Goal: Transaction & Acquisition: Purchase product/service

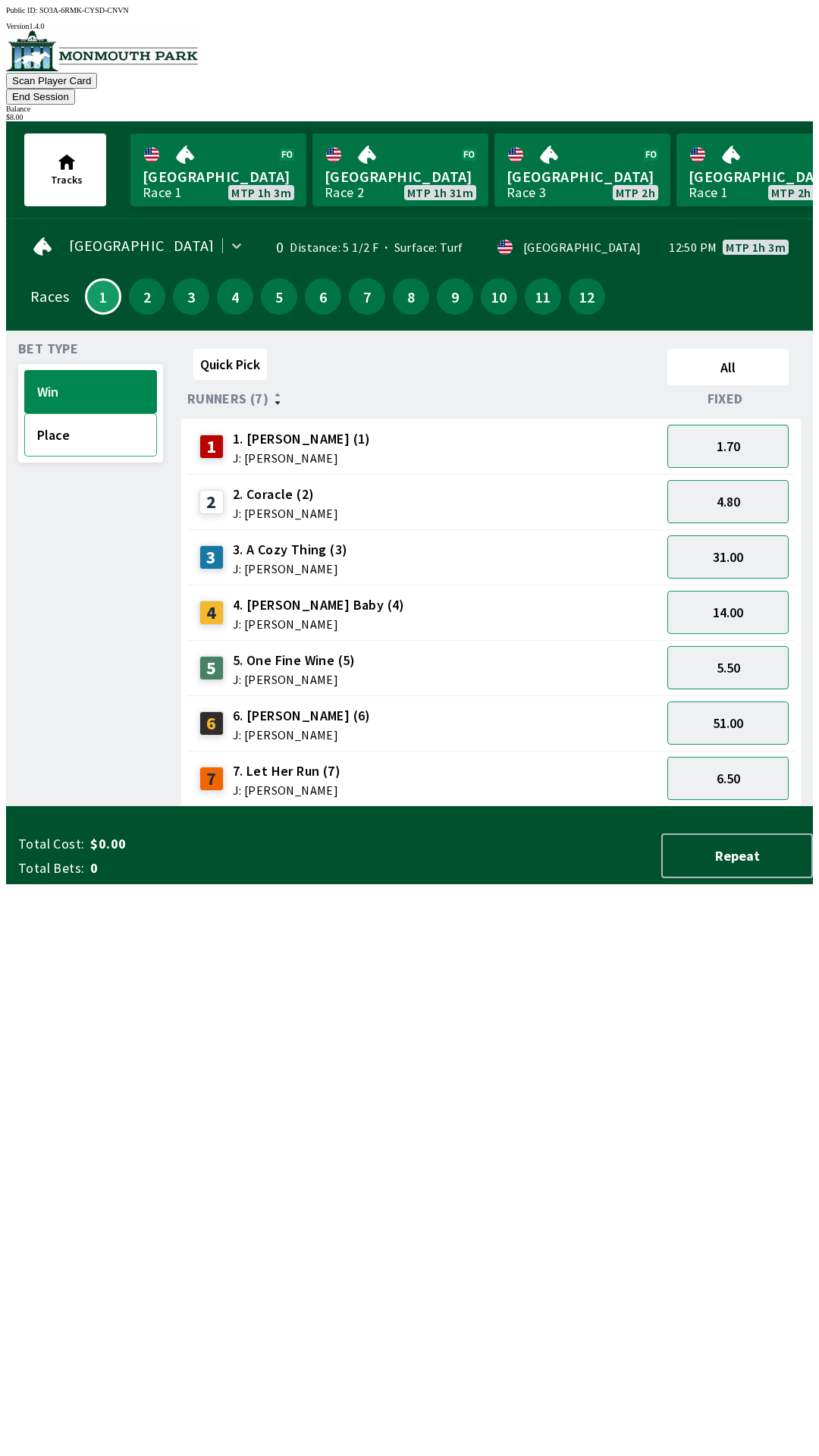
click at [90, 413] on button "Place" at bounding box center [90, 434] width 133 height 43
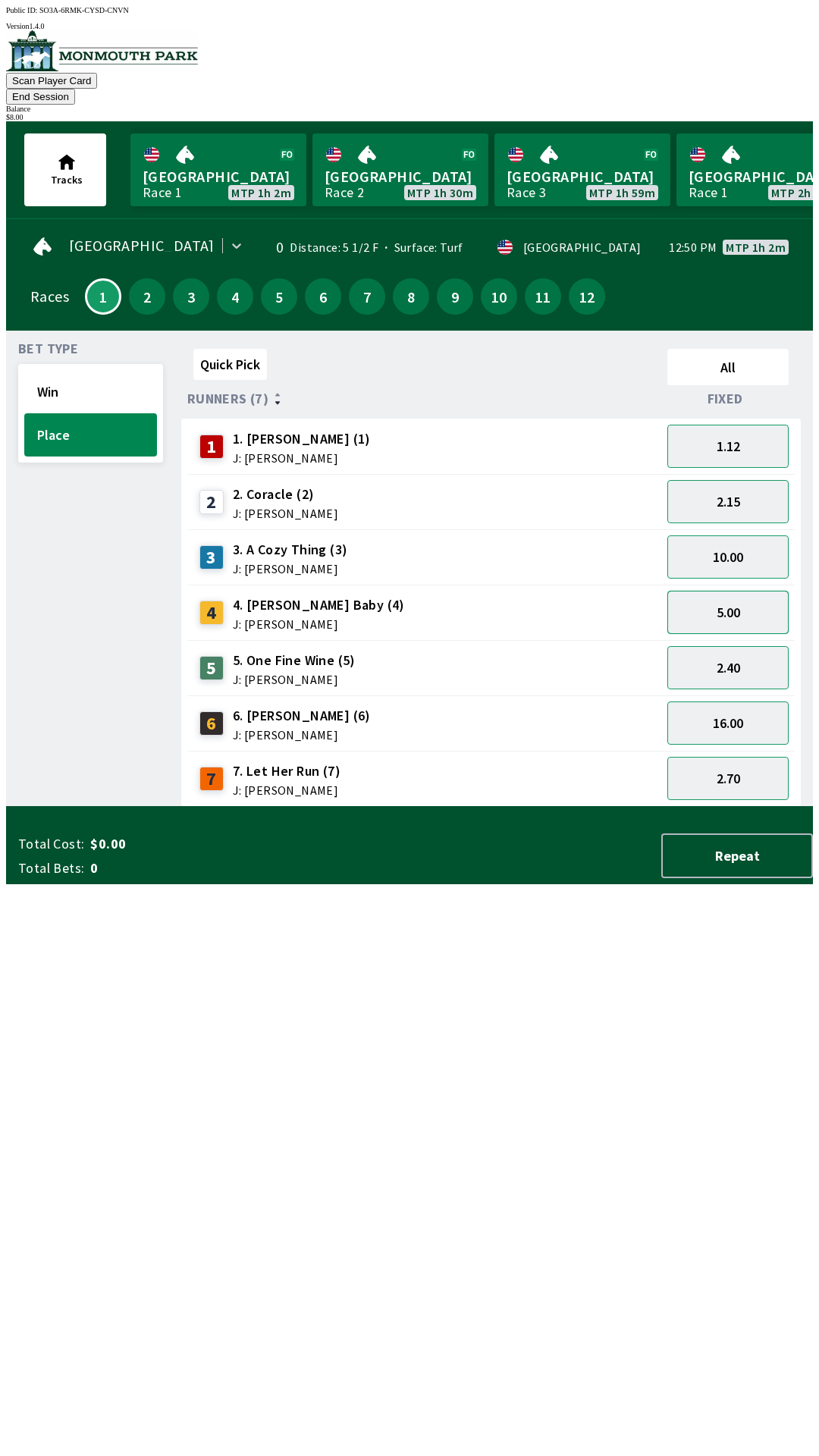
click at [749, 591] on button "5.00" at bounding box center [728, 612] width 122 height 43
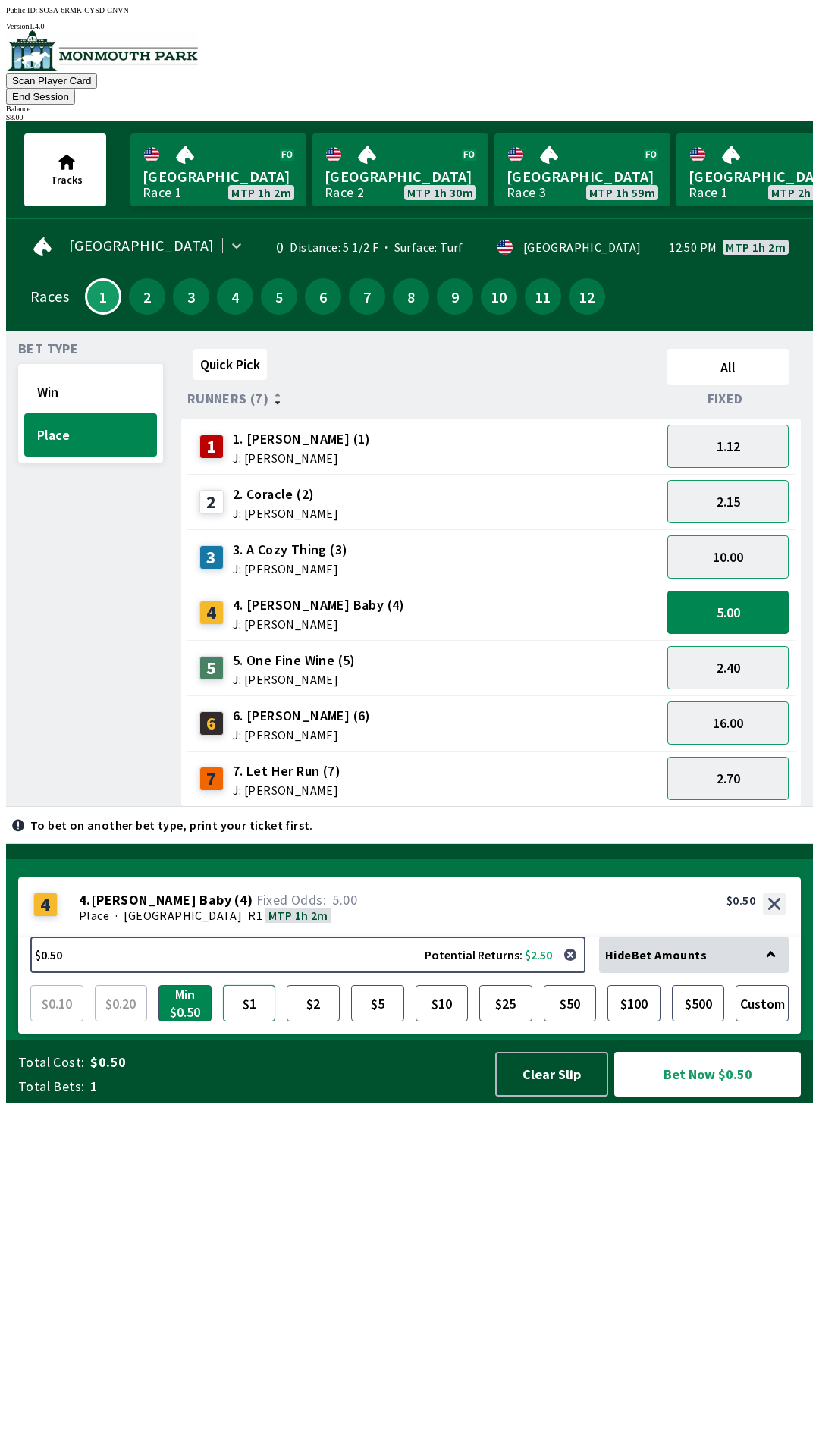
click at [255, 1022] on button "$1" at bounding box center [249, 1003] width 53 height 36
click at [320, 1022] on button "$2" at bounding box center [313, 1003] width 53 height 36
click at [750, 701] on button "16.00" at bounding box center [728, 722] width 122 height 43
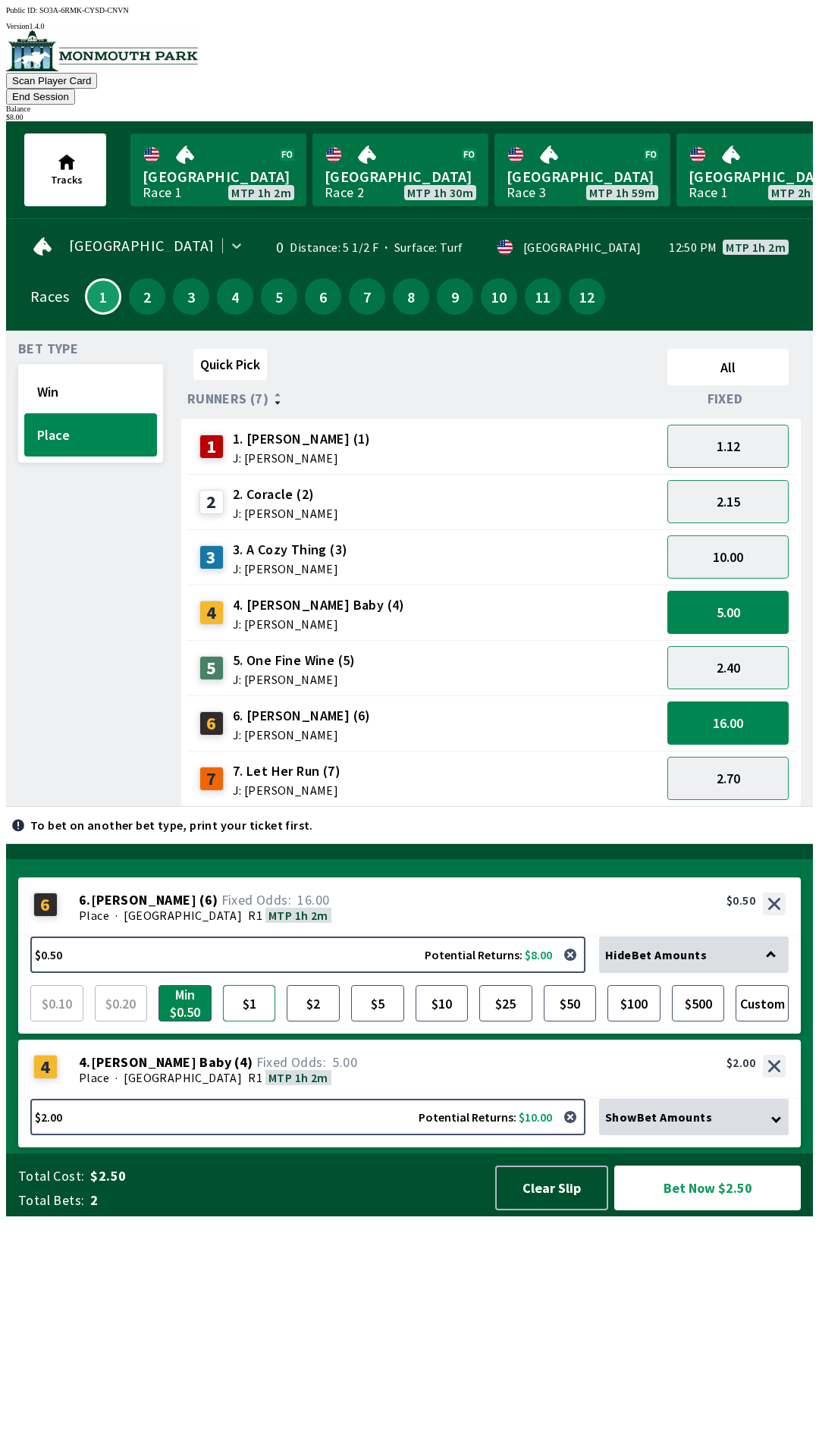
click at [255, 1022] on button "$1" at bounding box center [249, 1003] width 53 height 36
click at [317, 1022] on button "$2" at bounding box center [313, 1003] width 53 height 36
click at [122, 370] on button "Win" at bounding box center [90, 391] width 133 height 43
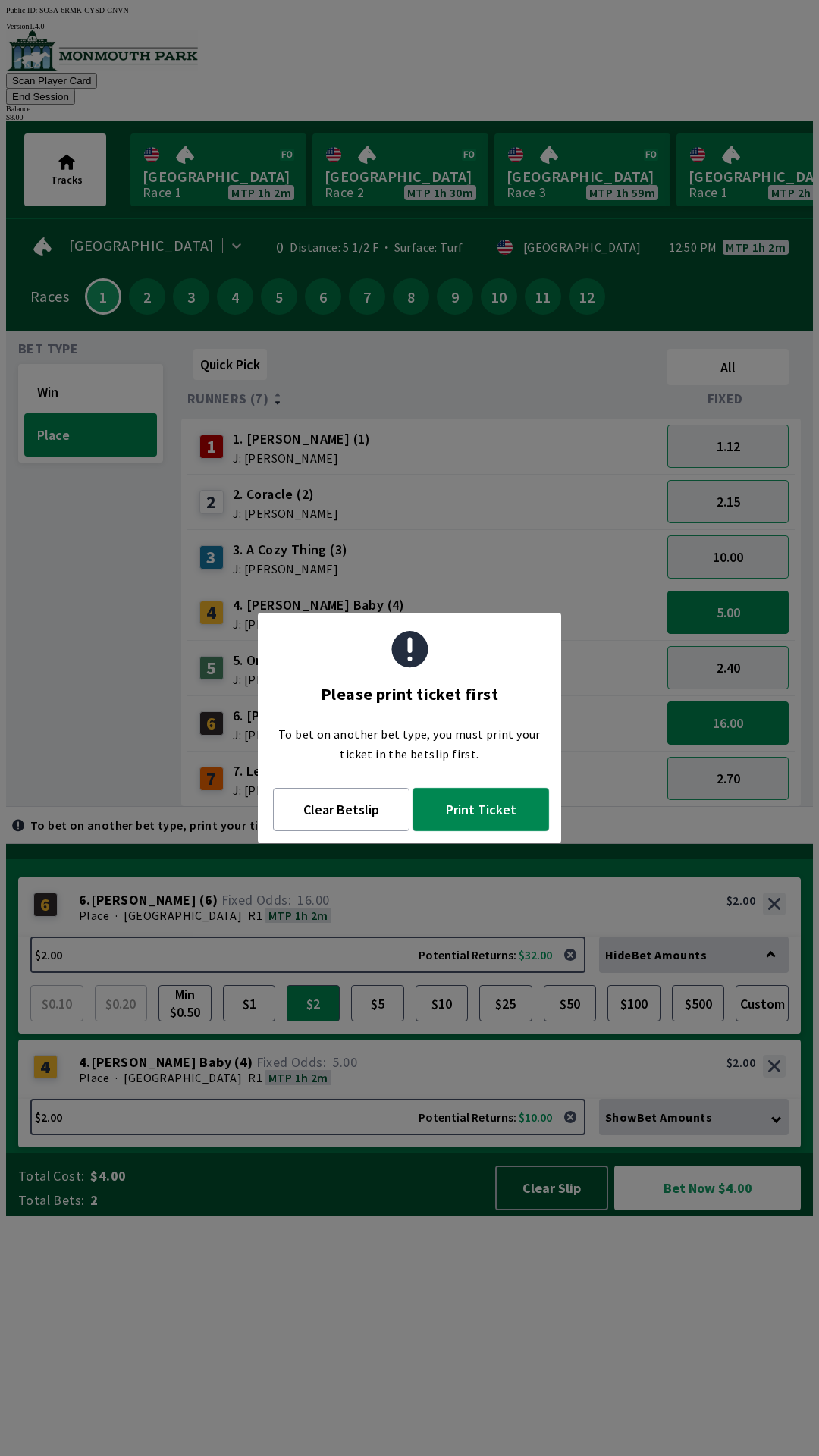
click at [486, 815] on button "Print Ticket" at bounding box center [481, 809] width 137 height 43
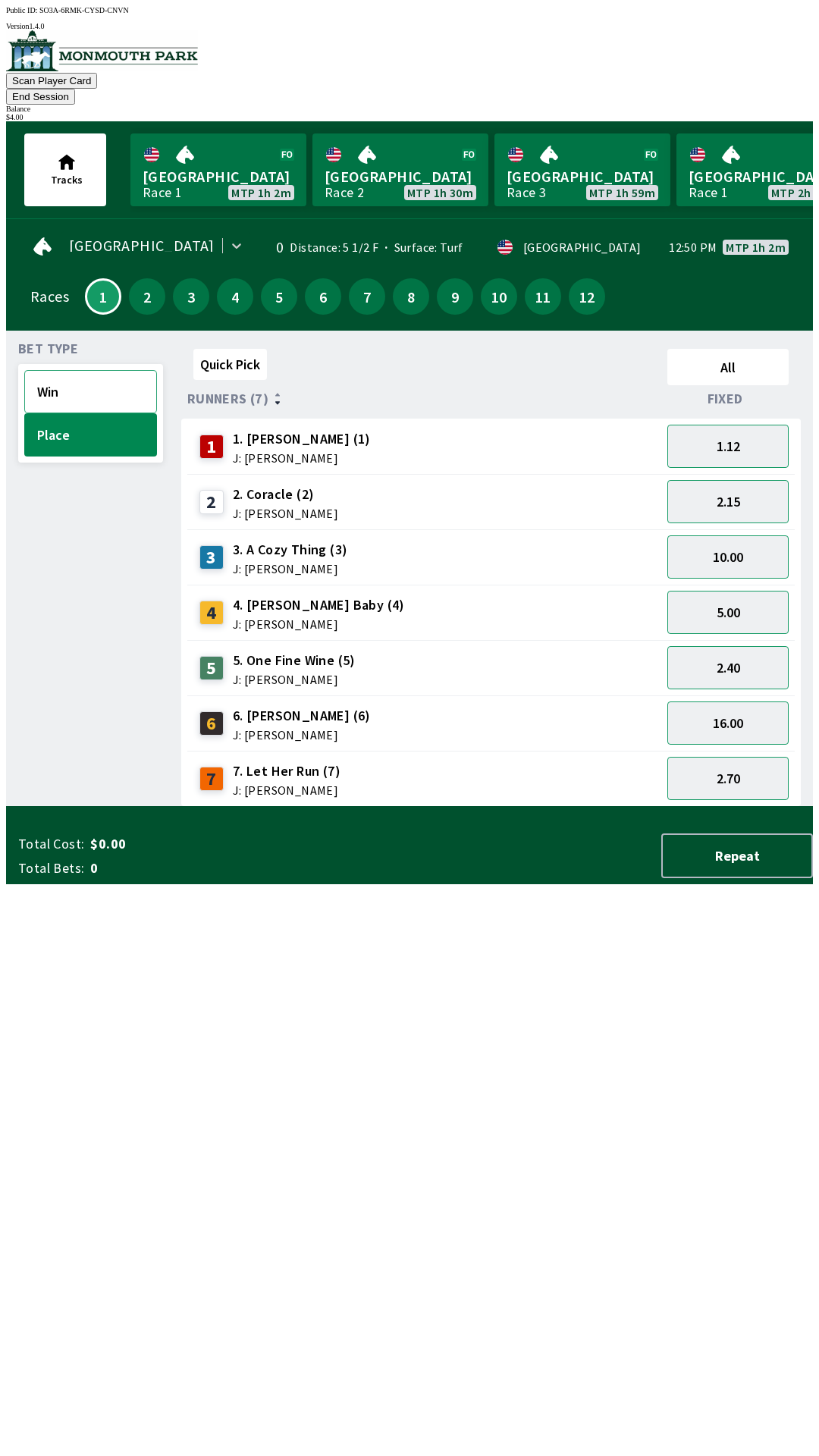
click at [81, 370] on button "Win" at bounding box center [90, 391] width 133 height 43
click at [736, 701] on button "51.00" at bounding box center [728, 722] width 122 height 43
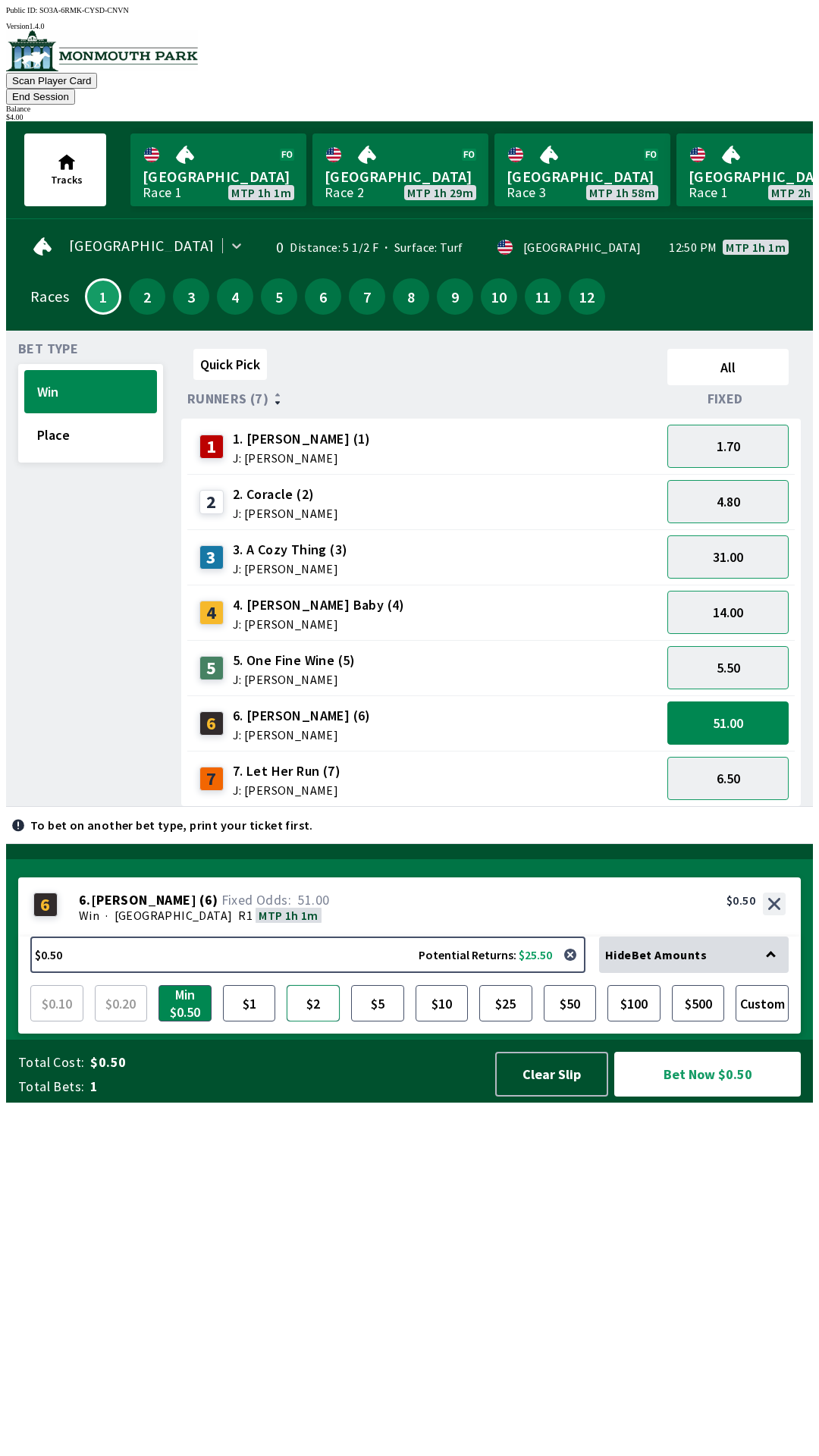
click at [315, 1022] on button "$2" at bounding box center [313, 1003] width 53 height 36
click at [757, 486] on button "4.80" at bounding box center [728, 501] width 122 height 43
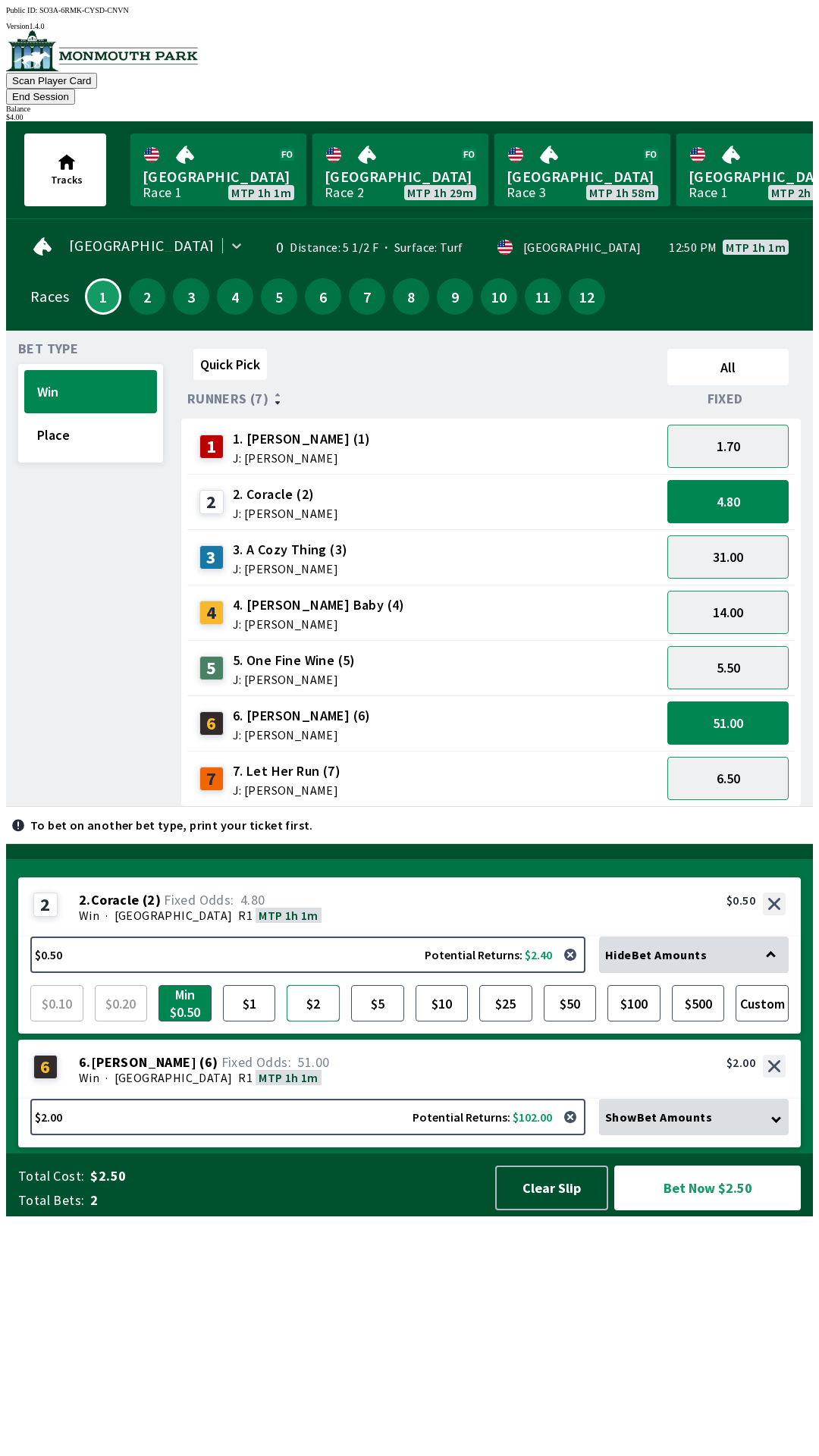
click at [311, 1022] on button "$2" at bounding box center [313, 1003] width 53 height 36
click at [710, 1210] on button "Bet Now $4.00" at bounding box center [708, 1187] width 187 height 45
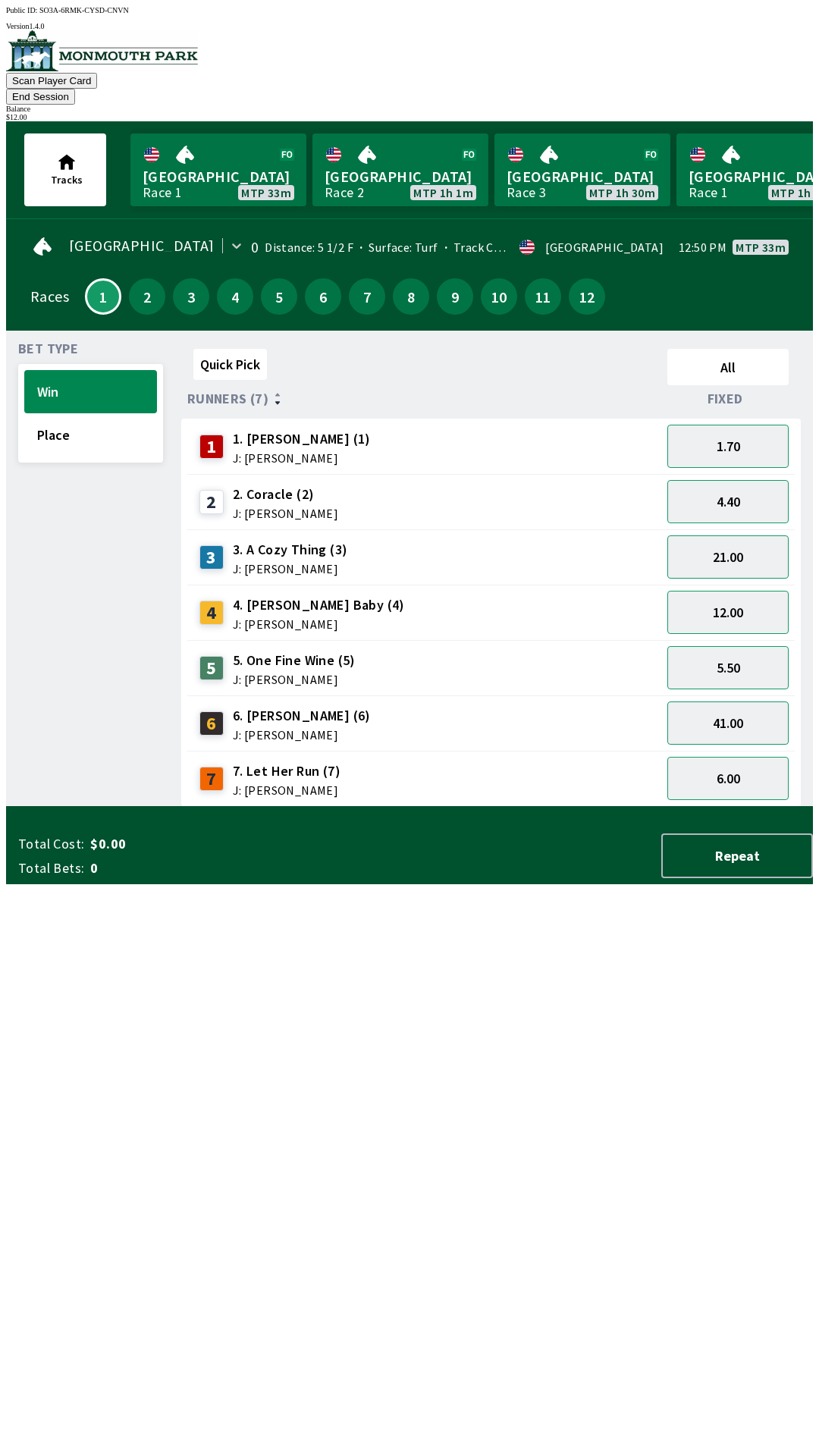
click at [653, 807] on div "Quick Pick All Runners (7) Fixed 1 1. [PERSON_NAME] (1) J: [PERSON_NAME] 1.70 2…" at bounding box center [498, 574] width 632 height 464
click at [741, 537] on button "21.00" at bounding box center [728, 557] width 122 height 43
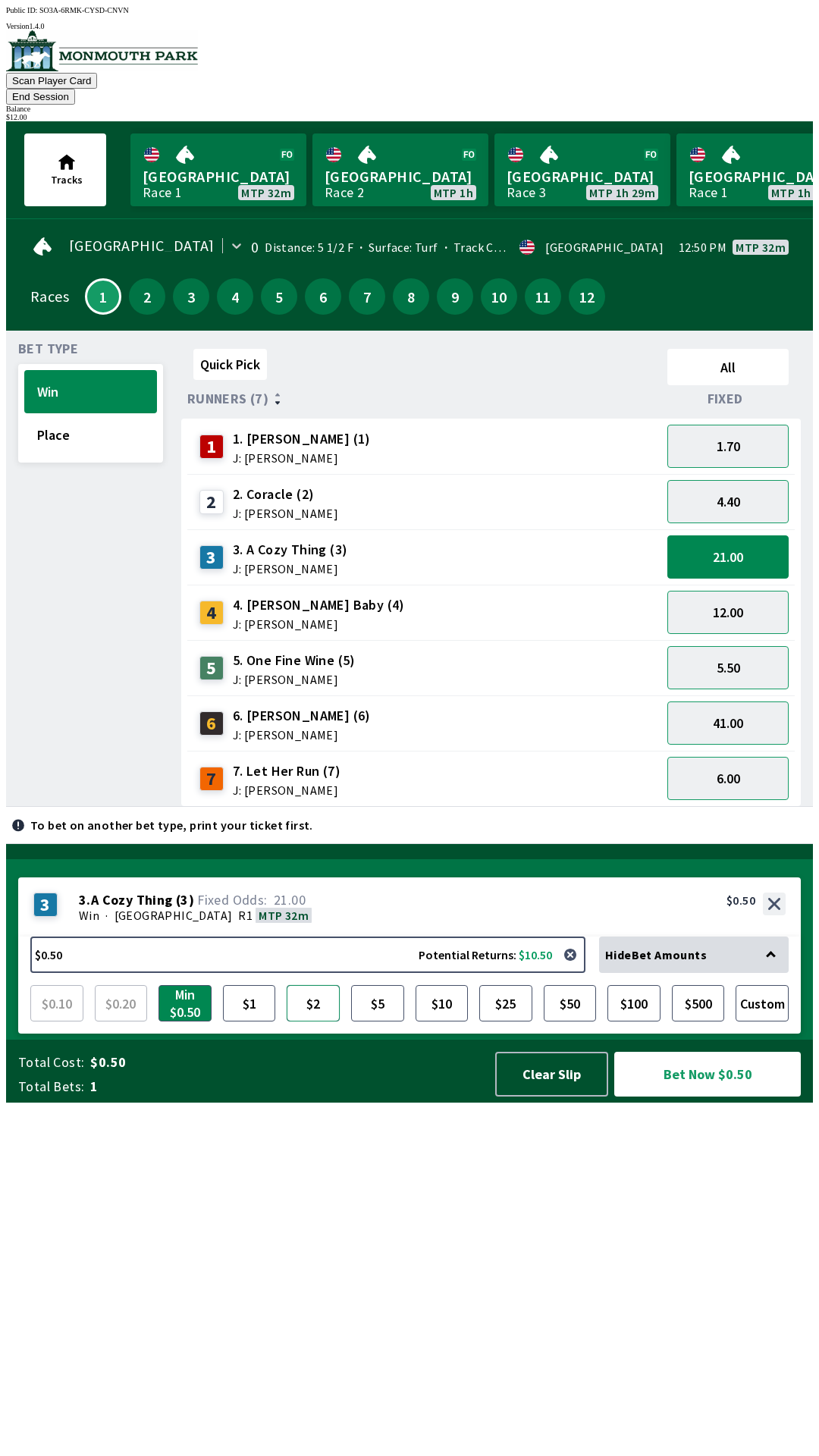
click at [305, 1022] on button "$2" at bounding box center [313, 1003] width 53 height 36
click at [689, 1096] on button "Bet Now $2.00" at bounding box center [708, 1074] width 187 height 45
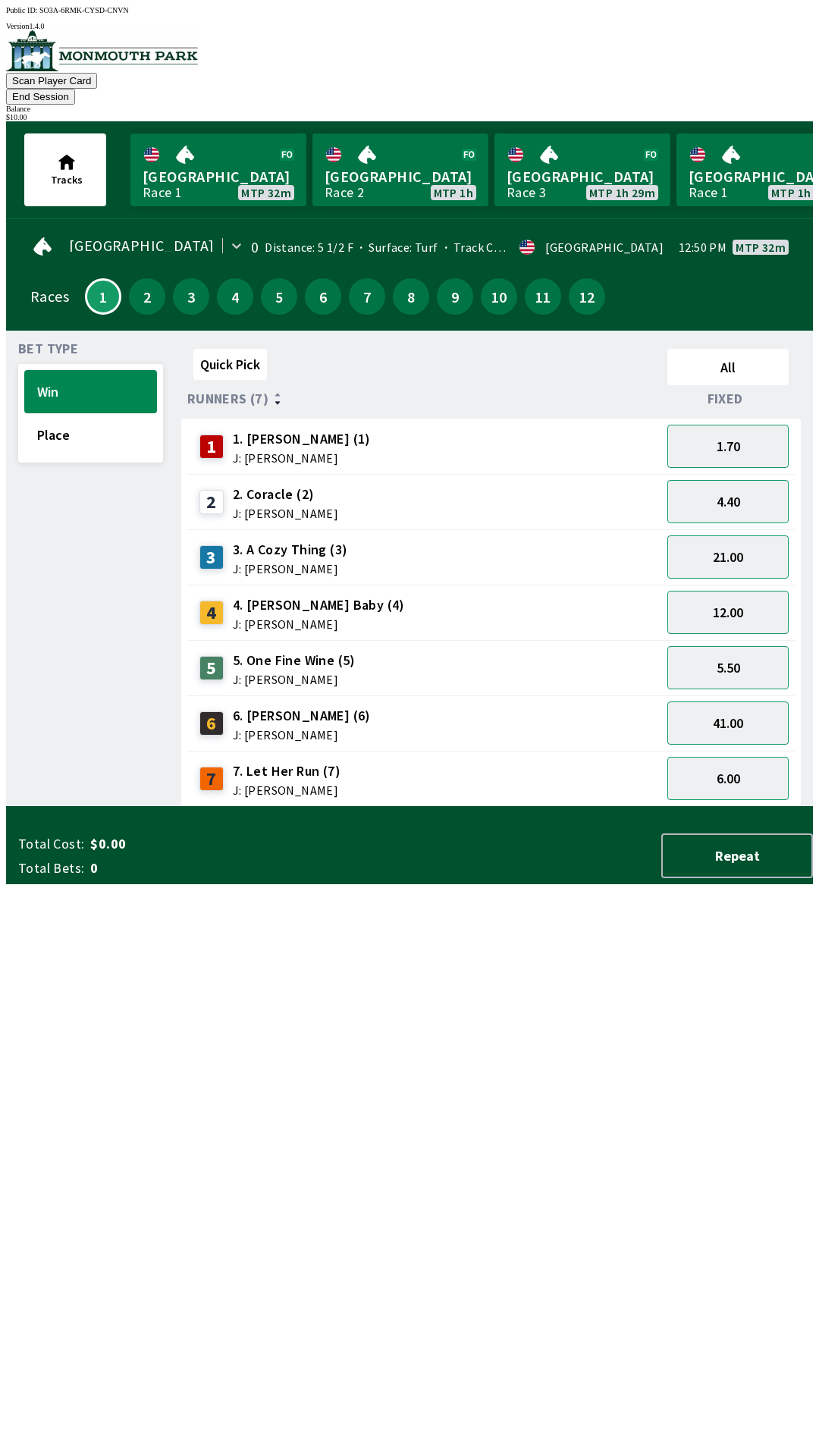
click at [128, 807] on div "Bet Type Win Place" at bounding box center [90, 574] width 145 height 464
click at [74, 418] on button "Place" at bounding box center [90, 434] width 133 height 43
click at [764, 537] on button "8.00" at bounding box center [728, 557] width 122 height 43
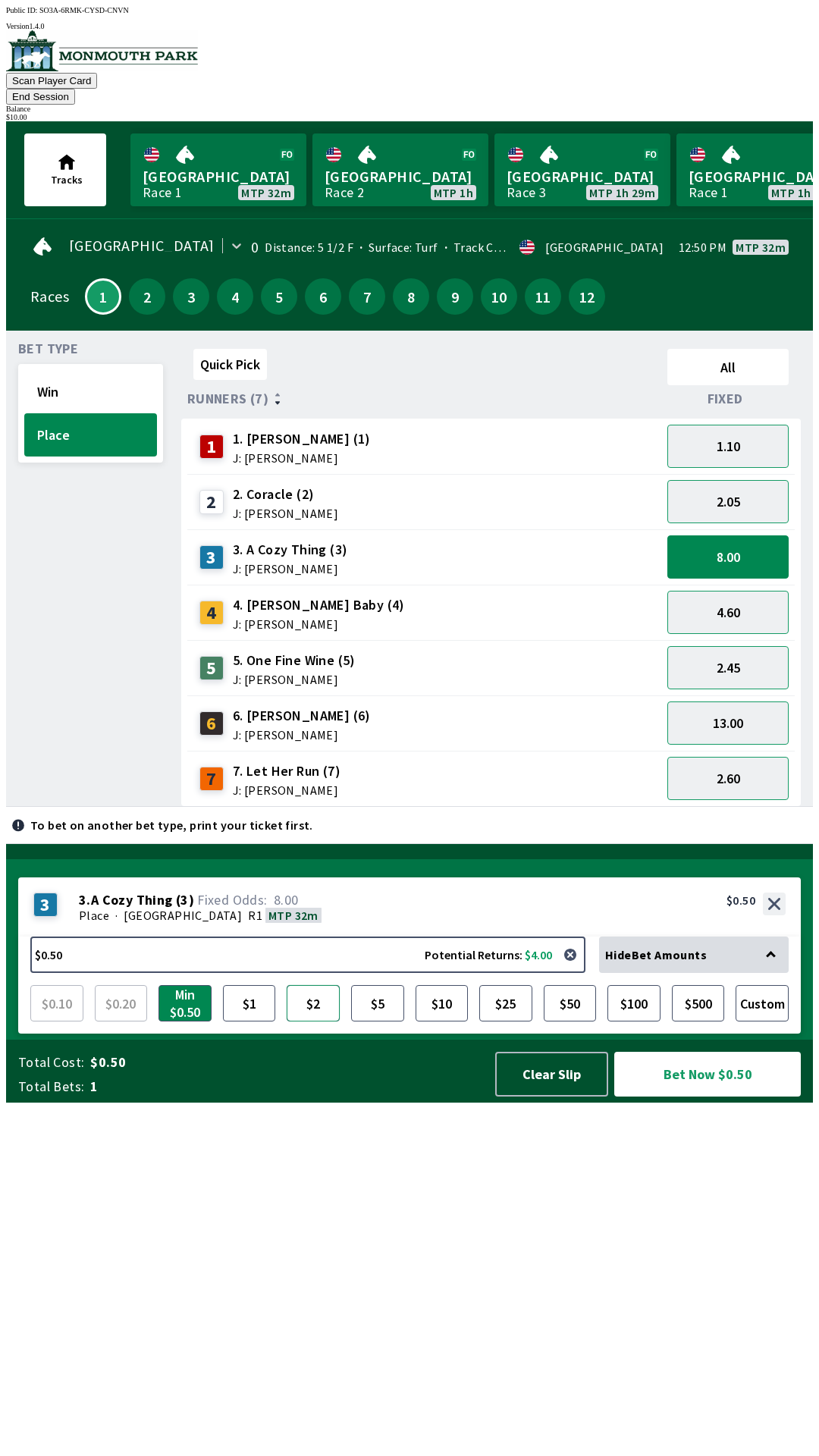
click at [315, 1022] on button "$2" at bounding box center [313, 1003] width 53 height 36
click at [723, 1096] on button "Bet Now $2.00" at bounding box center [708, 1074] width 187 height 45
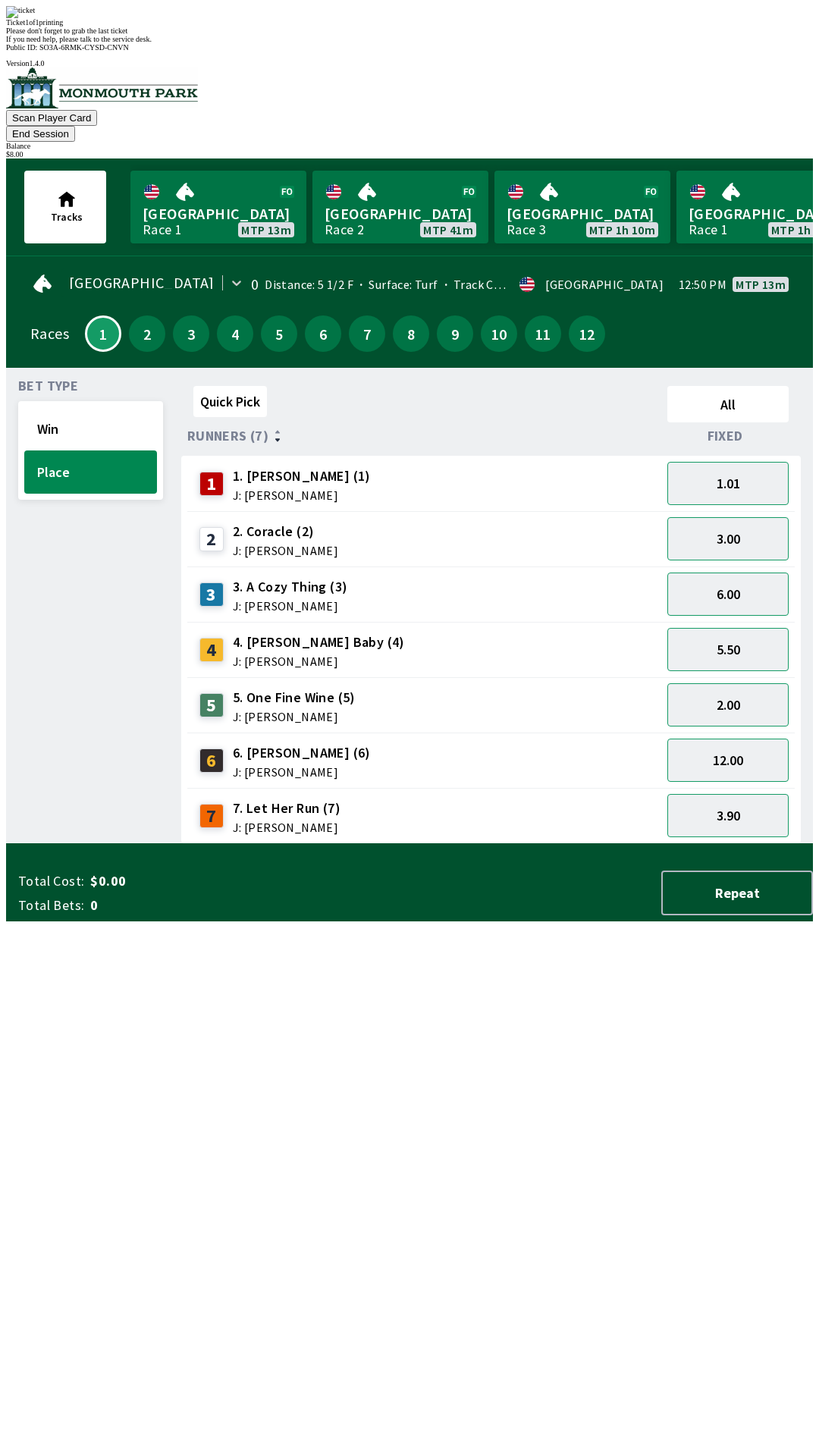
click at [491, 43] on div "Ticket 1 of 1 printing Please don't forget to grab the last ticket If you need …" at bounding box center [410, 24] width 807 height 37
click at [735, 462] on button "1.01" at bounding box center [728, 483] width 122 height 43
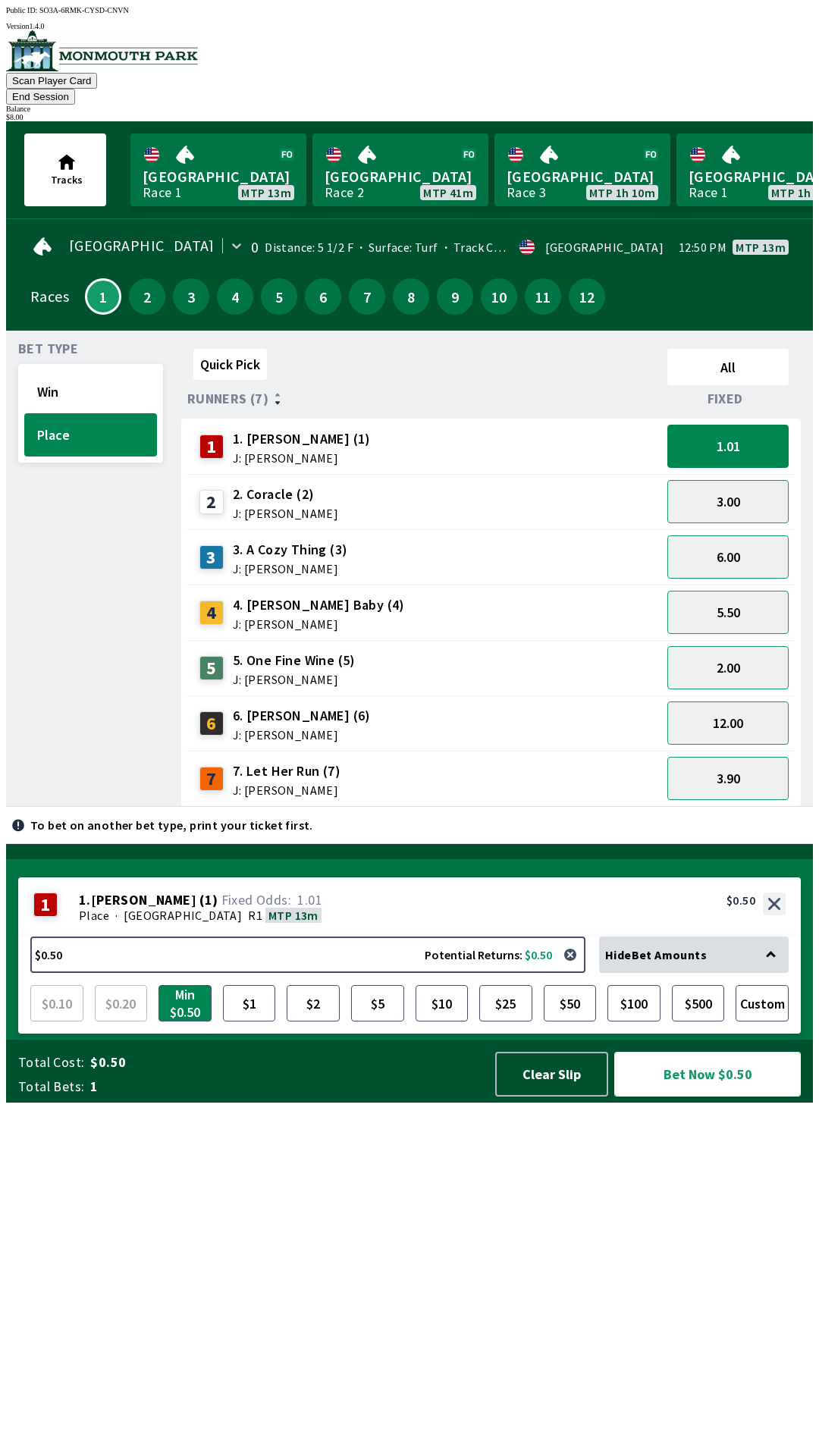
click at [707, 1096] on button "Bet Now $0.50" at bounding box center [708, 1074] width 187 height 45
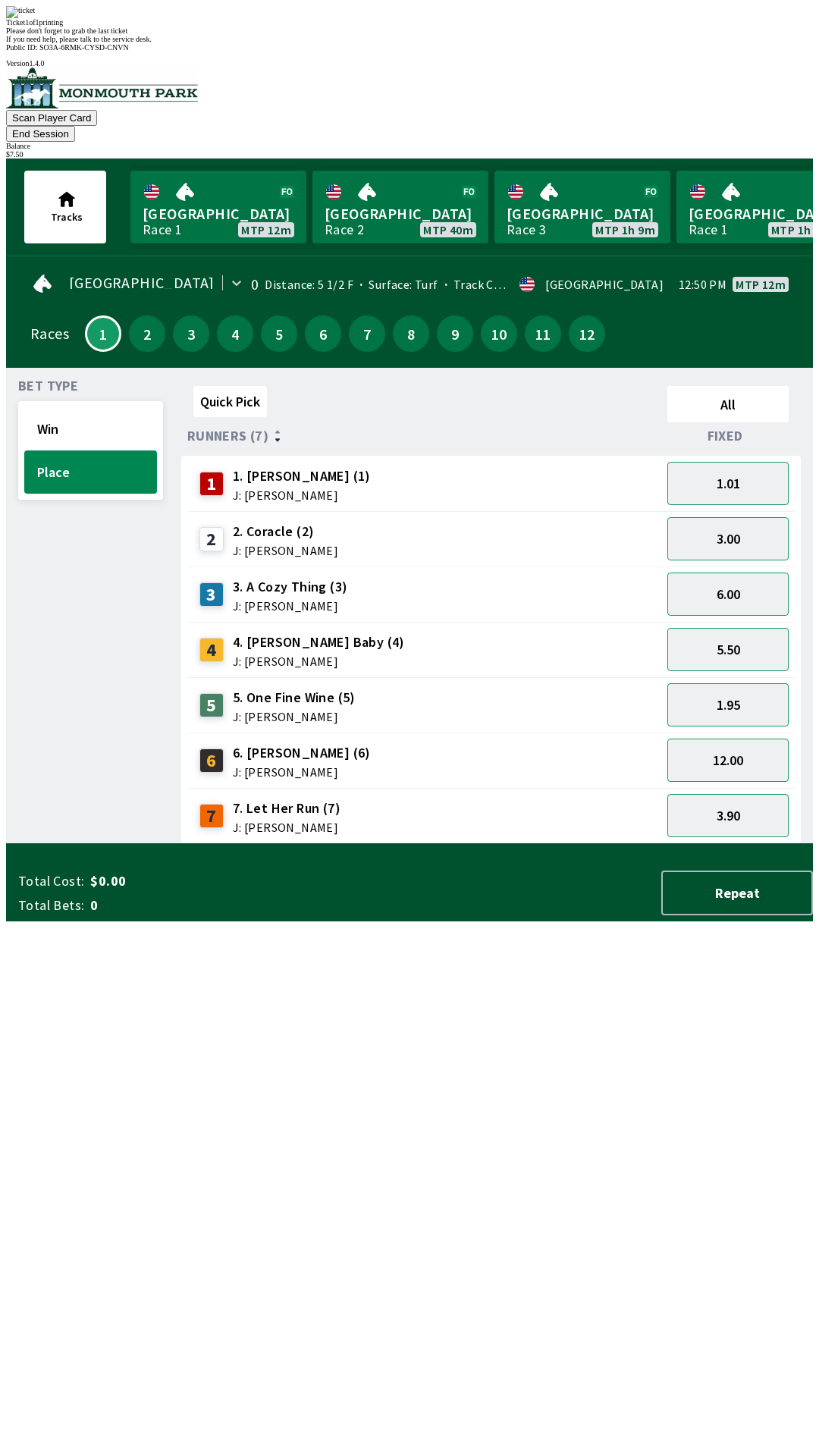
click at [514, 35] on div "Please don't forget to grab the last ticket" at bounding box center [410, 30] width 807 height 8
click at [491, 27] on div "Ticket 1 of 1 printing" at bounding box center [410, 22] width 807 height 8
click at [152, 43] on span "If you need help, please talk to the service desk." at bounding box center [79, 39] width 146 height 8
click at [533, 43] on div "Ticket 1 of 1 printing Please don't forget to grab the last ticket If you need …" at bounding box center [410, 24] width 807 height 37
click at [606, 43] on div "Ticket 1 of 1 printing Please don't forget to grab the last ticket If you need …" at bounding box center [410, 24] width 807 height 37
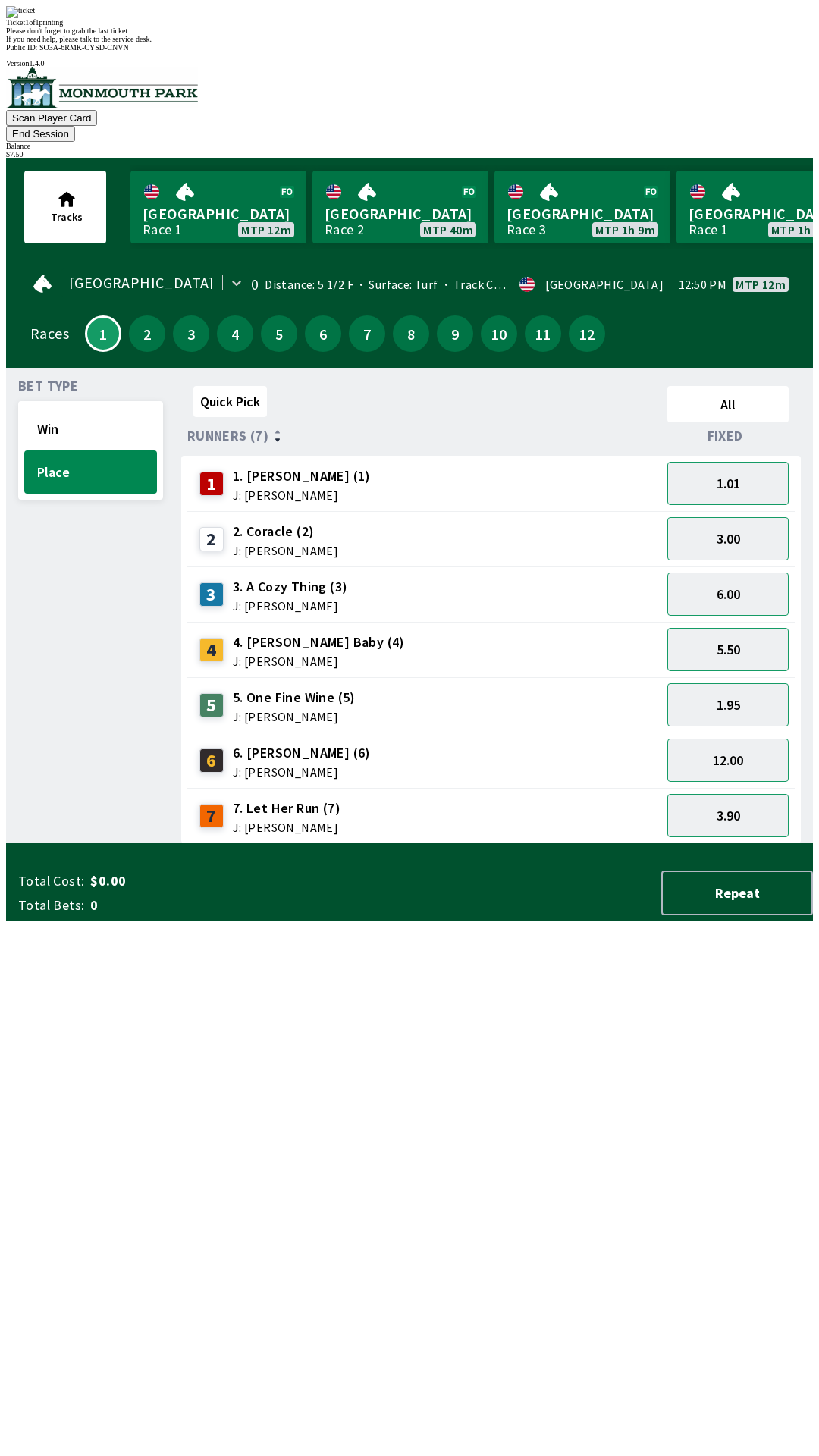
click at [564, 35] on div "Please don't forget to grab the last ticket" at bounding box center [410, 30] width 807 height 8
click at [772, 573] on button "6.00" at bounding box center [728, 594] width 122 height 43
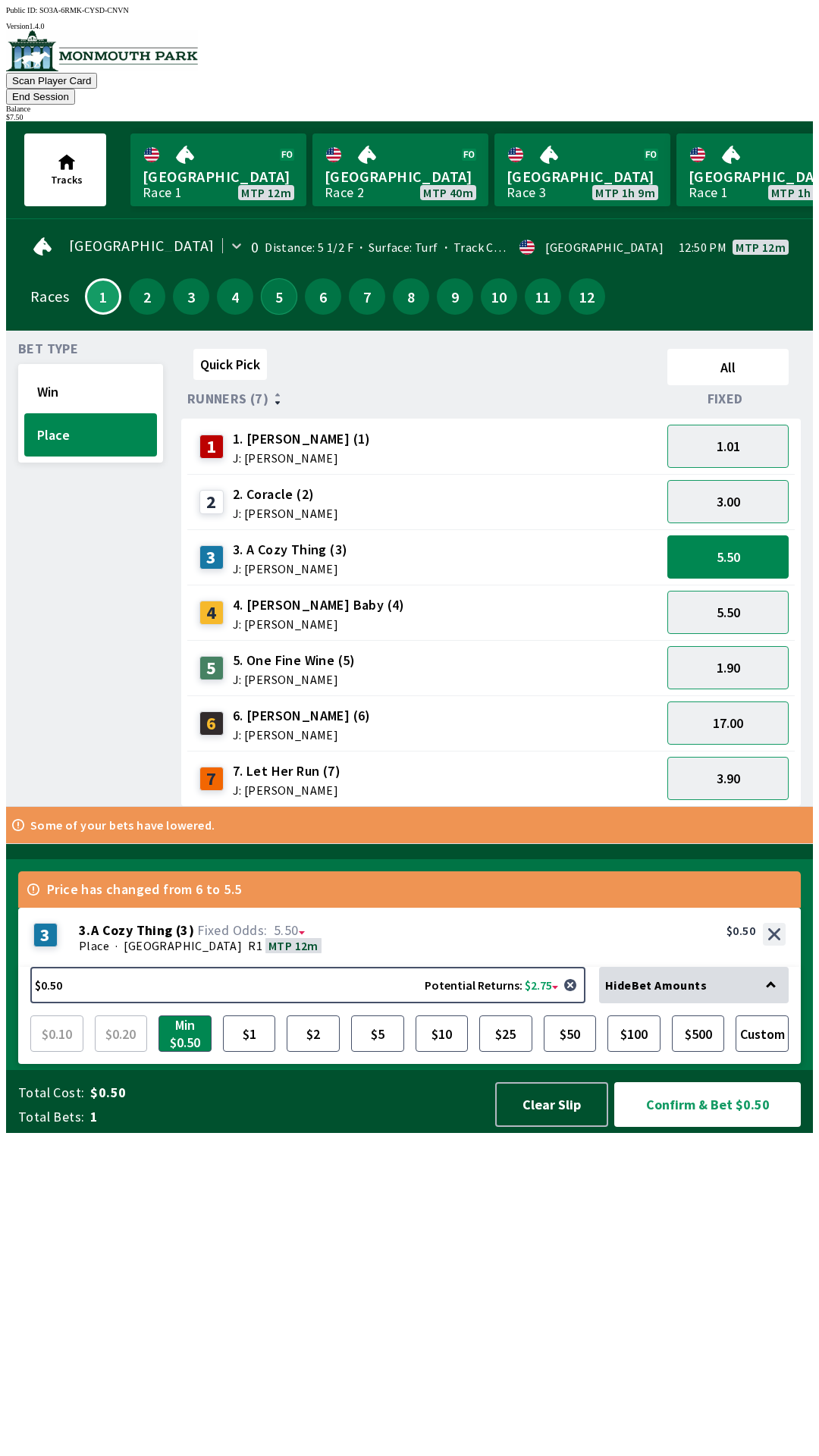
click at [269, 278] on button "5" at bounding box center [279, 296] width 36 height 36
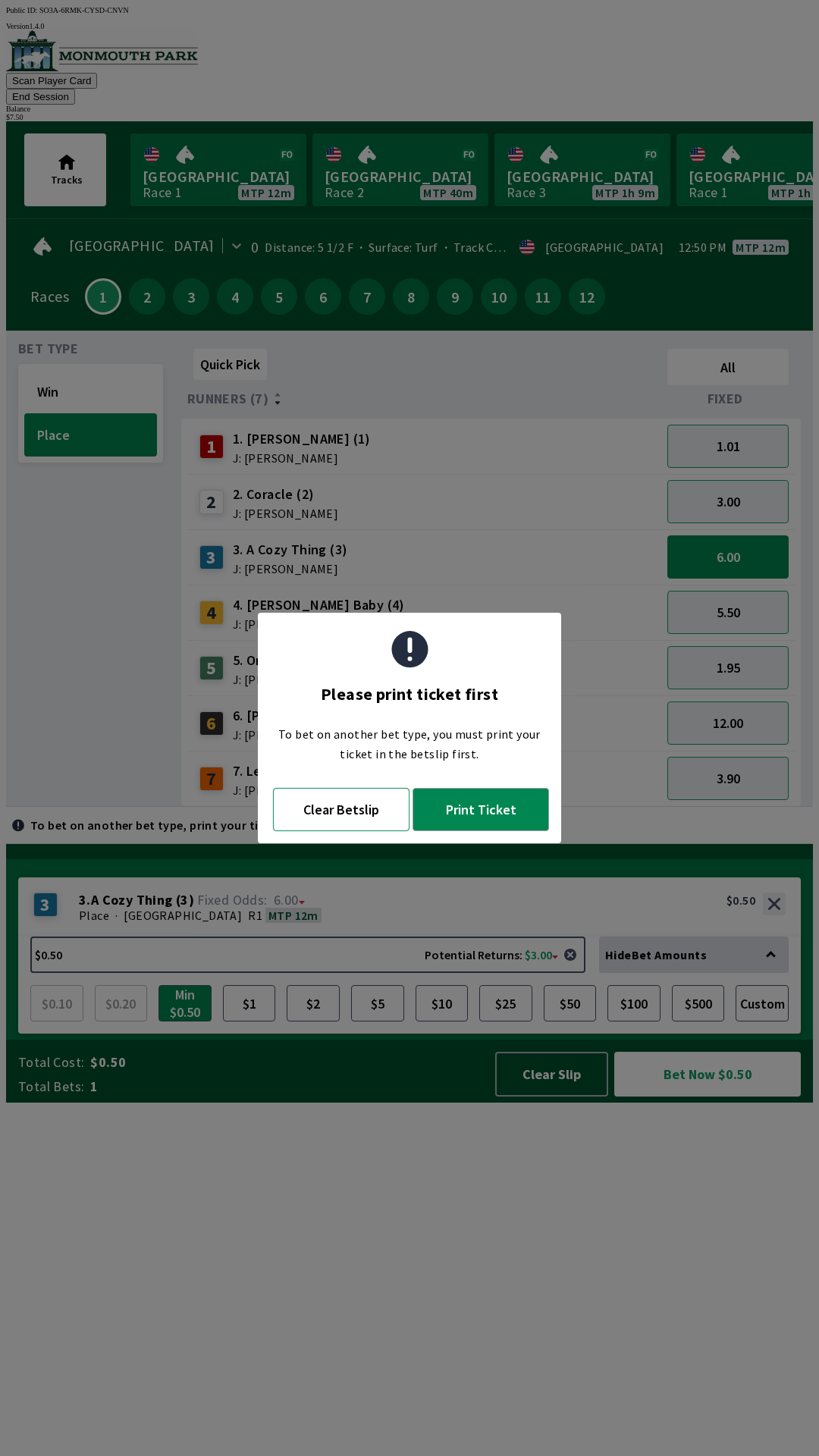
click at [375, 821] on button "Clear Betslip" at bounding box center [341, 809] width 137 height 43
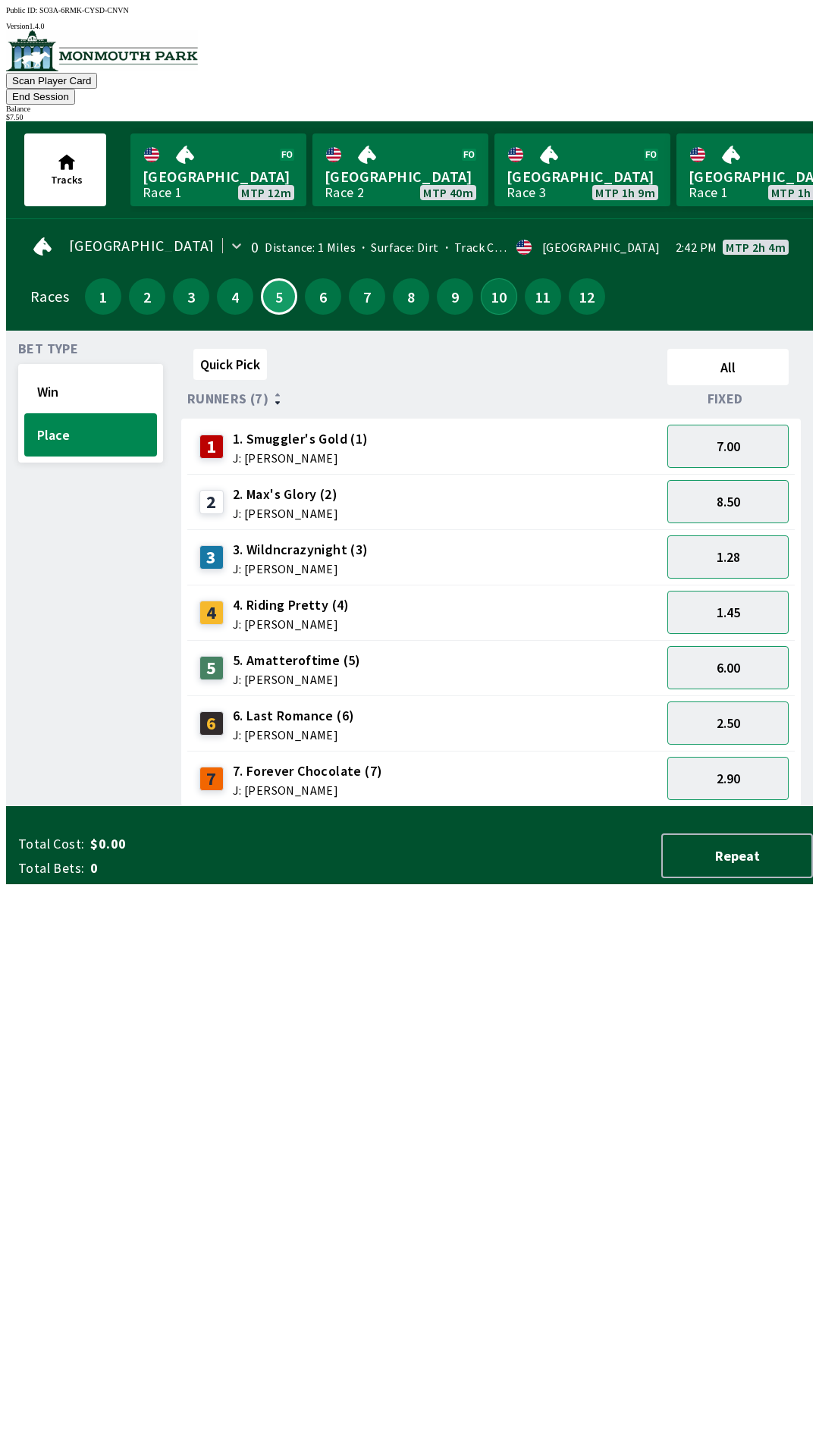
click at [497, 278] on button "10" at bounding box center [499, 296] width 36 height 36
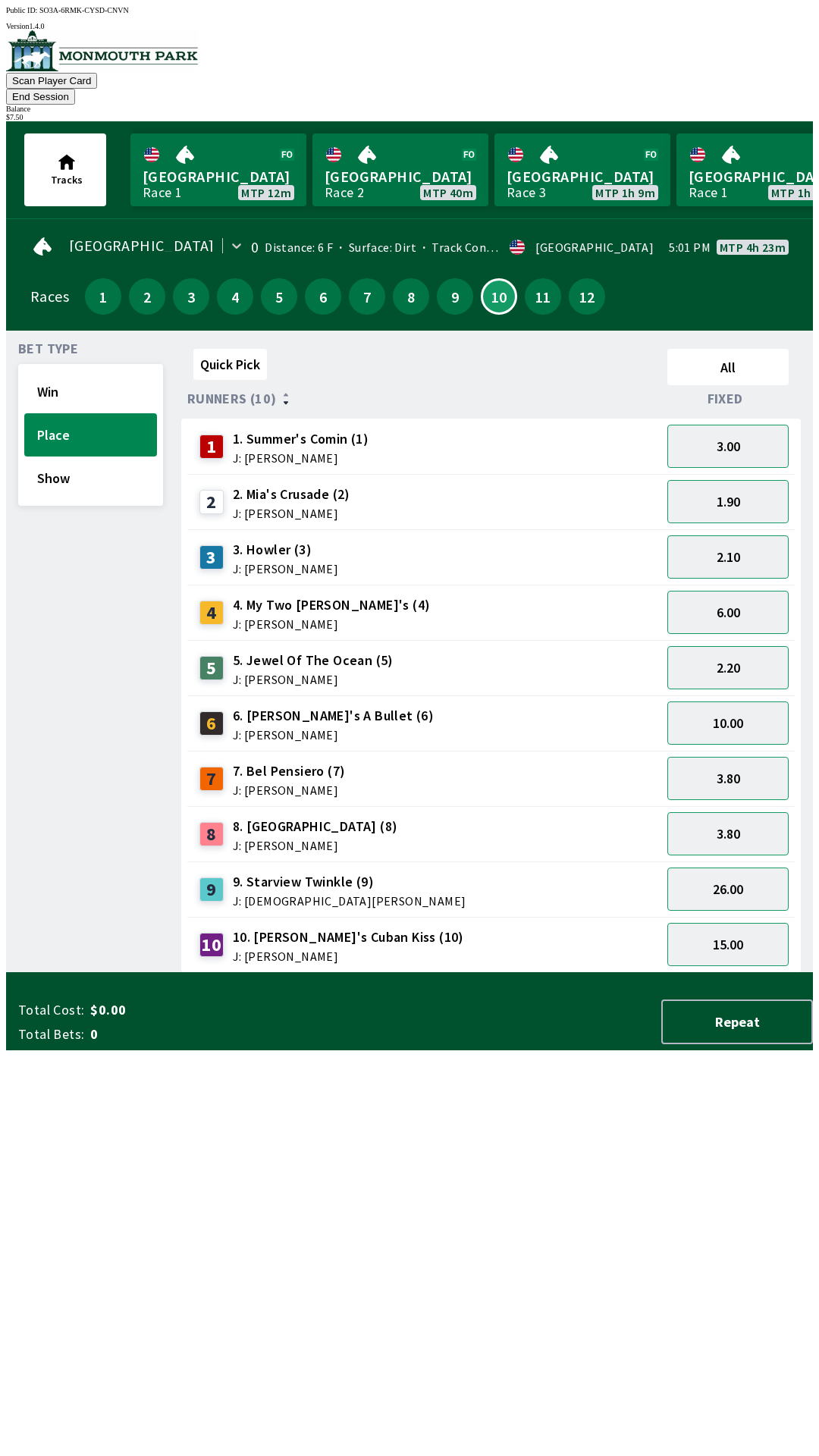
click at [221, 601] on div "4" at bounding box center [217, 613] width 33 height 24
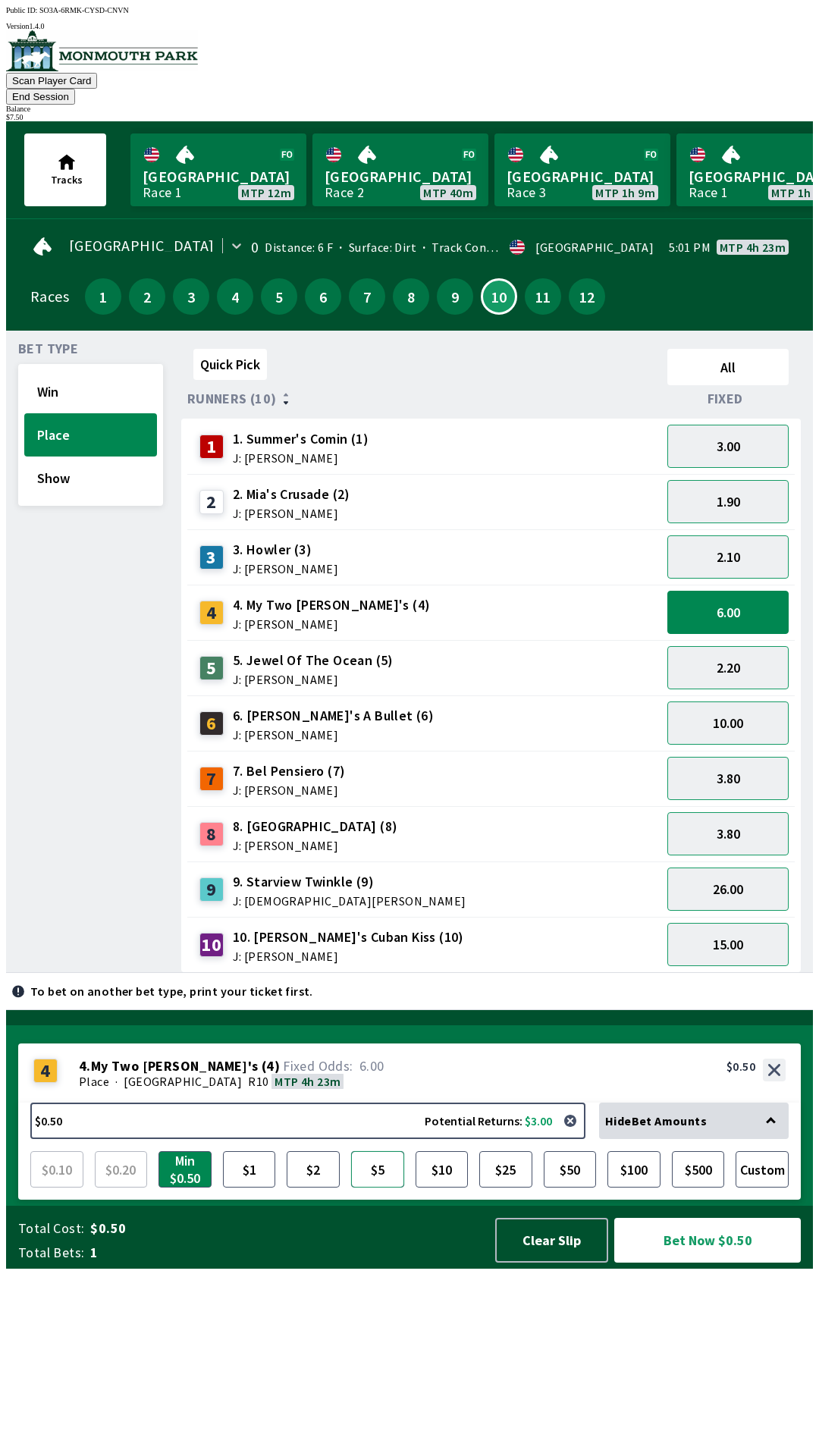
click at [385, 1187] on button "$5" at bounding box center [378, 1169] width 53 height 36
click at [700, 1262] on button "Bet Now $5.00" at bounding box center [708, 1240] width 187 height 45
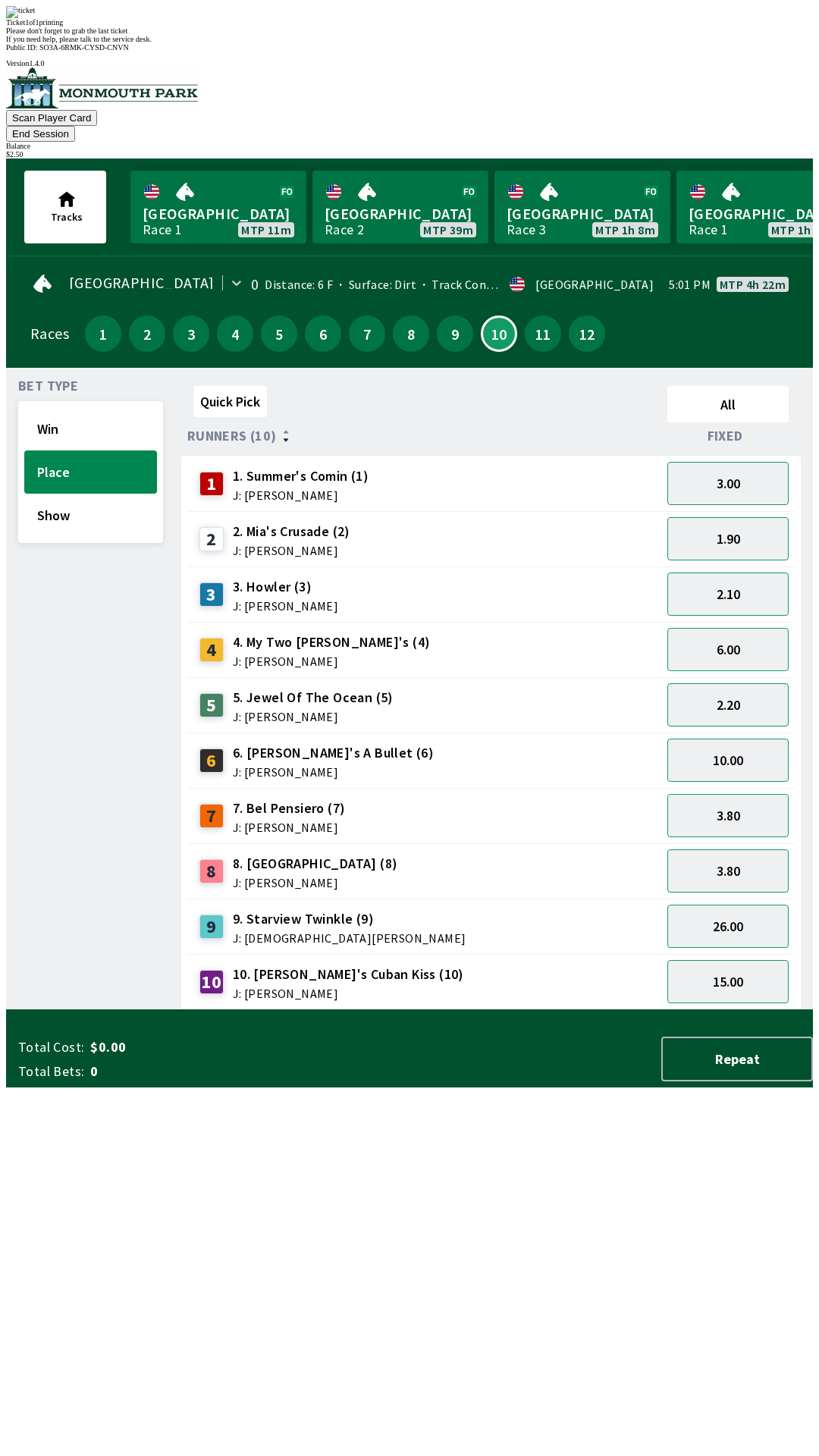
click at [490, 27] on div "Ticket 1 of 1 printing" at bounding box center [410, 22] width 807 height 8
click at [543, 43] on div "Ticket 1 of 1 printing Please don't forget to grab the last ticket If you need …" at bounding box center [410, 24] width 807 height 37
click at [536, 35] on div "Please don't forget to grab the last ticket" at bounding box center [410, 30] width 807 height 8
click at [473, 43] on div "Ticket 1 of 1 printing Please don't forget to grab the last ticket If you need …" at bounding box center [410, 24] width 807 height 37
click at [486, 35] on div "Please don't forget to grab the last ticket" at bounding box center [410, 30] width 807 height 8
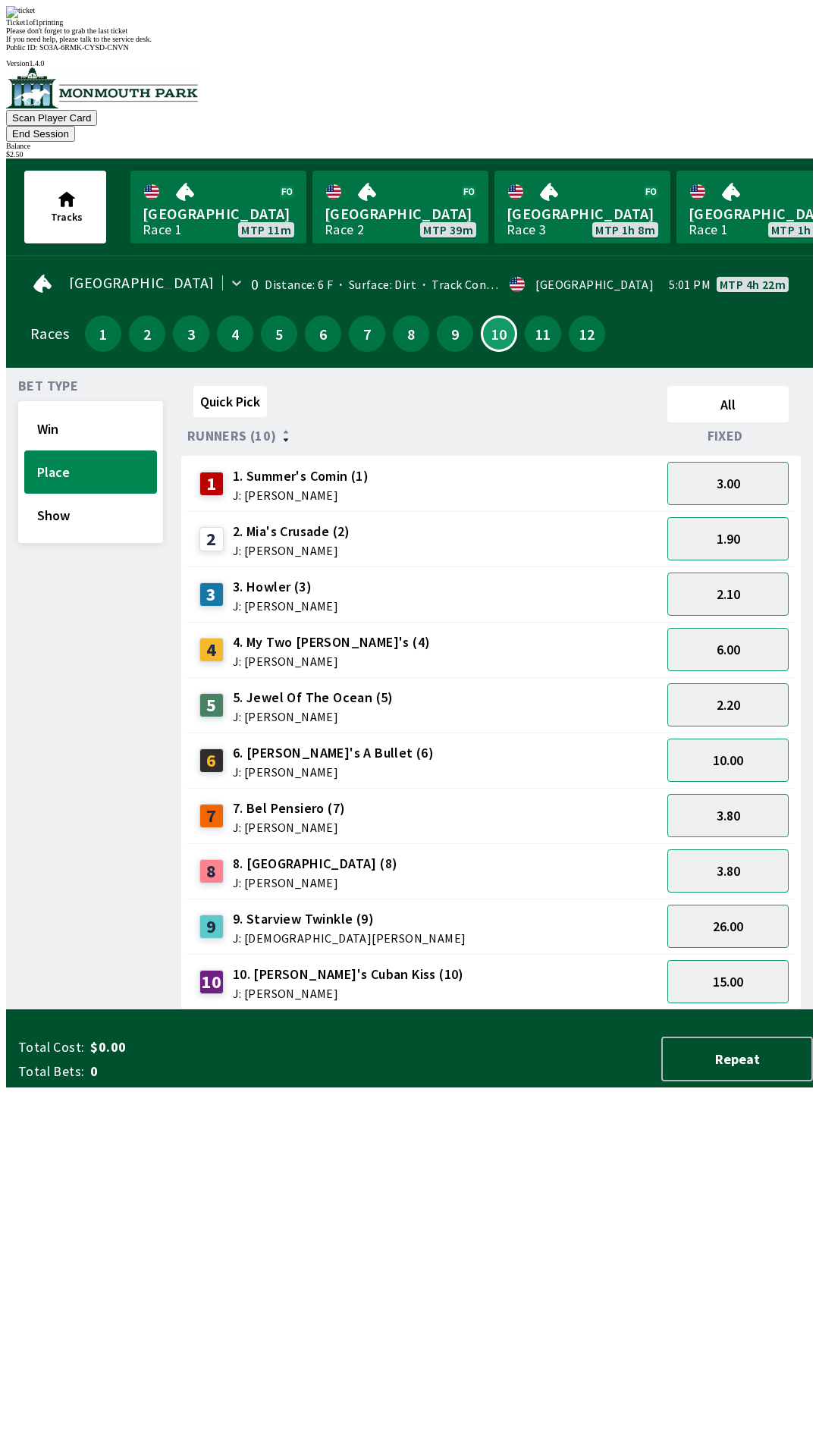
click at [487, 27] on div "Ticket 1 of 1 printing" at bounding box center [410, 22] width 807 height 8
click at [152, 43] on span "If you need help, please talk to the service desk." at bounding box center [79, 39] width 146 height 8
click at [516, 27] on div "Ticket 1 of 1 printing" at bounding box center [410, 22] width 807 height 8
click at [440, 43] on div "Ticket 1 of 1 printing Please don't forget to grab the last ticket If you need …" at bounding box center [410, 24] width 807 height 37
click at [447, 27] on div "Ticket 1 of 1 printing" at bounding box center [410, 22] width 807 height 8
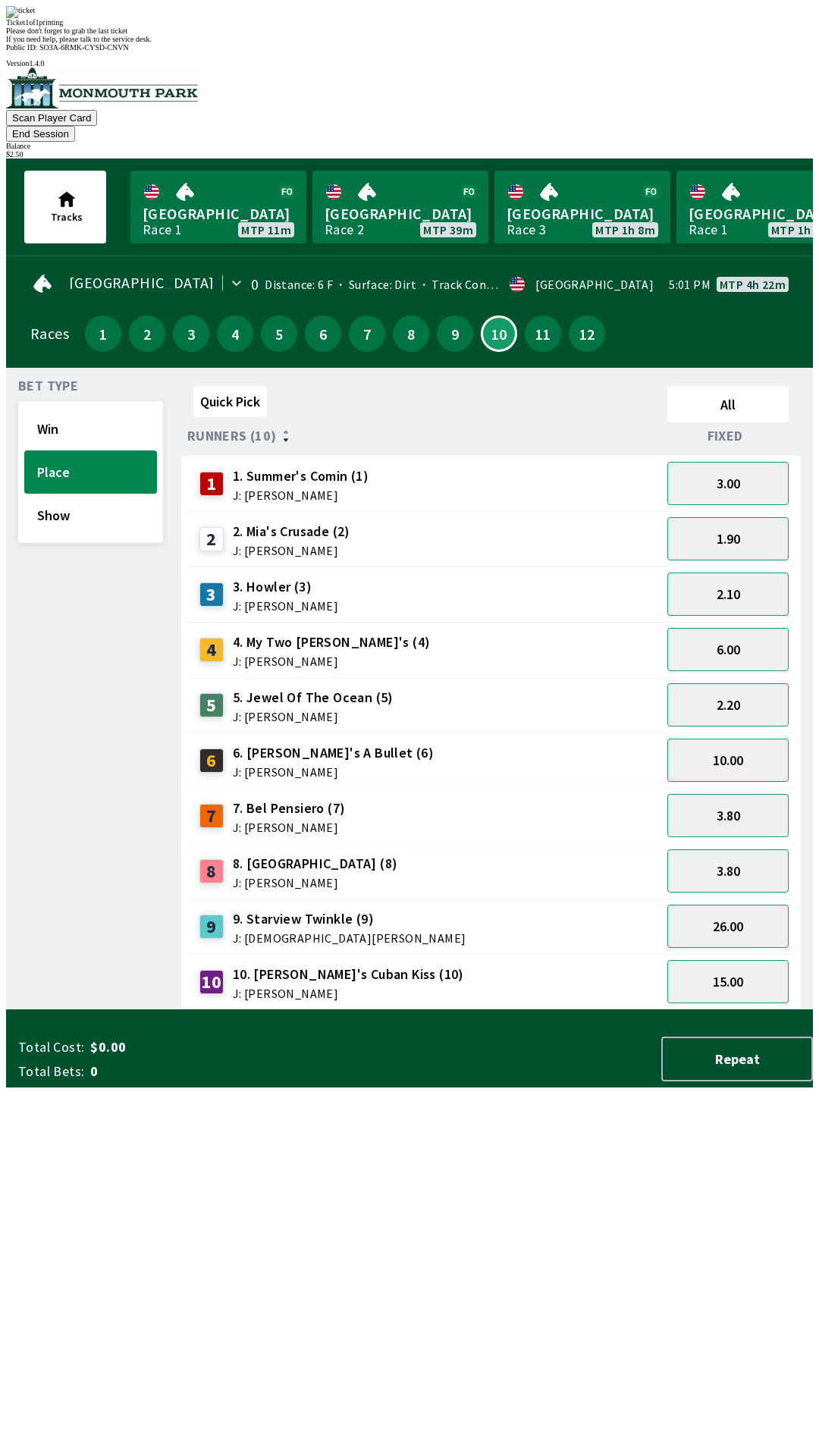
click at [35, 18] on img at bounding box center [21, 12] width 29 height 12
click at [544, 576] on div "3 3. Howler (3) J: [PERSON_NAME]" at bounding box center [425, 595] width 462 height 38
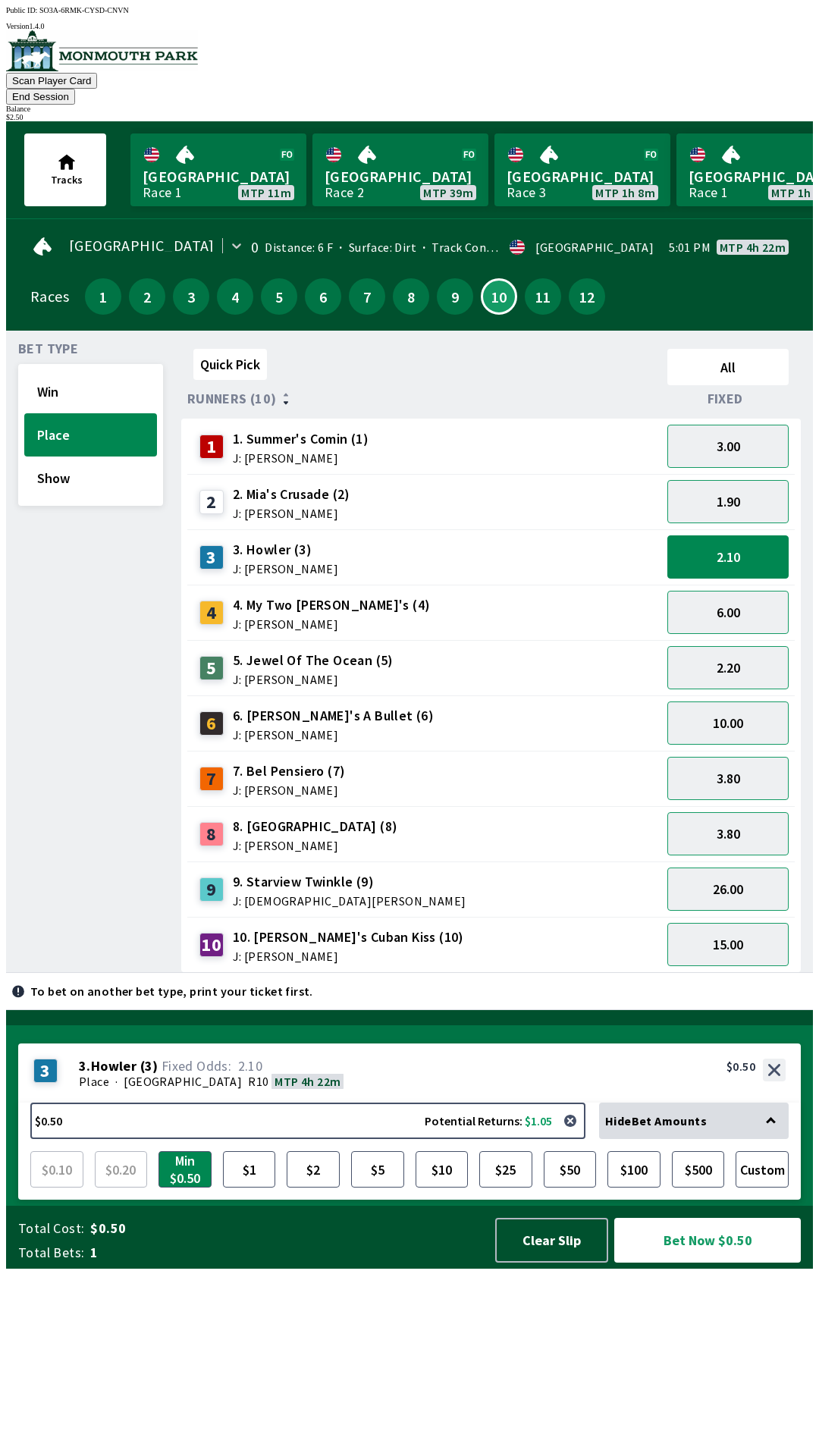
click at [75, 89] on button "End Session" at bounding box center [40, 96] width 69 height 16
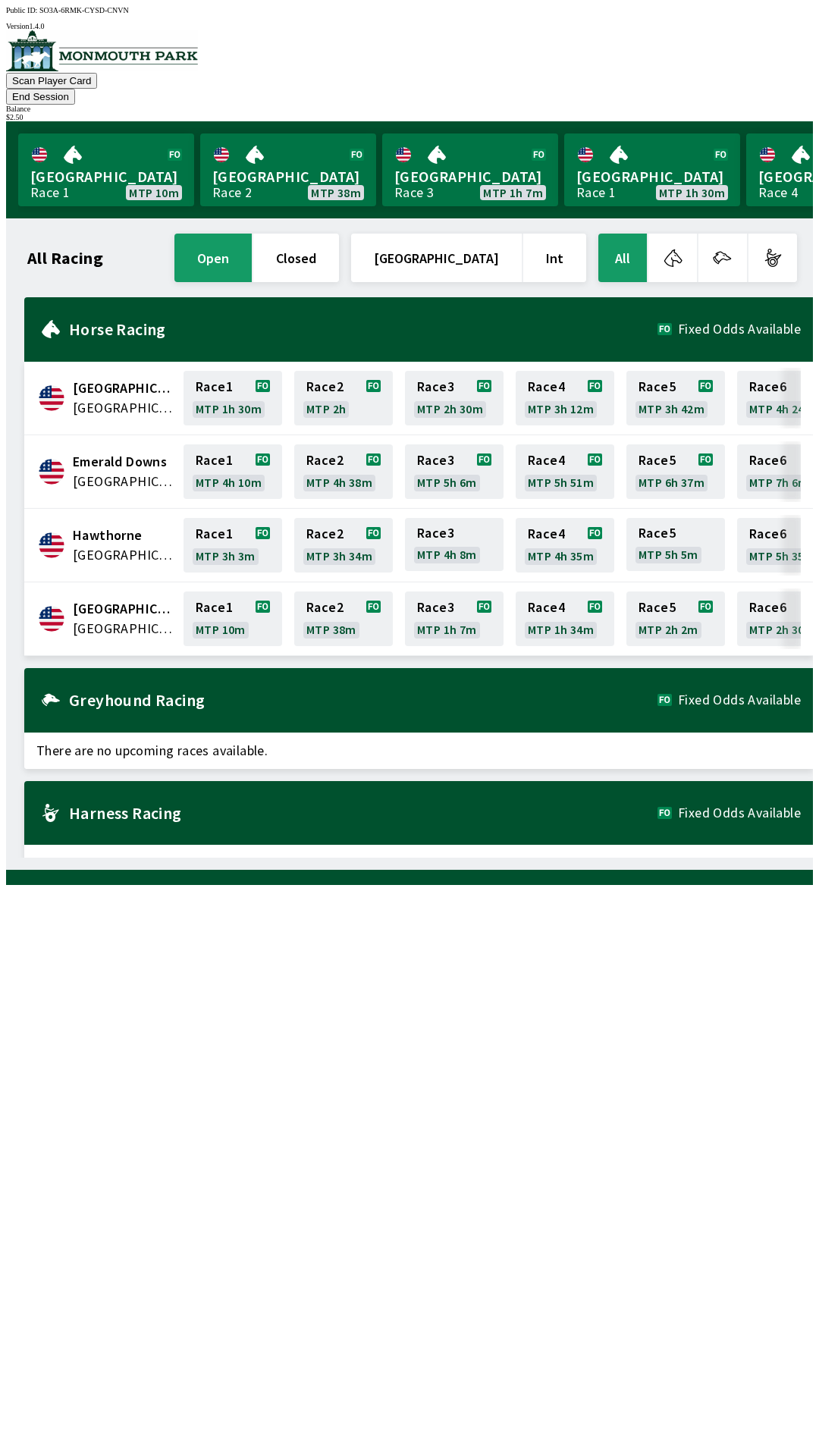
click at [102, 619] on span "[GEOGRAPHIC_DATA]" at bounding box center [124, 629] width 102 height 20
click at [449, 141] on link "Monmouth Park Race 3 MTP 1h 7m" at bounding box center [470, 170] width 176 height 73
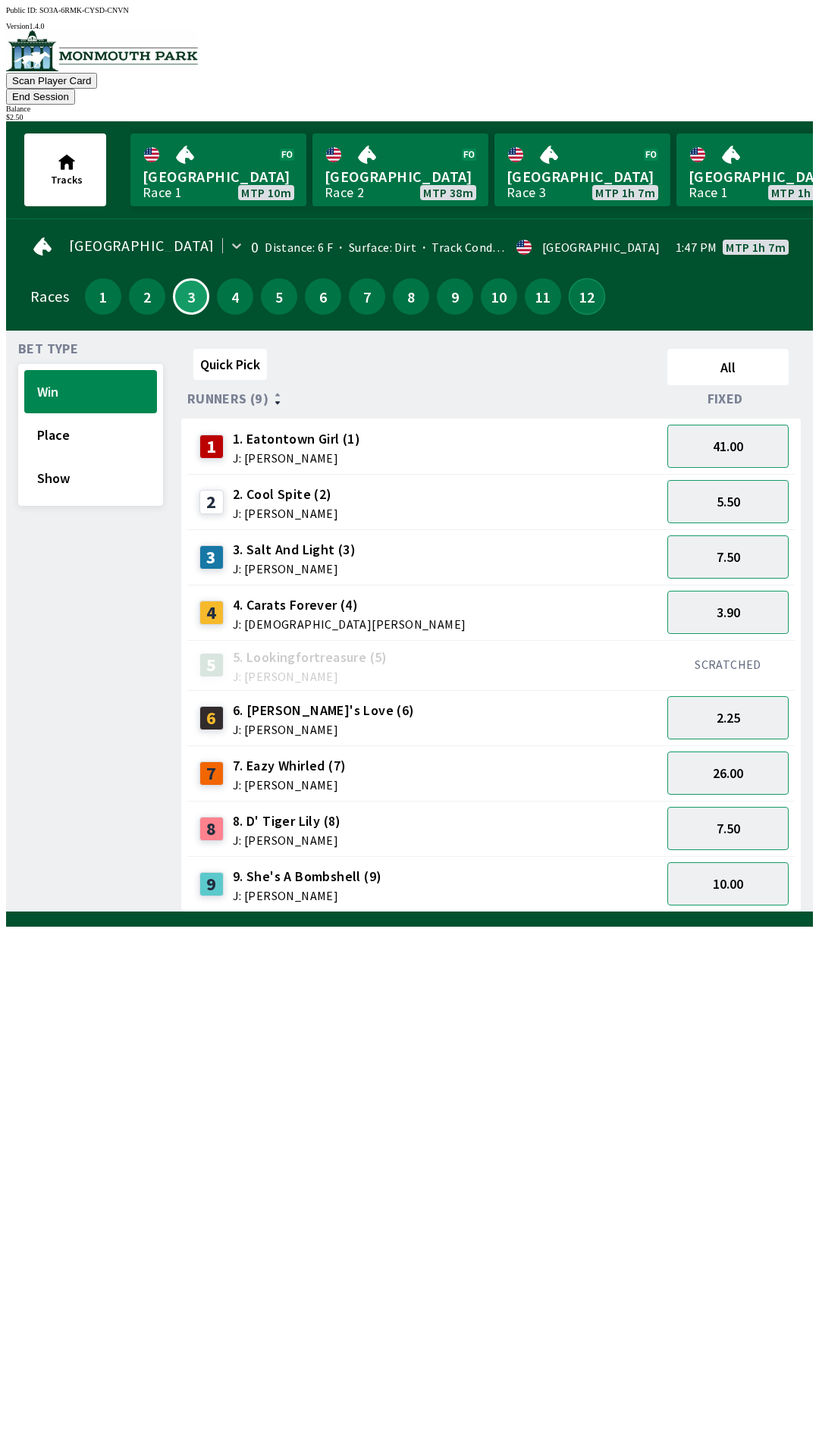
click at [583, 278] on button "12" at bounding box center [587, 296] width 36 height 36
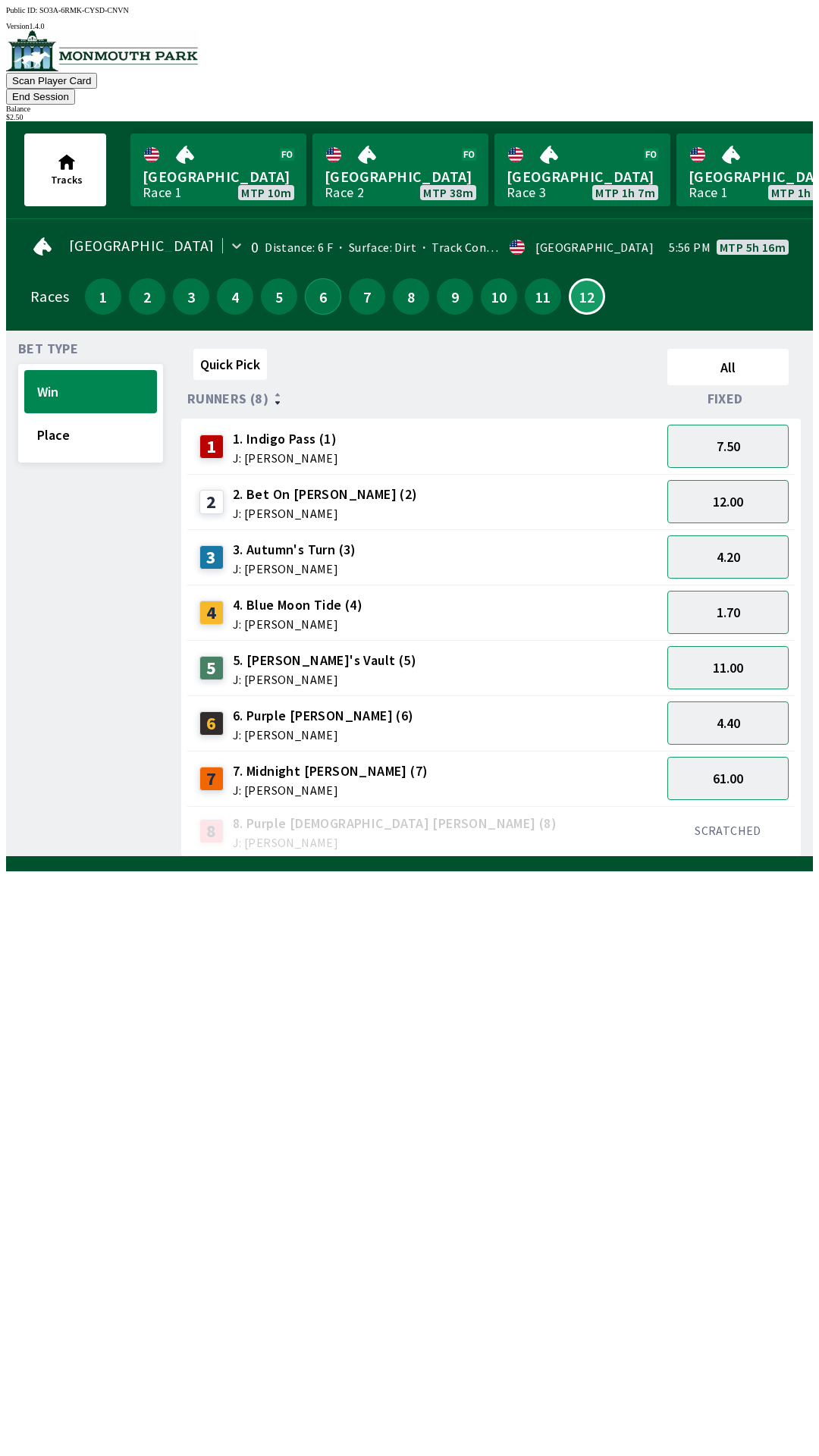
click at [318, 278] on button "6" at bounding box center [323, 296] width 36 height 36
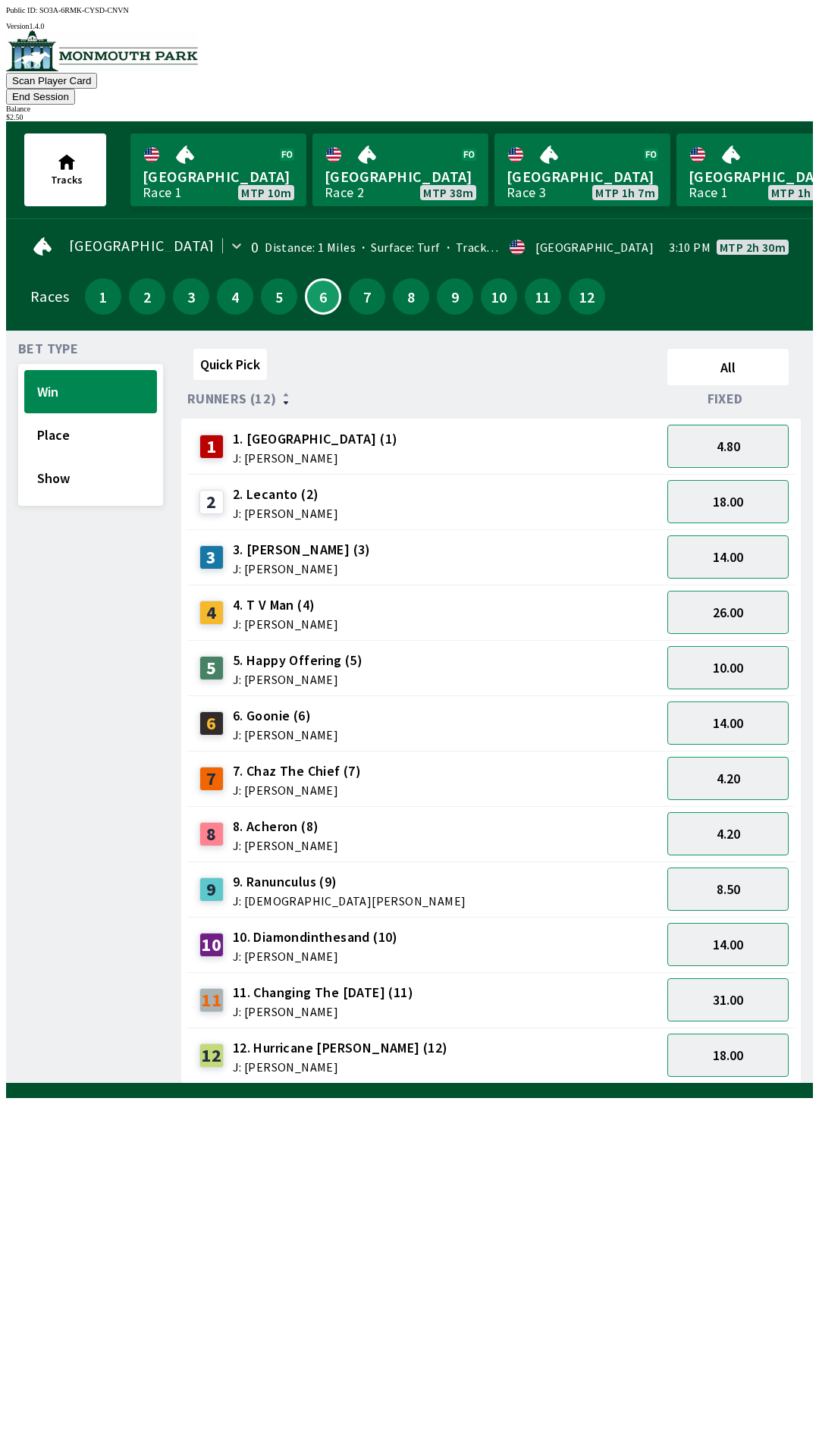
click at [215, 655] on div "5" at bounding box center [212, 668] width 24 height 24
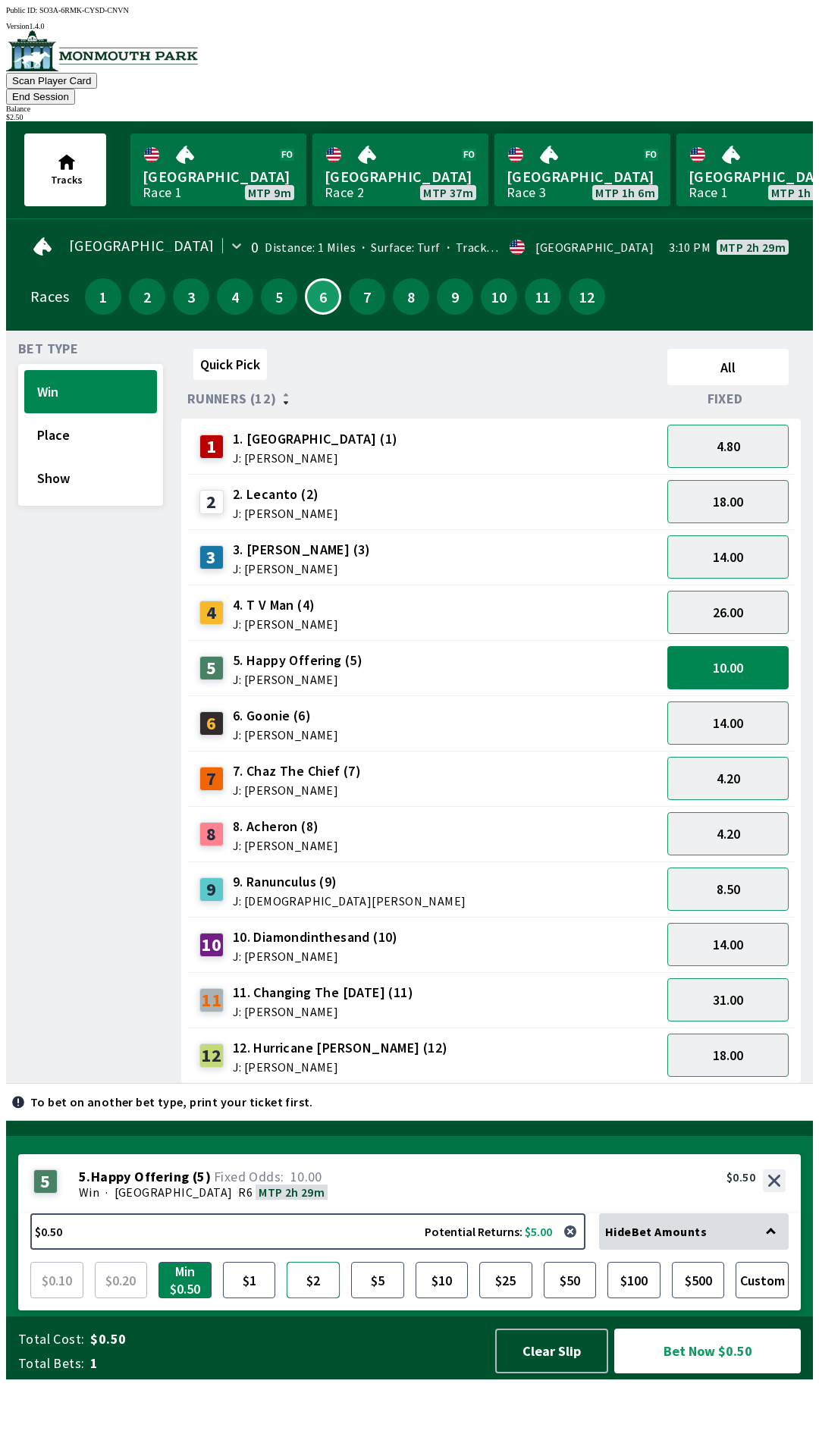
click at [310, 1298] on button "$2" at bounding box center [313, 1280] width 53 height 36
click at [687, 1373] on button "Bet Now $2.00" at bounding box center [708, 1350] width 187 height 45
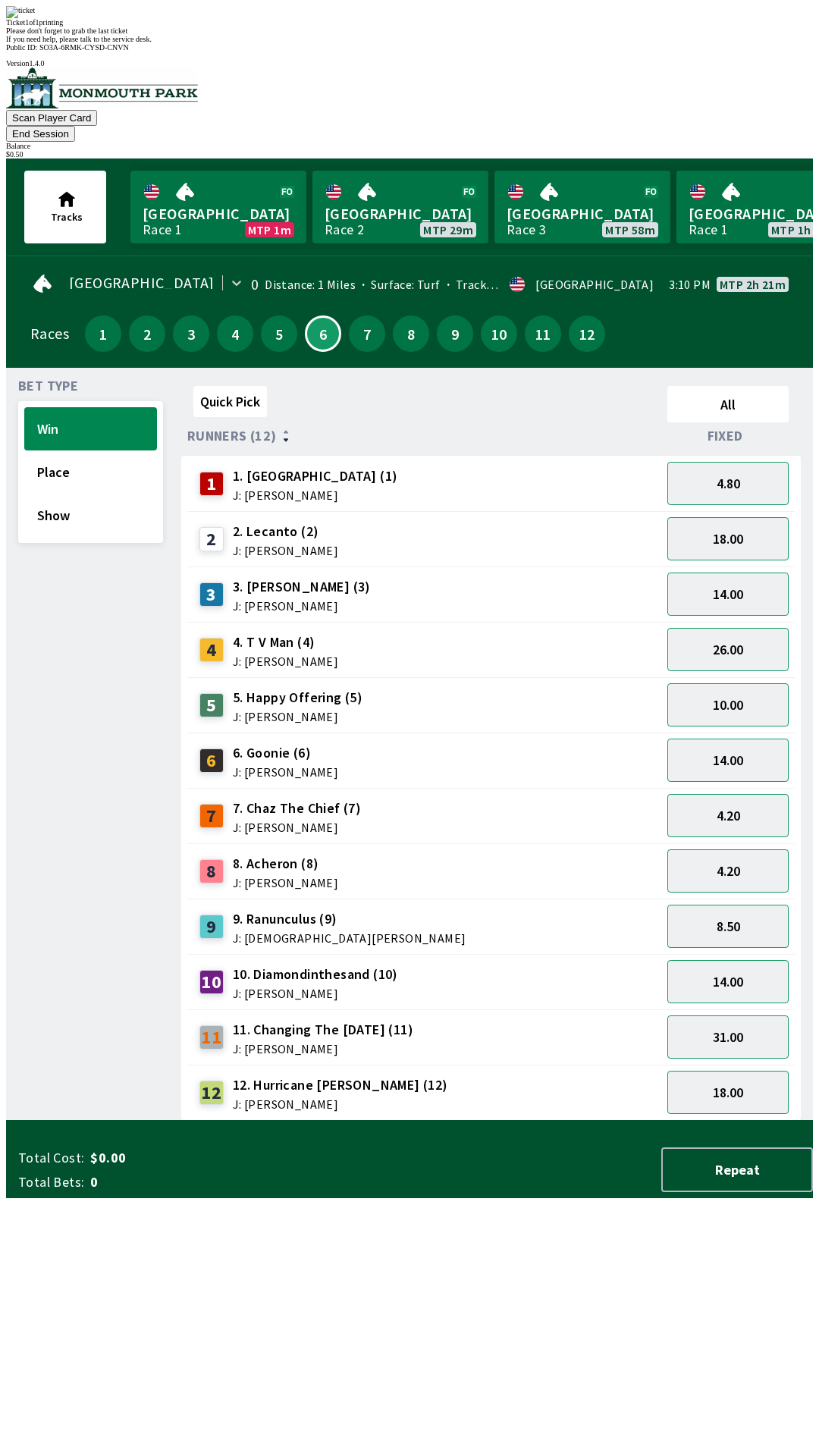
click at [572, 43] on div "Ticket 1 of 1 printing Please don't forget to grab the last ticket If you need …" at bounding box center [410, 24] width 807 height 37
click at [600, 43] on div "Ticket 1 of 1 printing Please don't forget to grab the last ticket If you need …" at bounding box center [410, 24] width 807 height 37
click at [598, 43] on div "Ticket 1 of 1 printing Please don't forget to grab the last ticket If you need …" at bounding box center [410, 24] width 807 height 37
click at [457, 1120] on div "Quick Pick All Runners (12) Fixed 1 1. Garden Gal (1) J: [PERSON_NAME] 4.80 2 2…" at bounding box center [498, 750] width 632 height 741
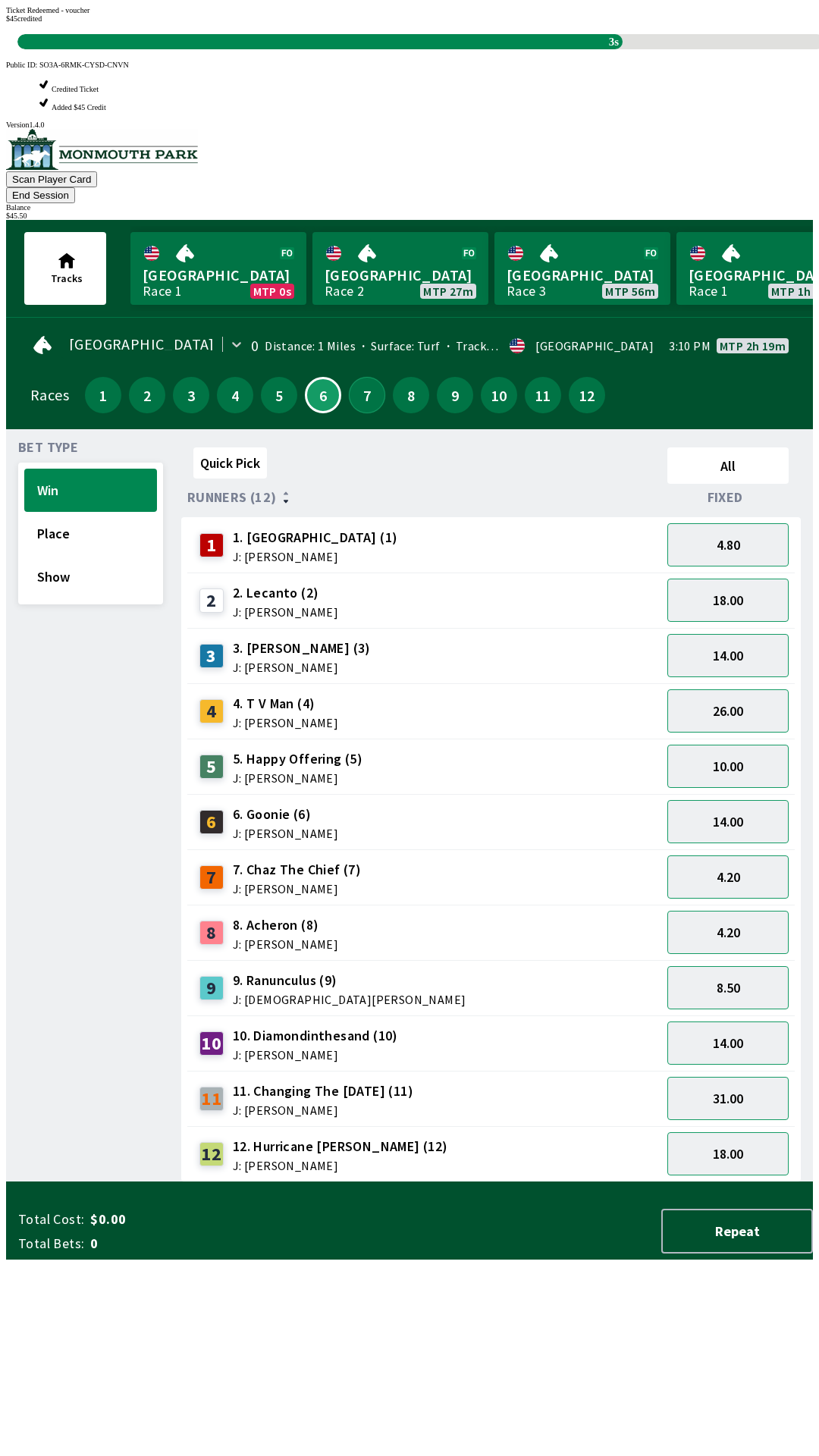
click at [349, 377] on button "7" at bounding box center [367, 395] width 36 height 36
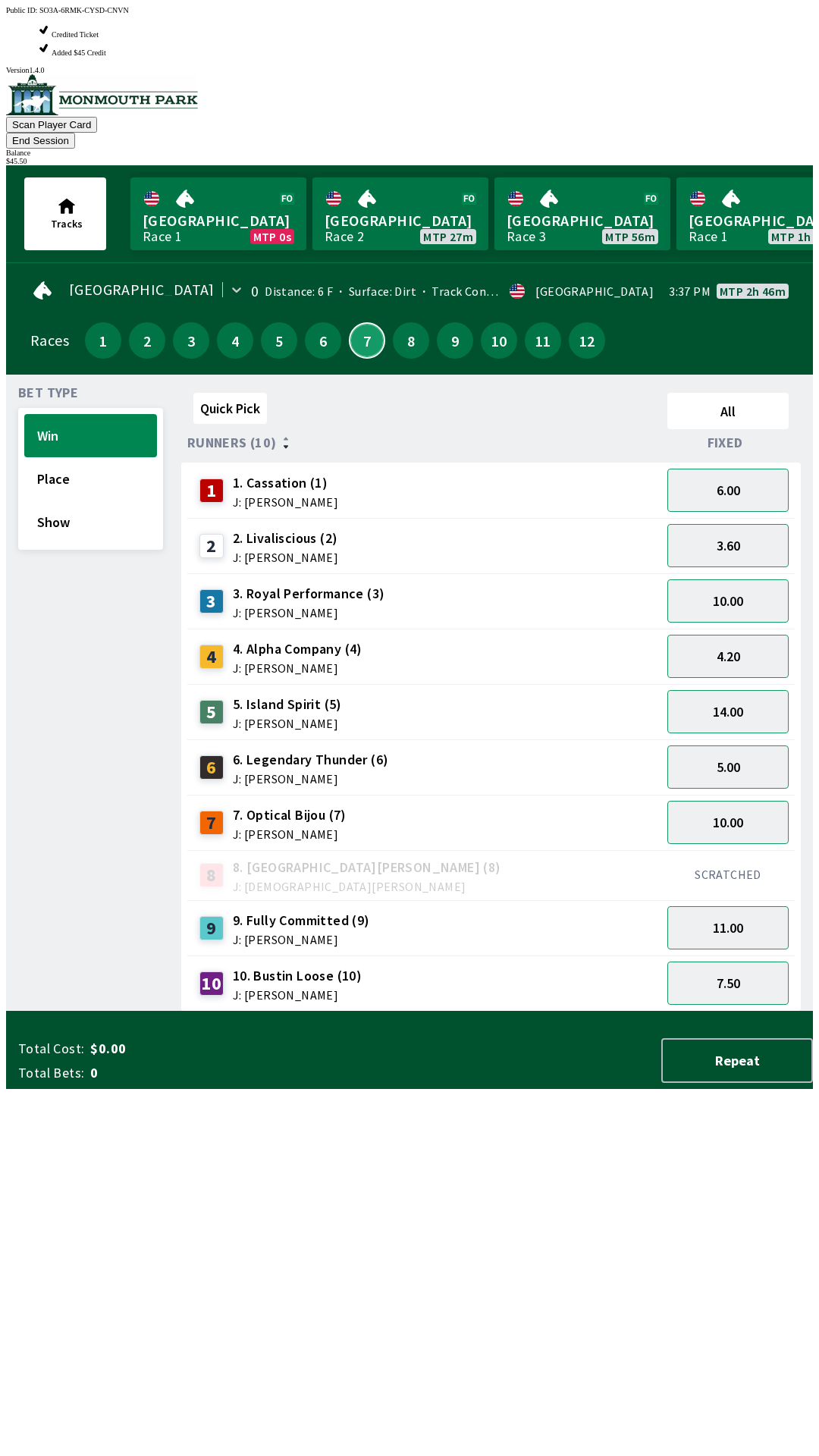
click at [364, 322] on button "7" at bounding box center [367, 340] width 36 height 36
click at [408, 322] on button "8" at bounding box center [411, 340] width 36 height 36
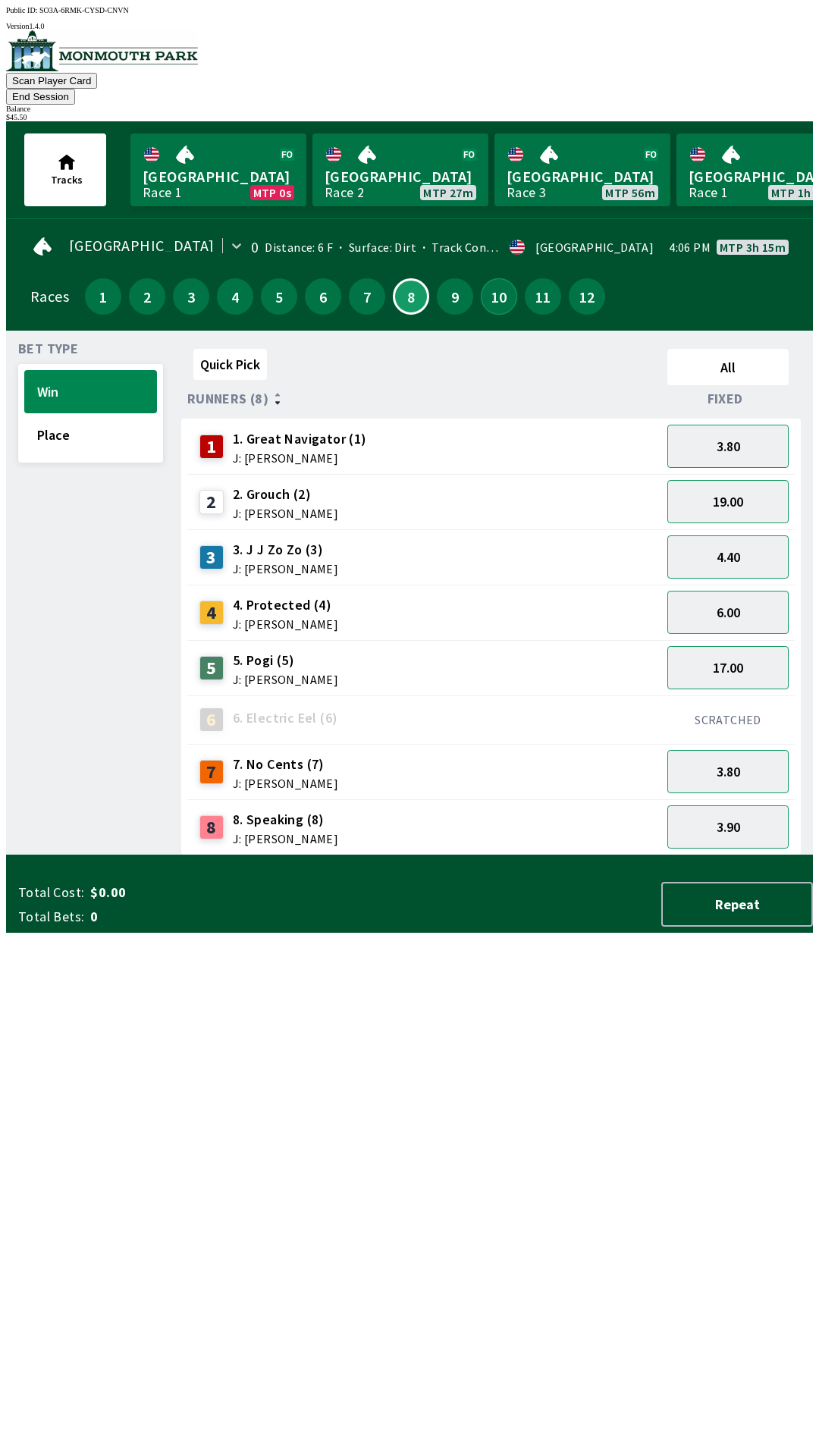
click at [504, 280] on button "10" at bounding box center [499, 296] width 36 height 36
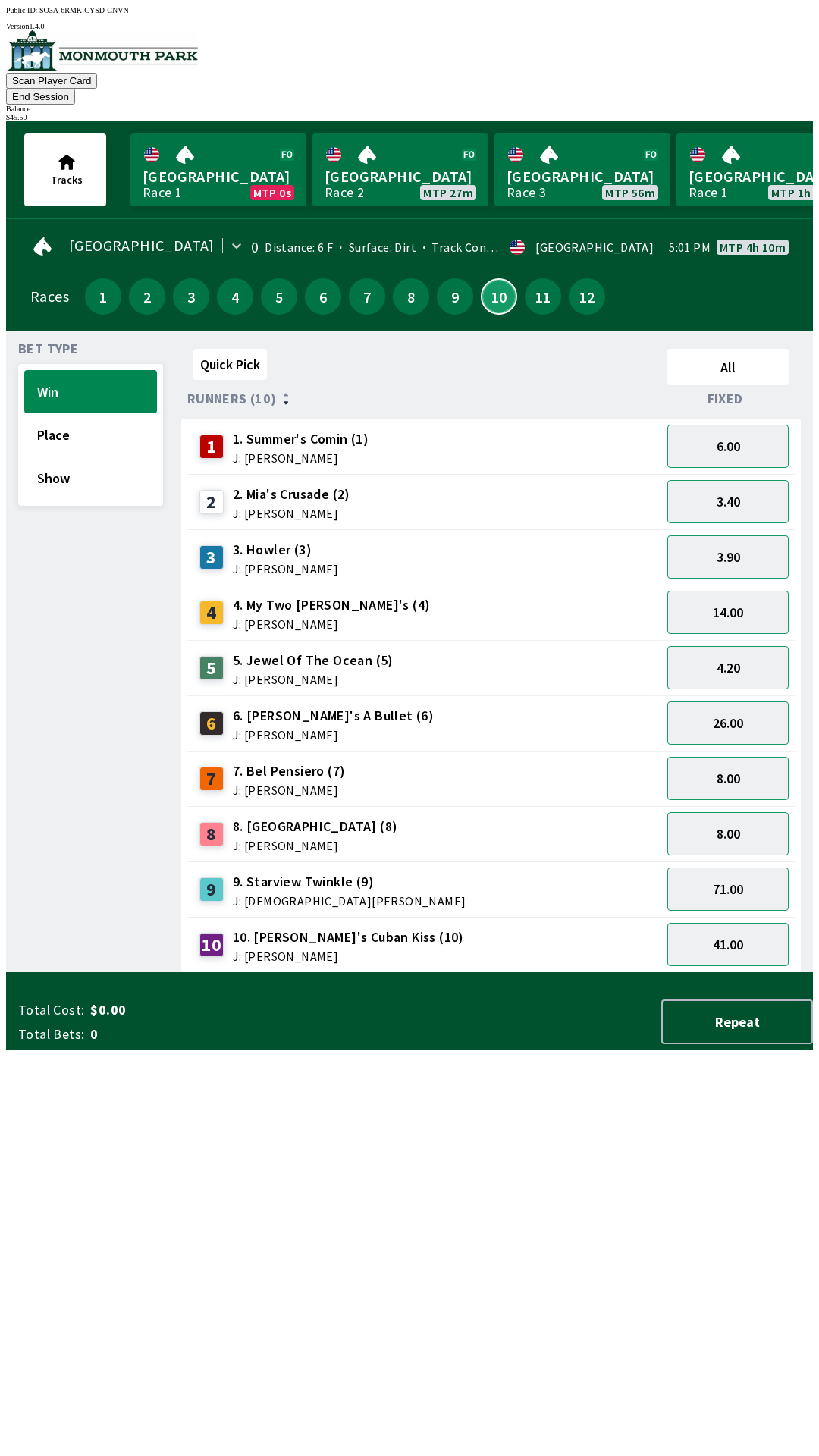
click at [483, 278] on button "10" at bounding box center [499, 296] width 36 height 36
click at [448, 278] on button "9" at bounding box center [455, 296] width 36 height 36
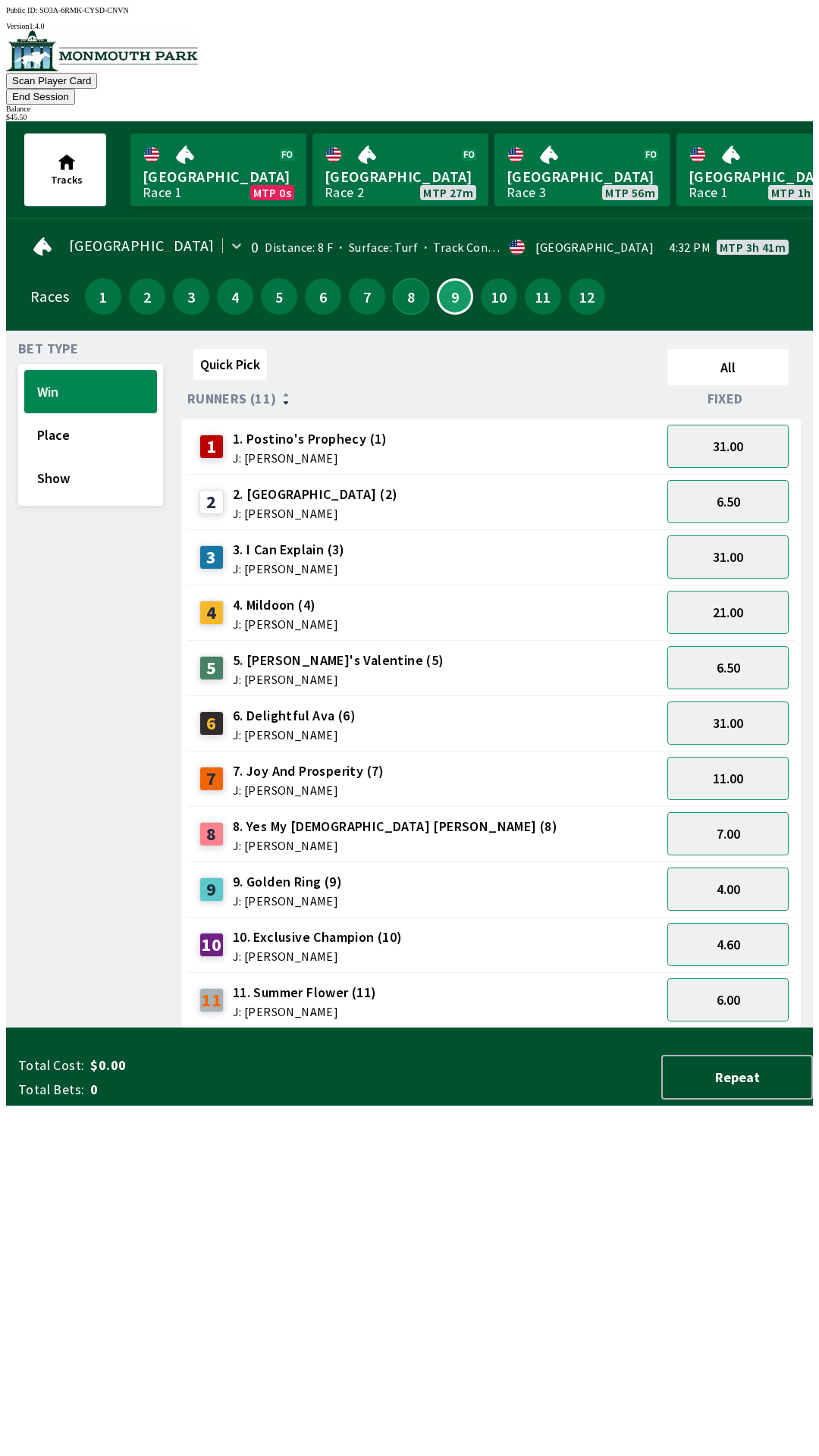
click at [406, 278] on button "8" at bounding box center [411, 296] width 36 height 36
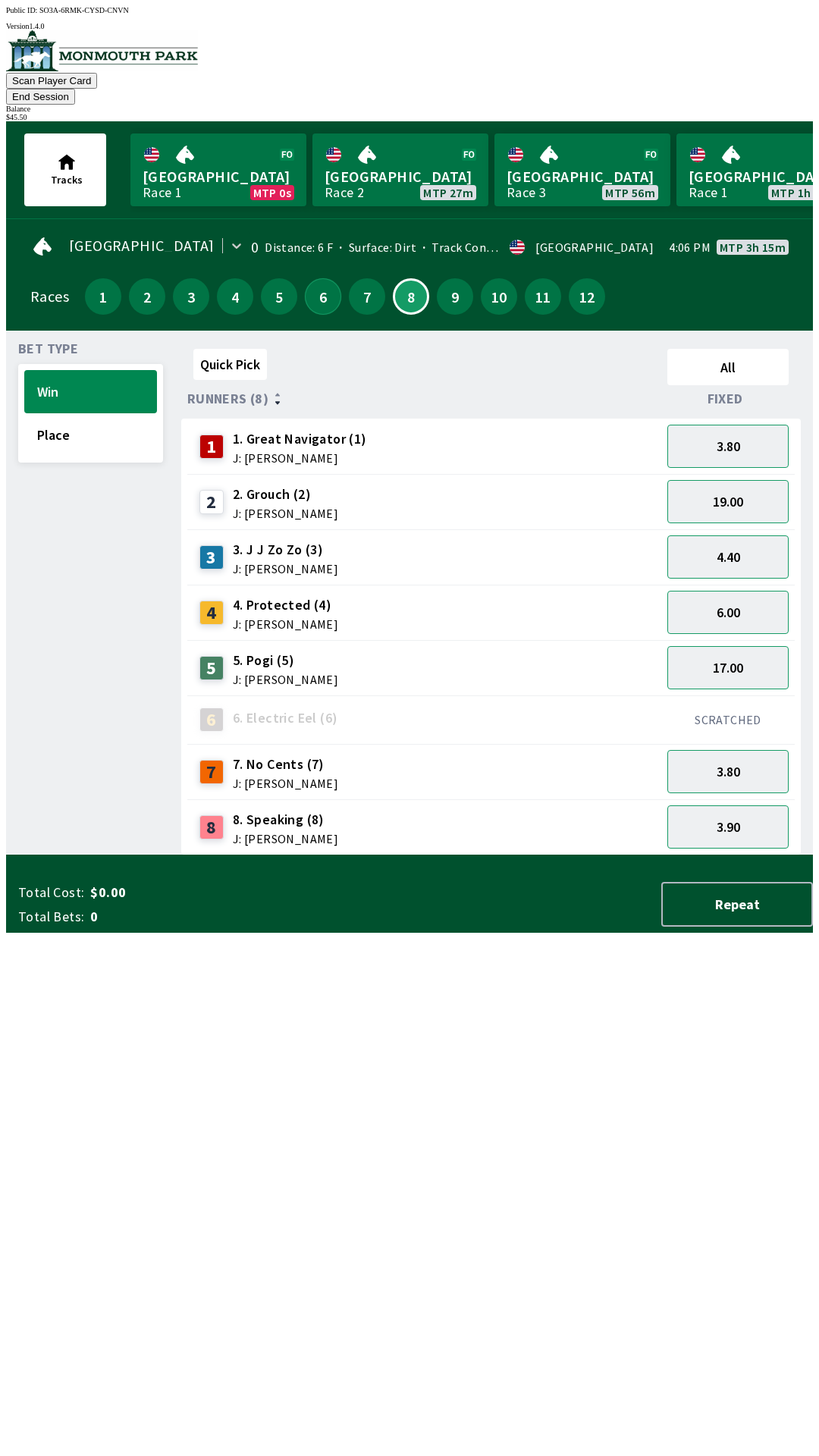
click at [308, 278] on button "6" at bounding box center [323, 296] width 36 height 36
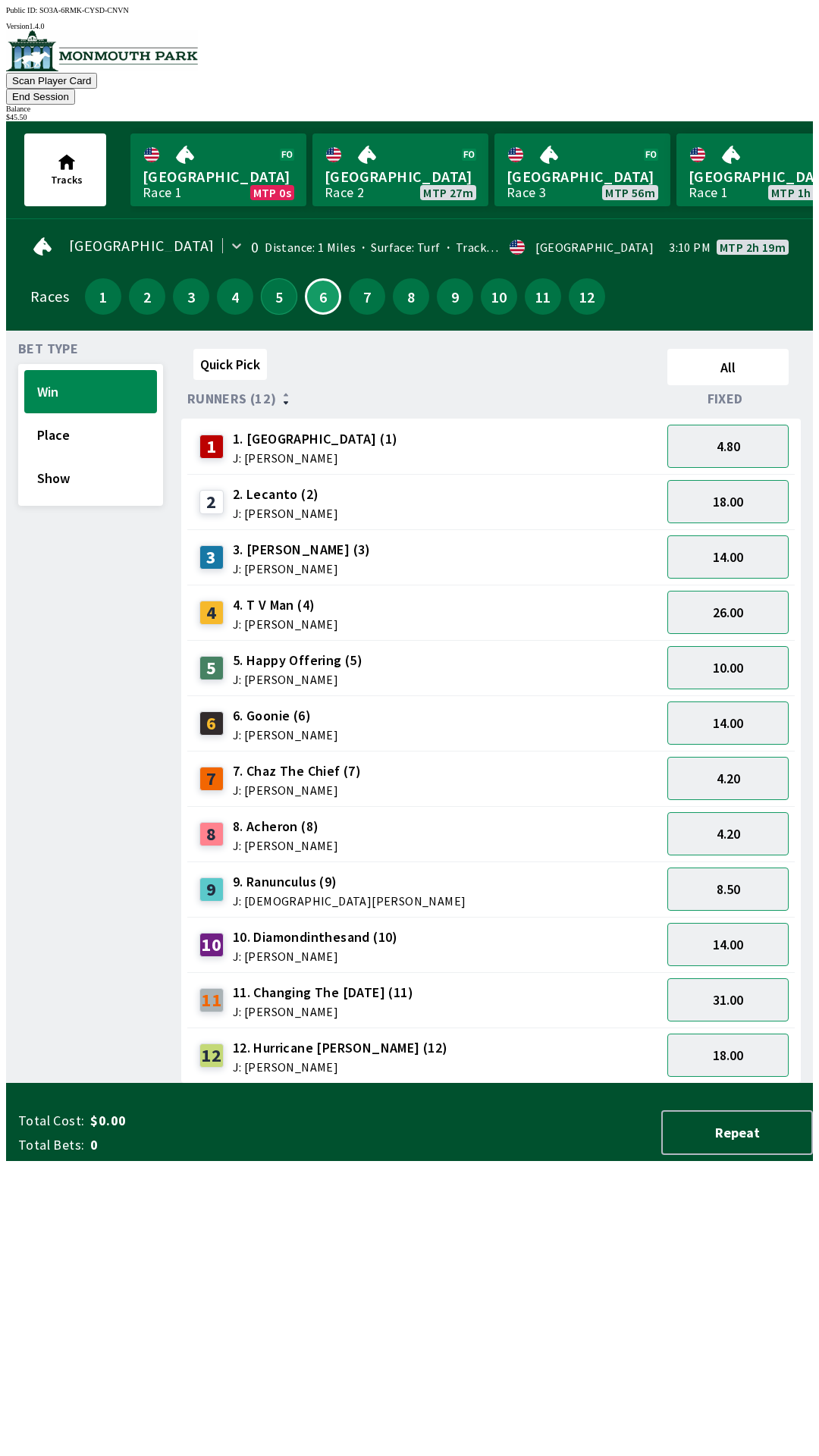
click at [264, 283] on button "5" at bounding box center [279, 296] width 36 height 36
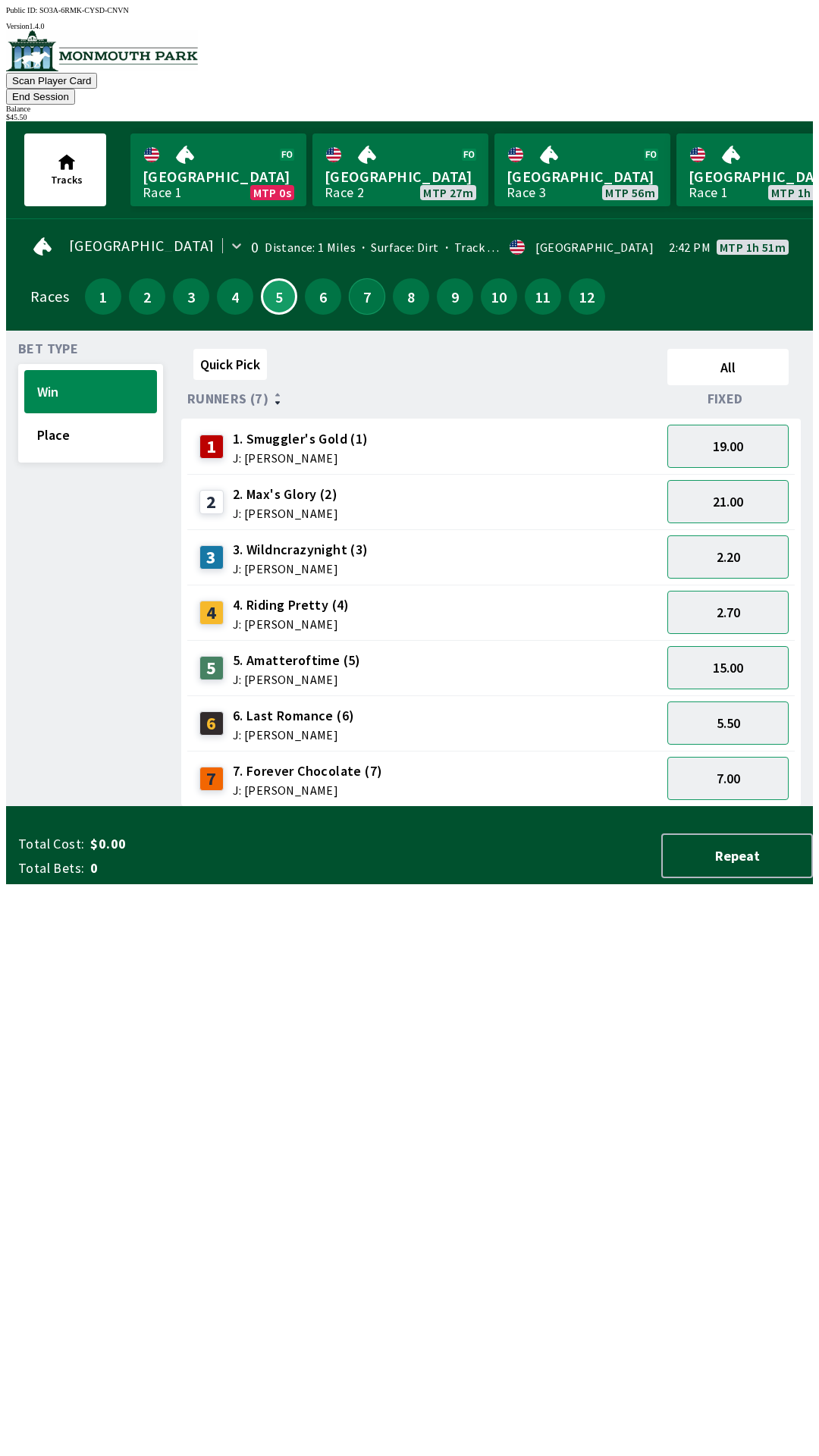
click at [373, 278] on button "7" at bounding box center [367, 296] width 36 height 36
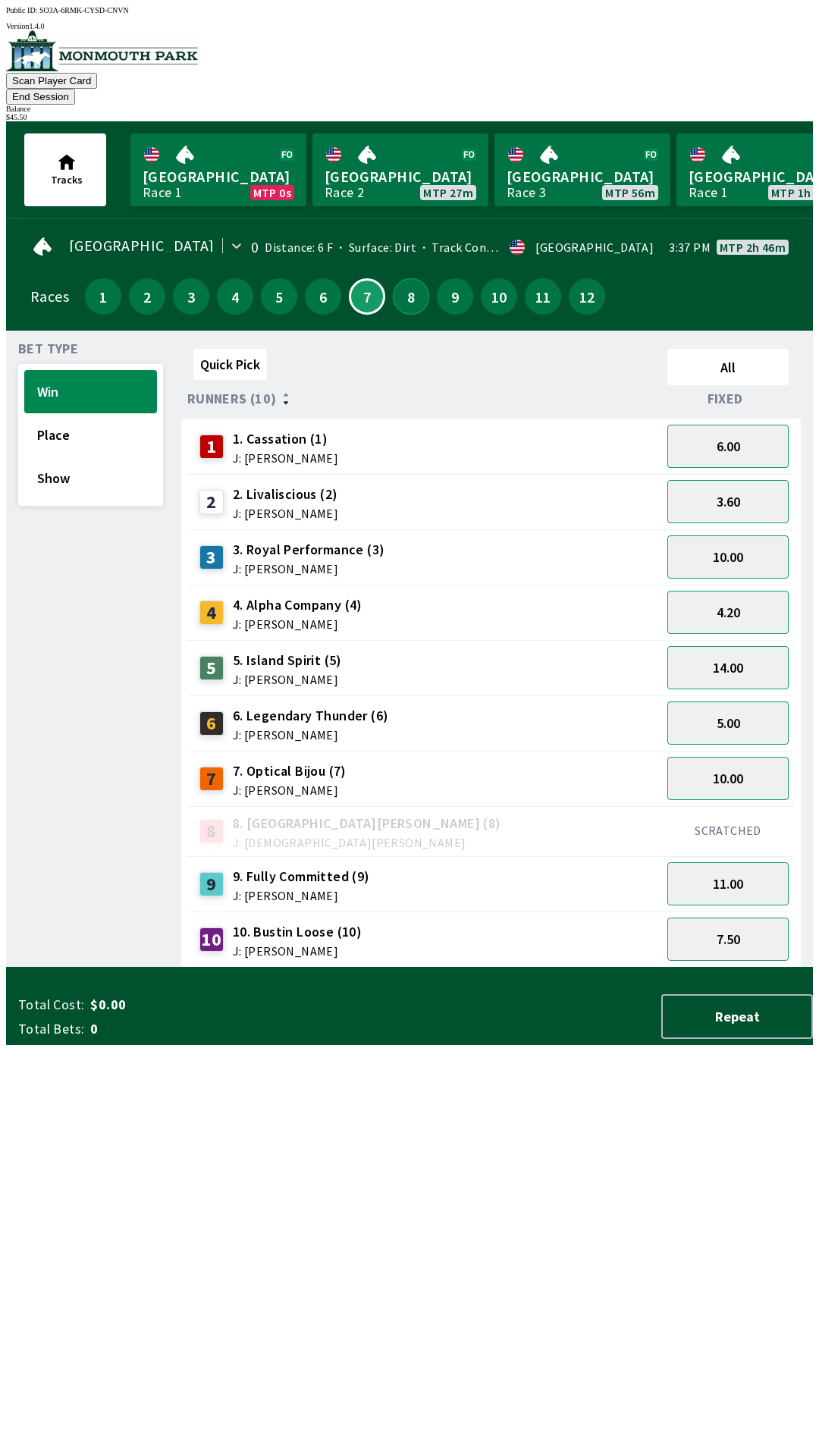
click at [394, 278] on button "8" at bounding box center [411, 296] width 36 height 36
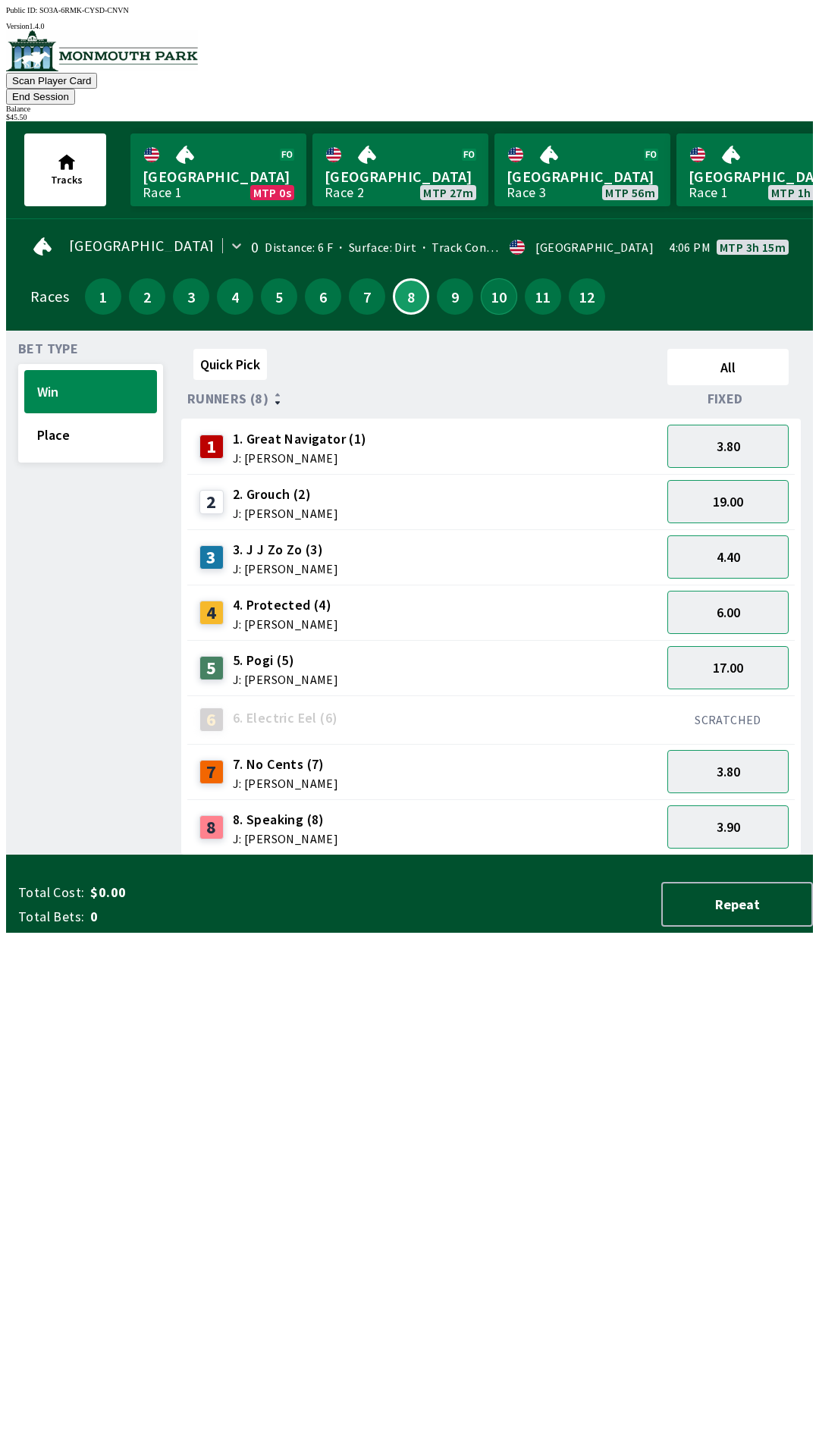
click at [485, 278] on button "10" at bounding box center [499, 296] width 36 height 36
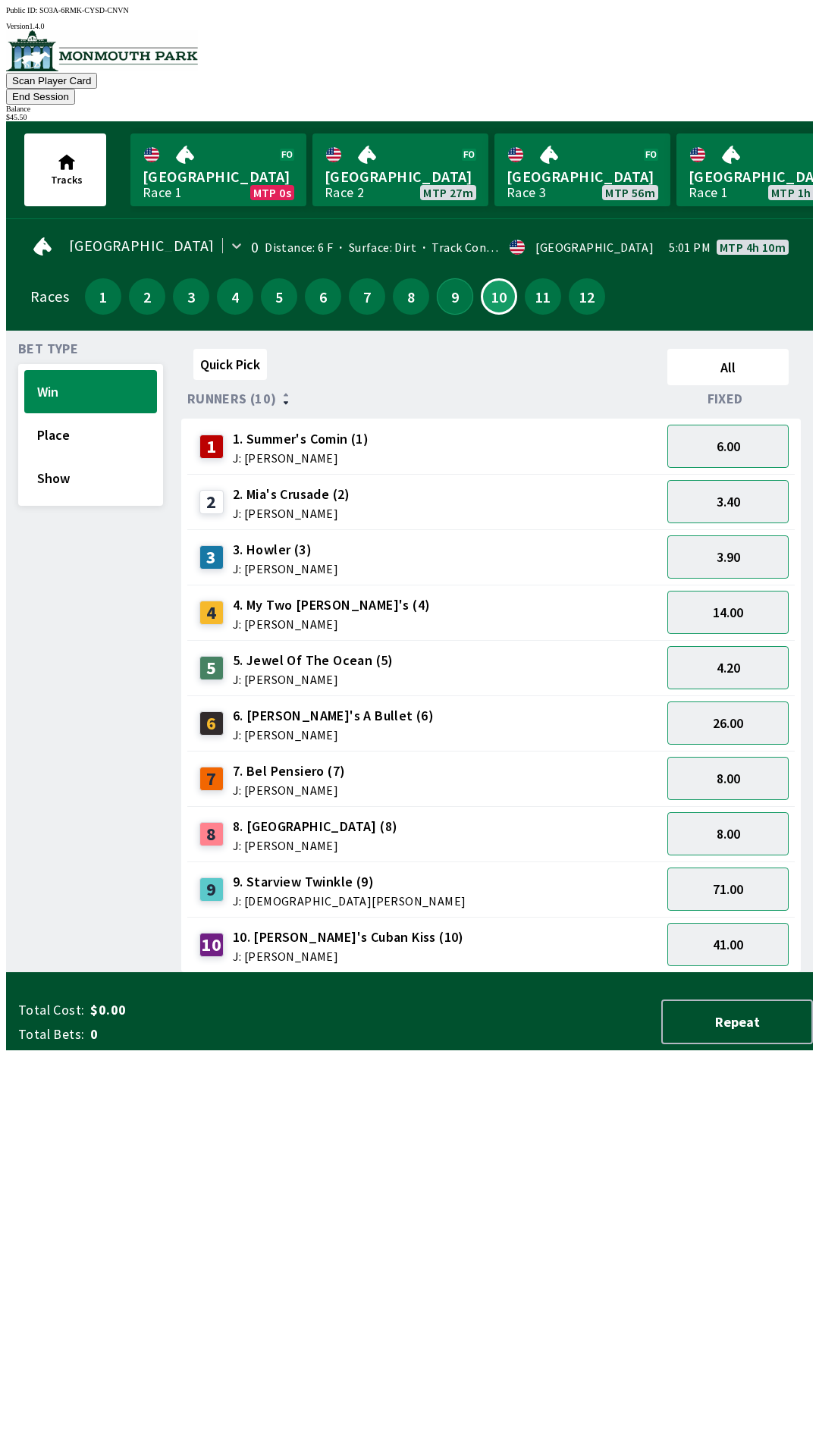
click at [445, 278] on button "9" at bounding box center [455, 296] width 36 height 36
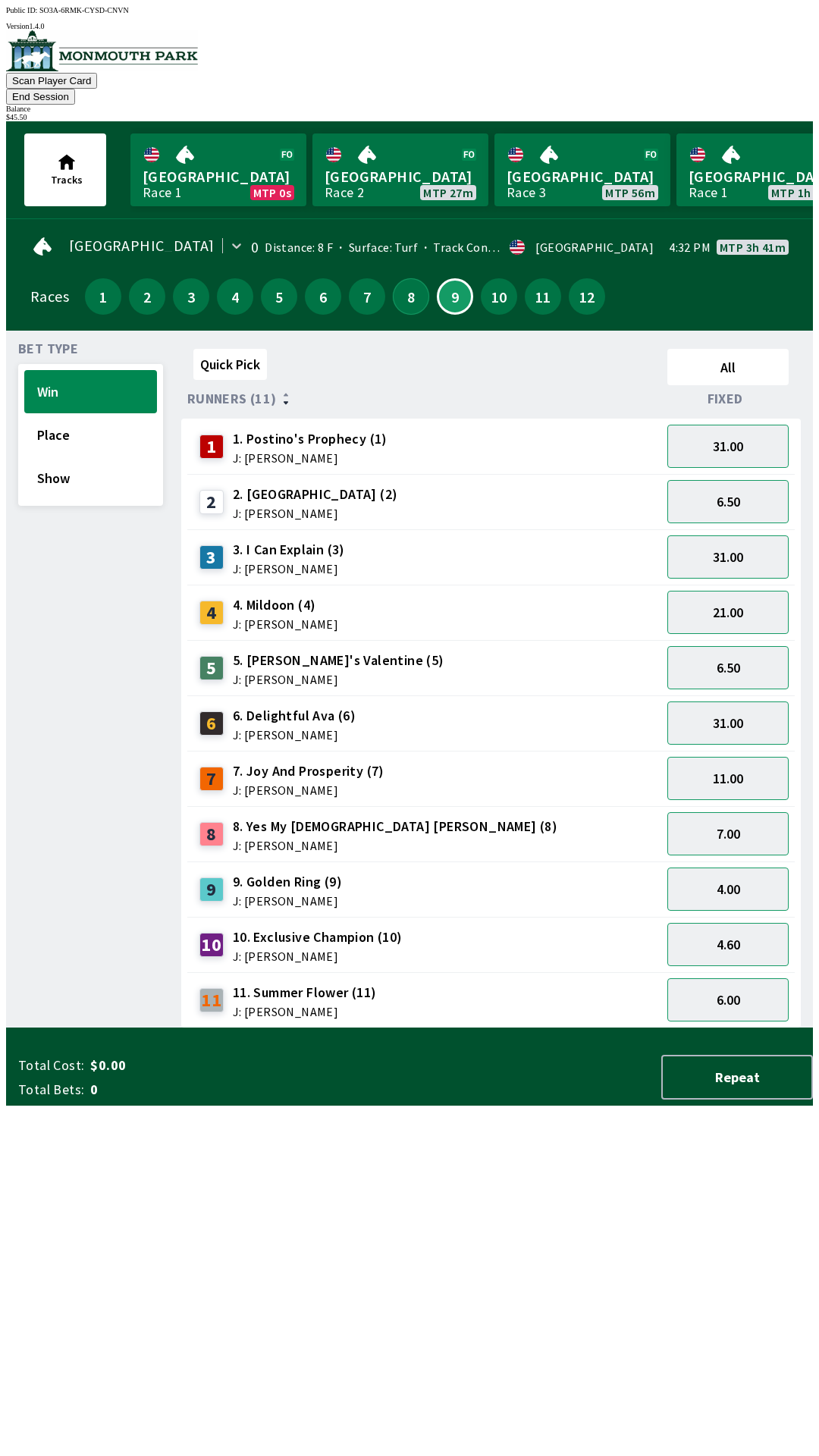
click at [403, 283] on button "8" at bounding box center [411, 296] width 36 height 36
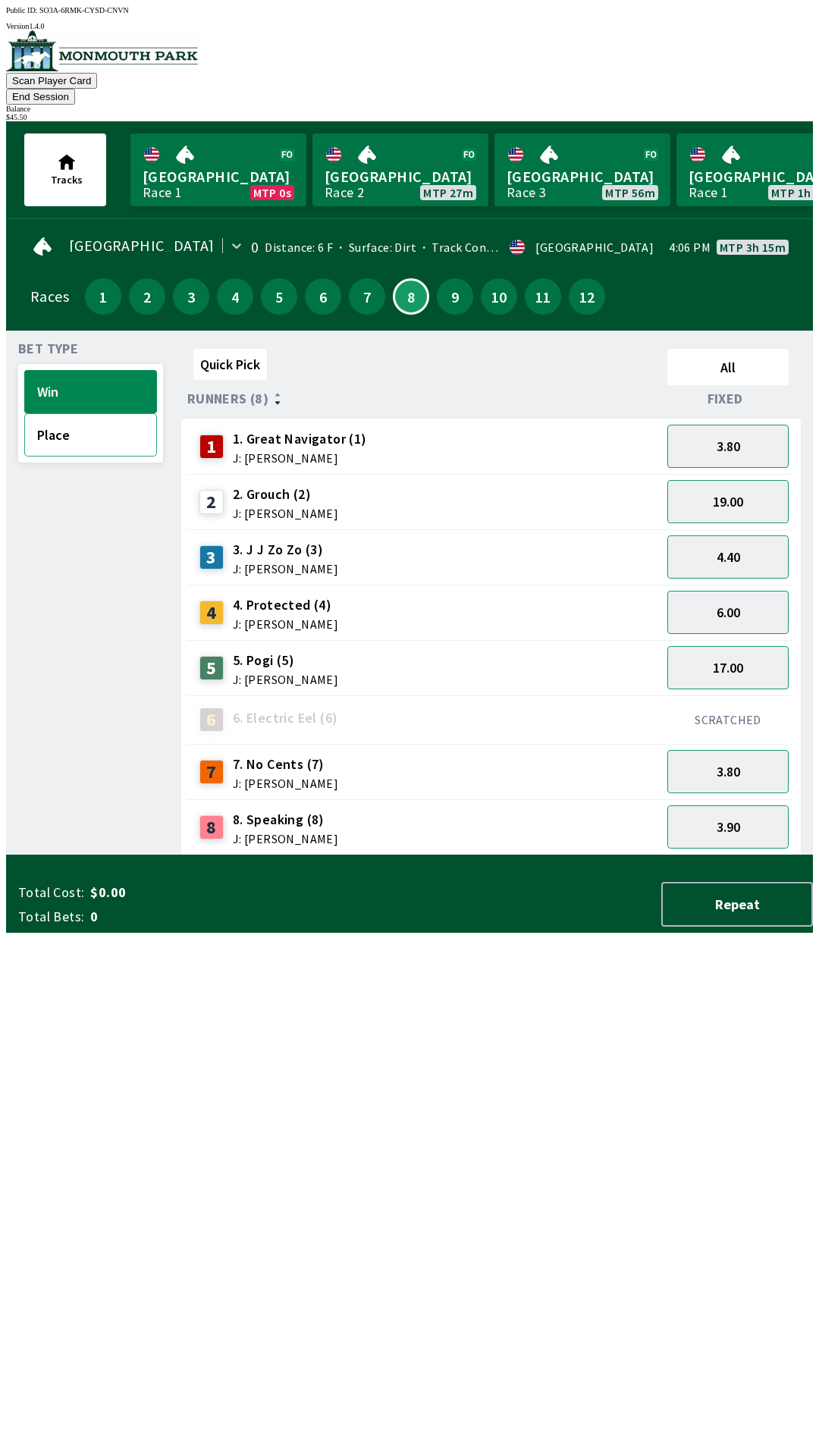
click at [65, 417] on button "Place" at bounding box center [90, 434] width 133 height 43
click at [64, 384] on button "Win" at bounding box center [90, 391] width 133 height 43
click at [75, 89] on button "End Session" at bounding box center [40, 96] width 69 height 16
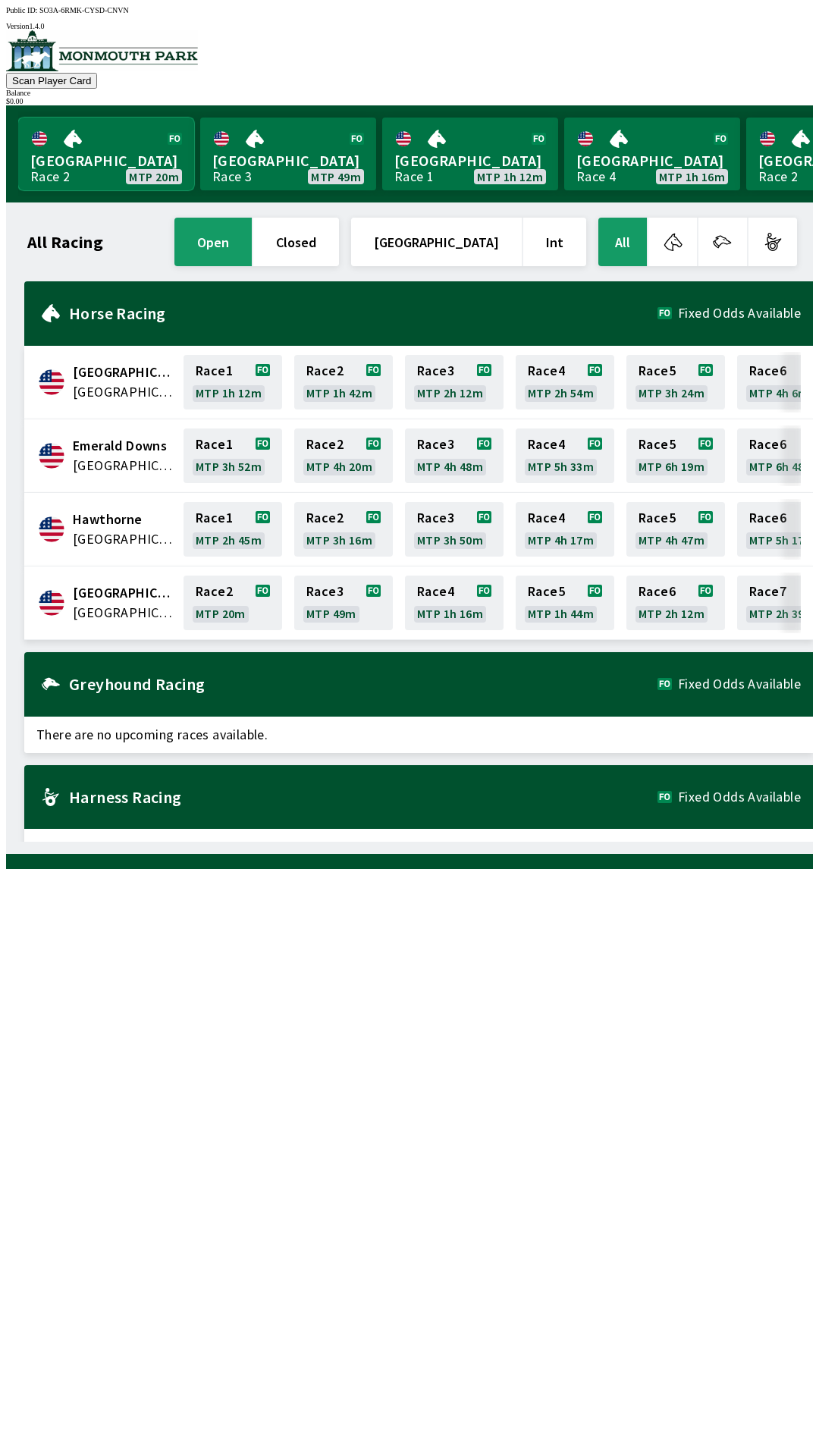
click at [85, 165] on link "[GEOGRAPHIC_DATA] Race 2 MTP 20m" at bounding box center [106, 154] width 176 height 73
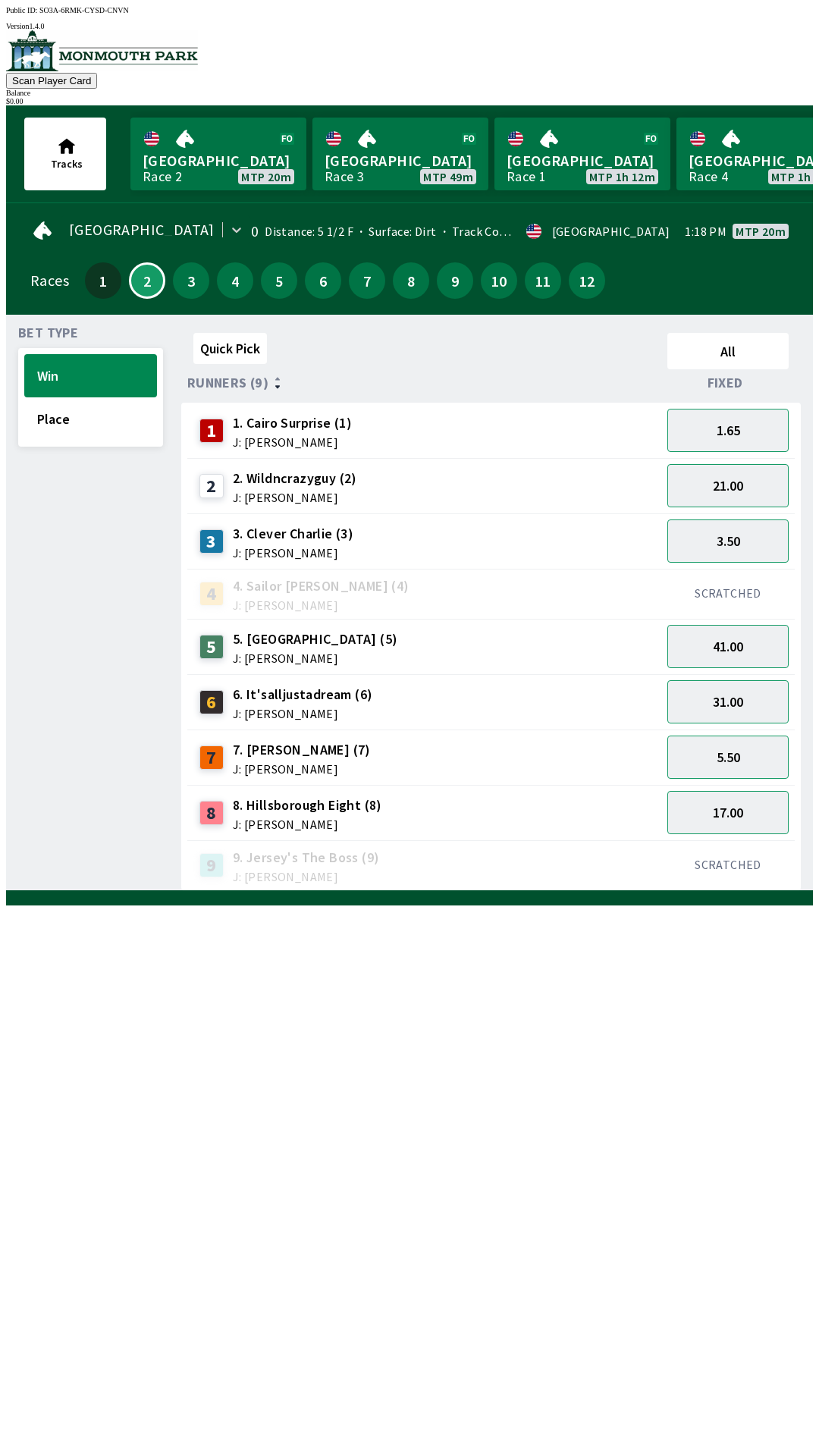
click at [232, 547] on span "J: [PERSON_NAME]" at bounding box center [292, 553] width 121 height 12
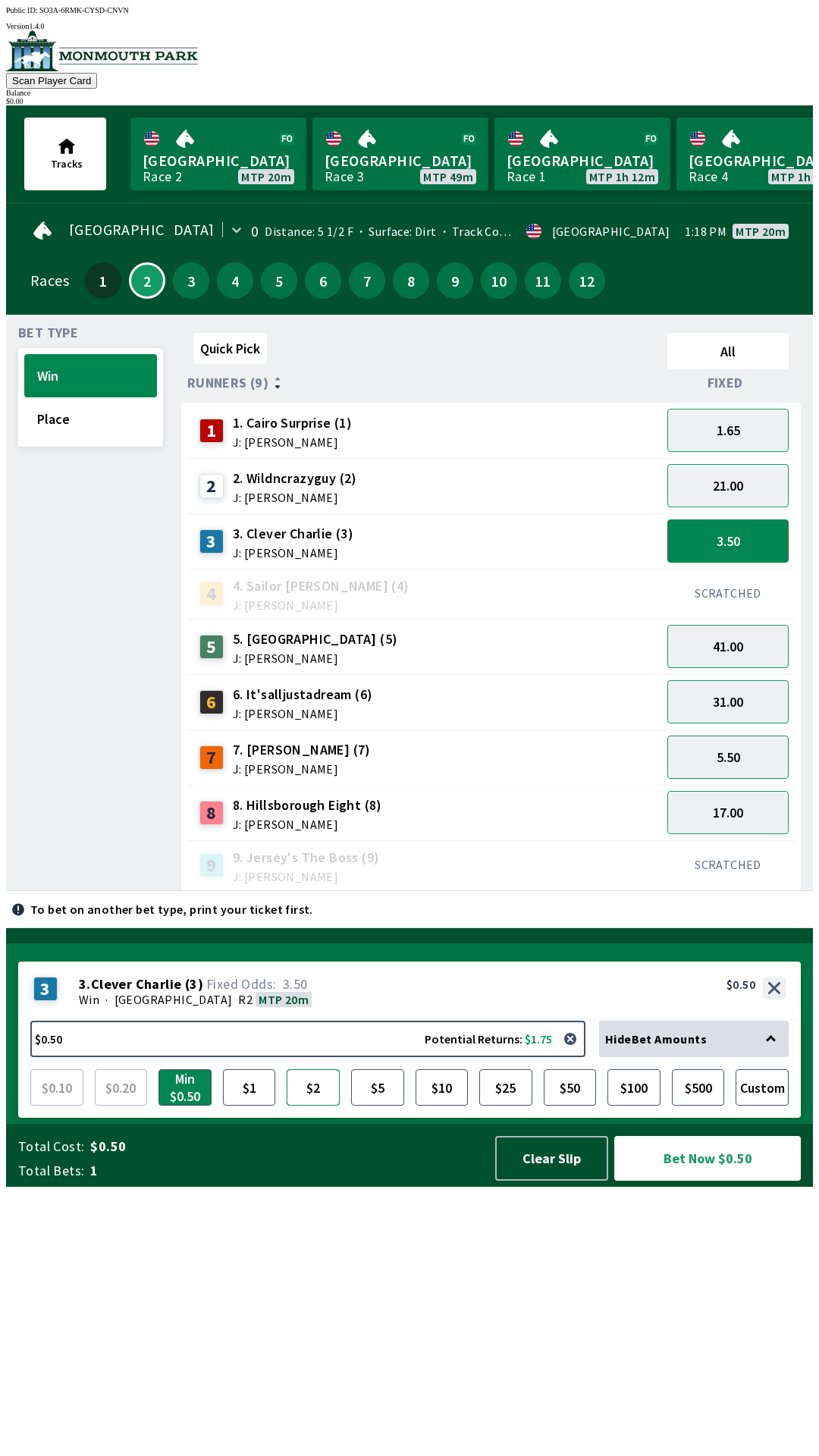
click at [305, 1105] on button "$2" at bounding box center [313, 1088] width 53 height 36
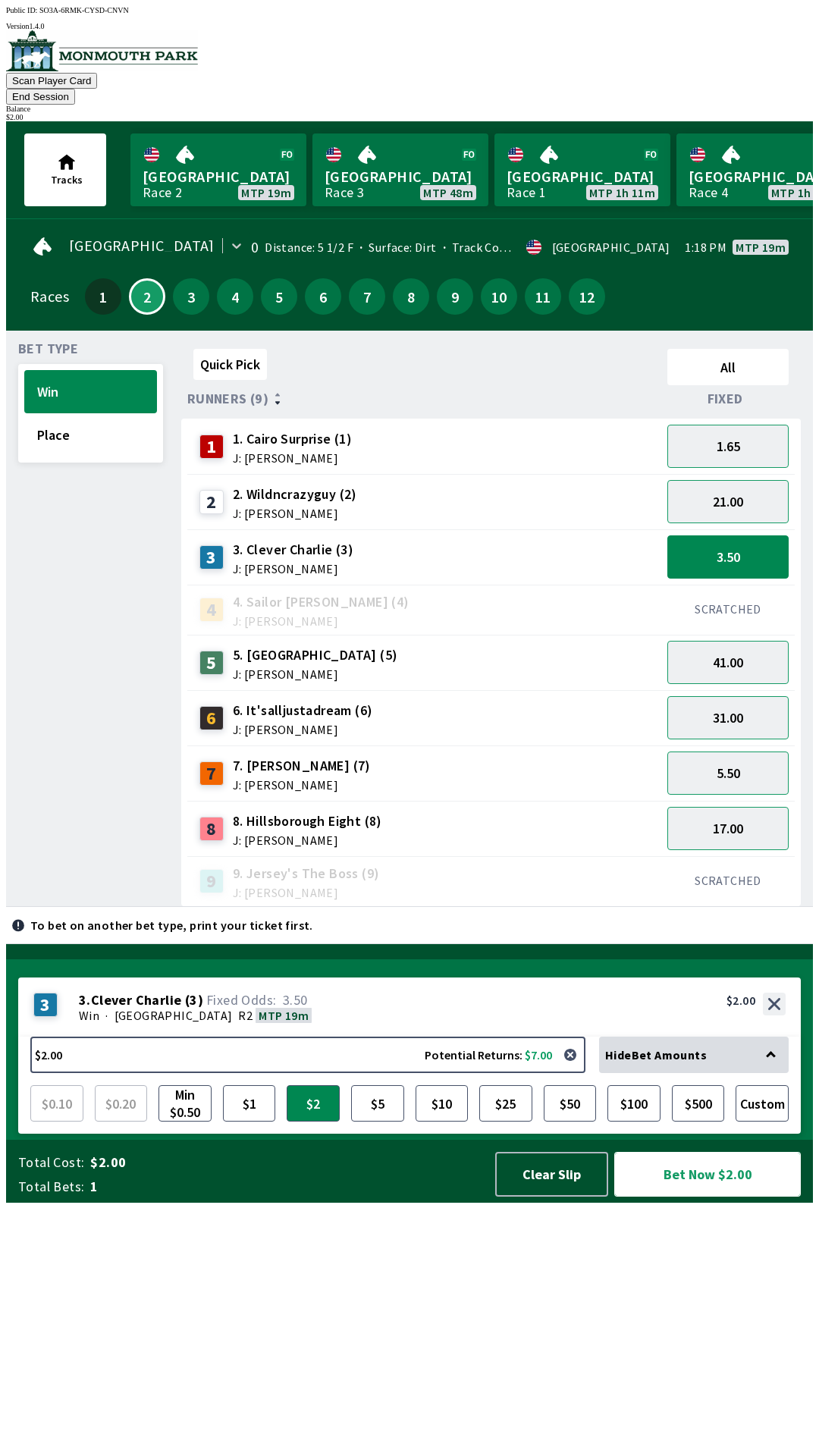
click at [669, 1196] on button "Bet Now $2.00" at bounding box center [708, 1173] width 187 height 45
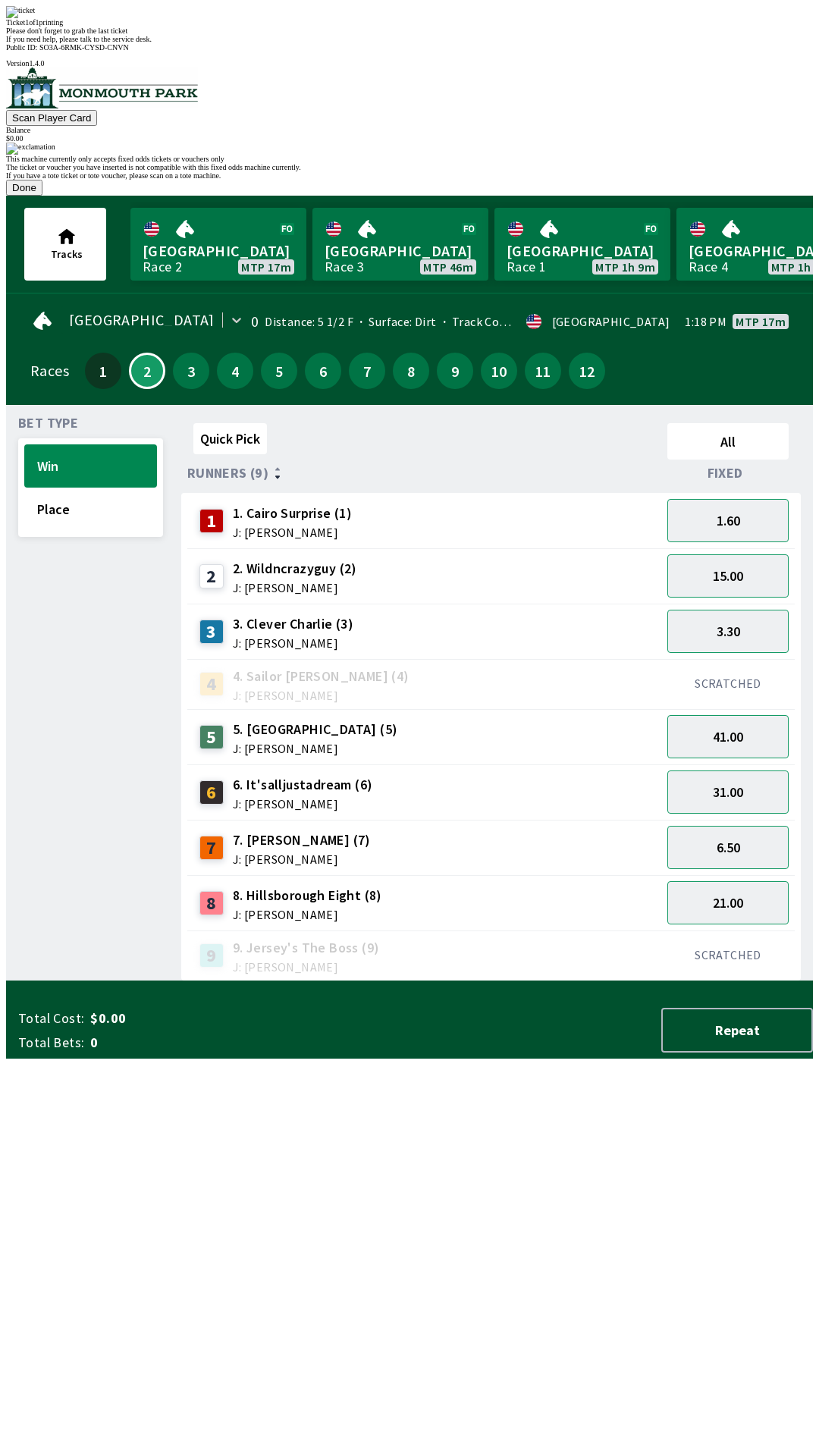
click at [477, 27] on div "Ticket 1 of 1 printing" at bounding box center [410, 22] width 807 height 8
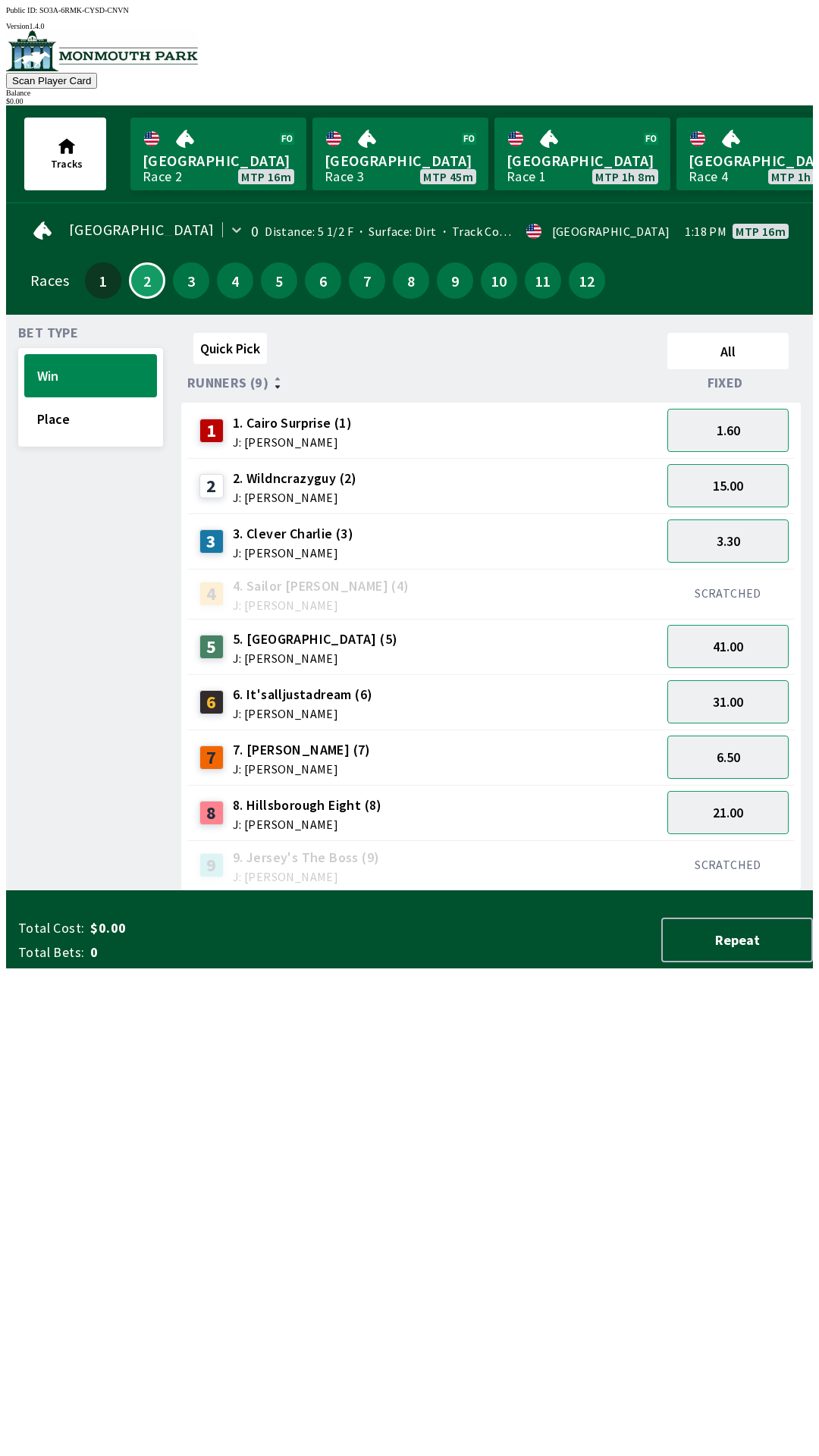
click at [106, 962] on span "0" at bounding box center [210, 952] width 239 height 18
click at [141, 962] on span "0" at bounding box center [210, 952] width 239 height 18
click at [739, 962] on button "Repeat" at bounding box center [737, 940] width 152 height 45
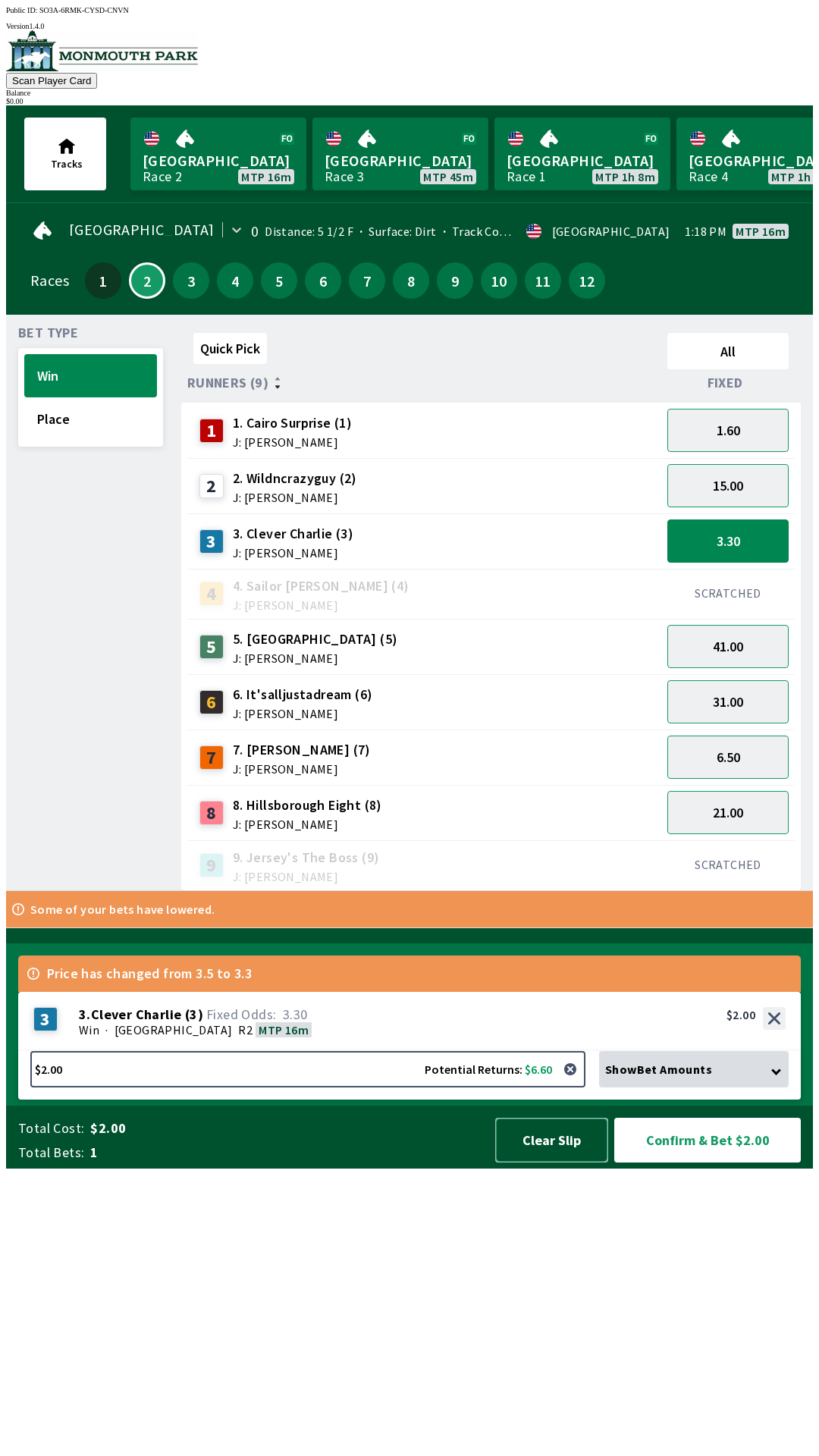
click at [548, 1162] on button "Clear Slip" at bounding box center [552, 1139] width 113 height 45
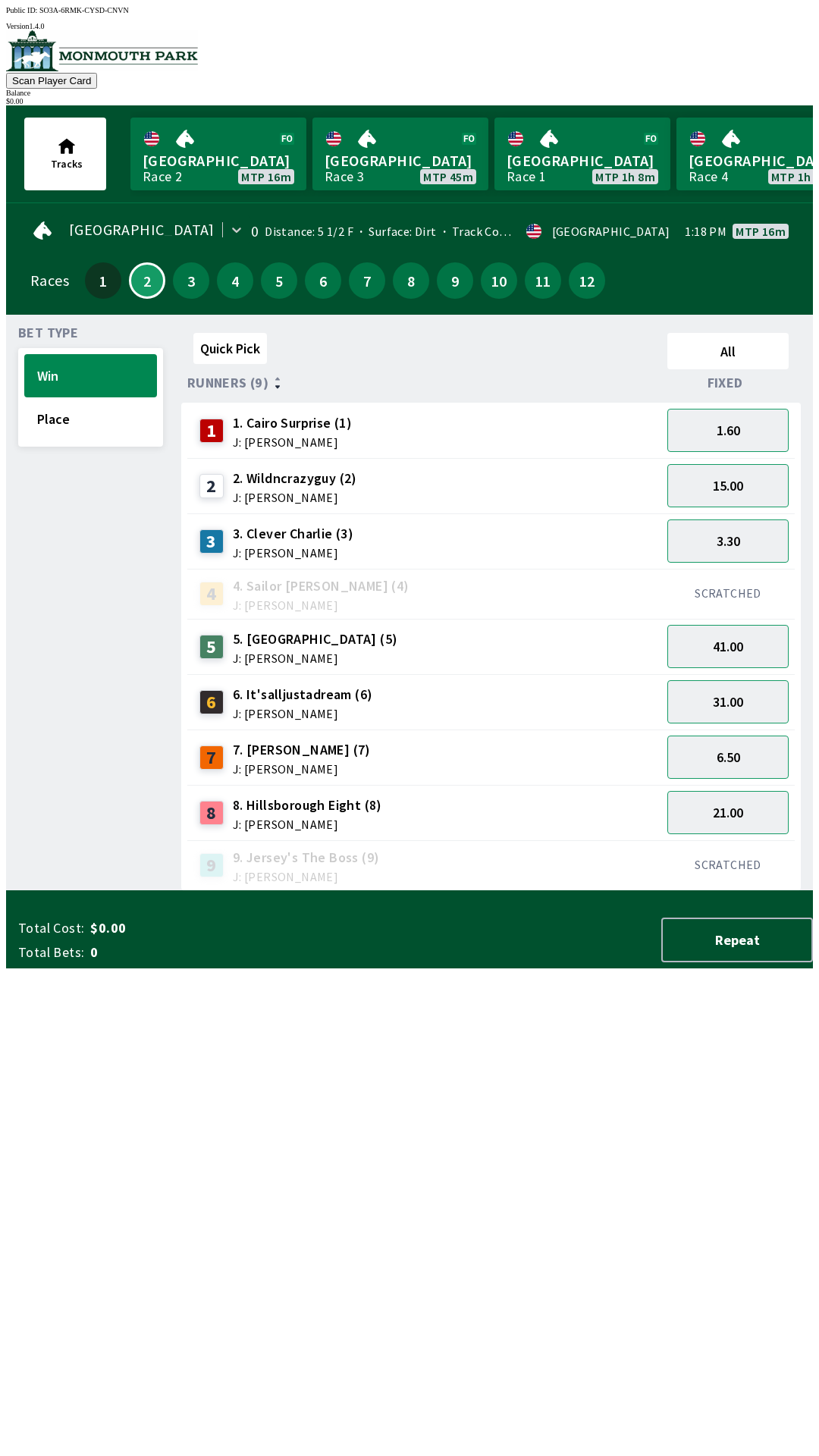
click at [548, 962] on div "Total Cost: $0.00 Total Bets: 0 Repeat" at bounding box center [416, 940] width 795 height 45
click at [738, 488] on button "15.00" at bounding box center [728, 485] width 122 height 43
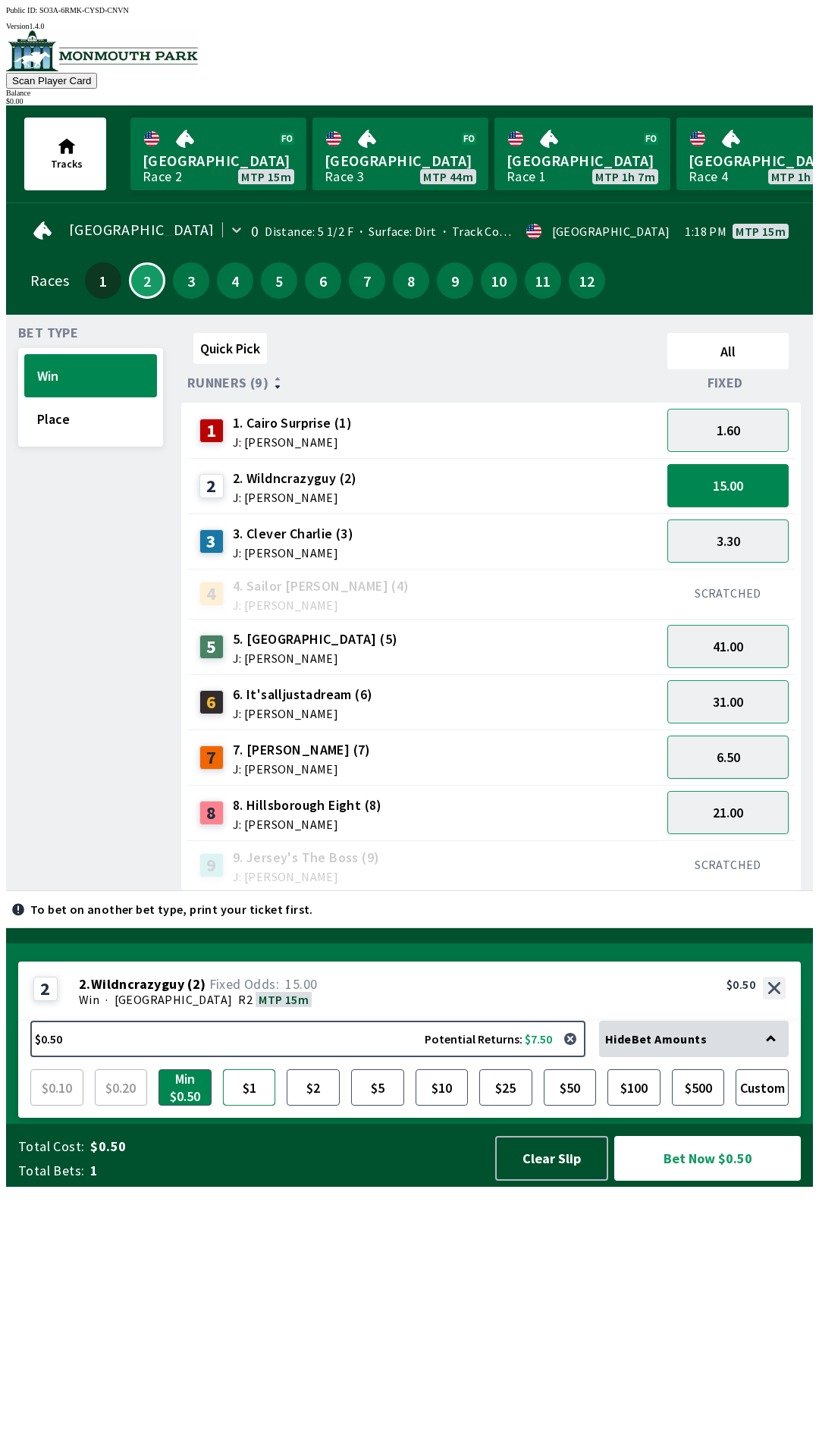
click at [237, 1105] on button "$1" at bounding box center [249, 1088] width 53 height 36
click at [566, 1180] on button "Clear Slip" at bounding box center [552, 1158] width 113 height 45
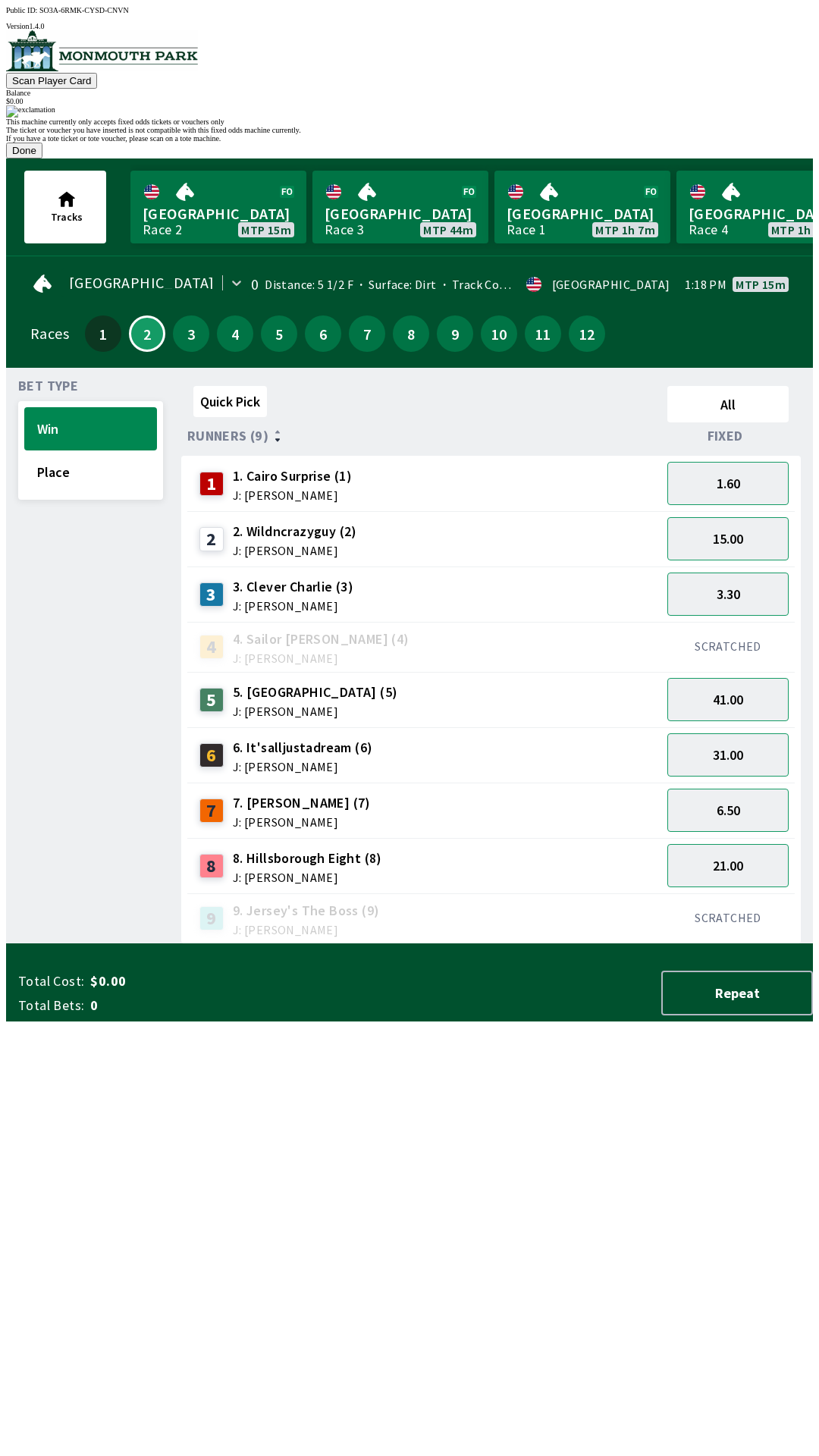
click at [43, 159] on button "Done" at bounding box center [24, 150] width 36 height 16
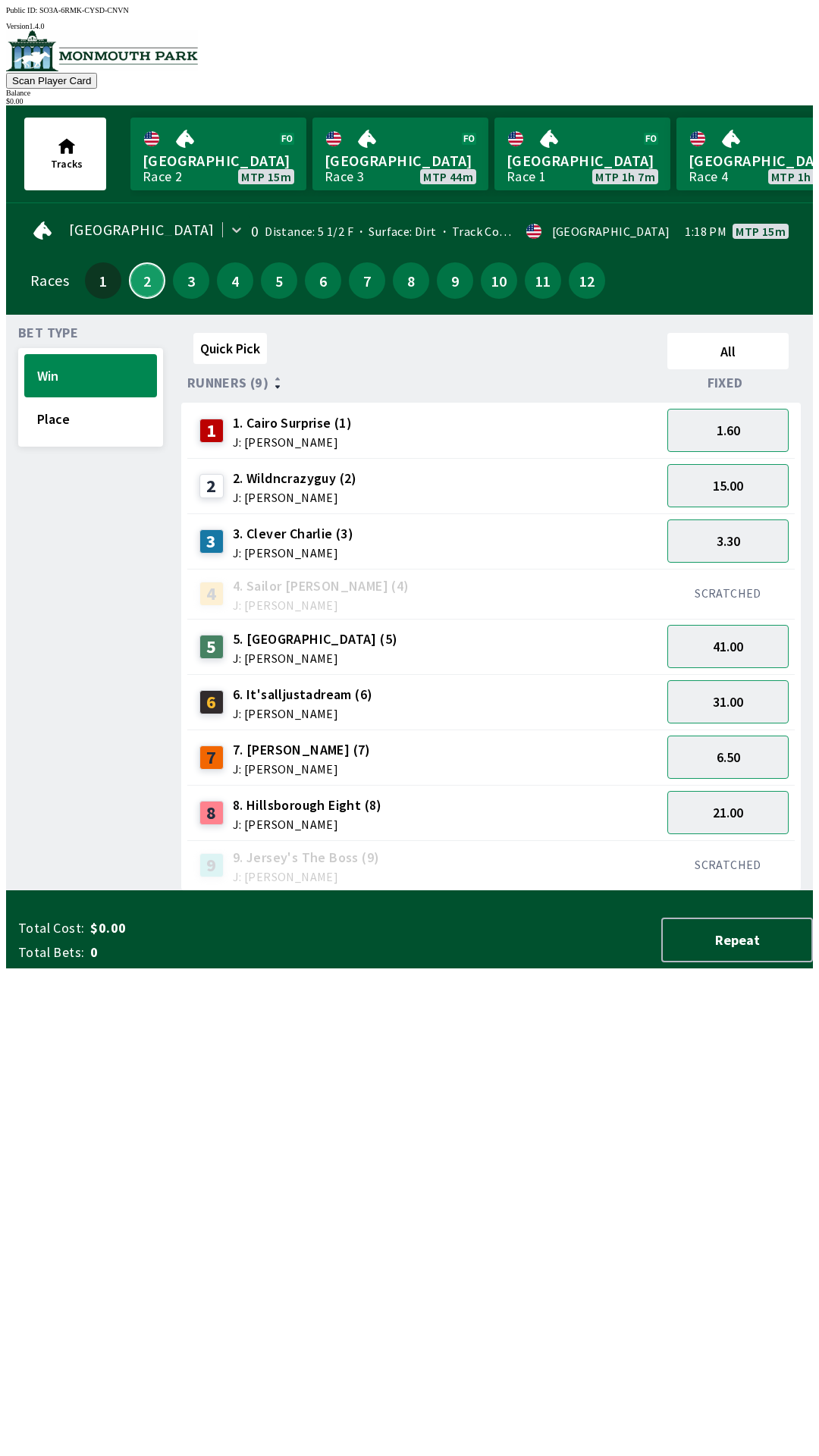
click at [135, 270] on button "2" at bounding box center [147, 280] width 36 height 36
click at [188, 148] on link "[GEOGRAPHIC_DATA] Race 2 MTP 15m" at bounding box center [219, 154] width 176 height 73
click at [208, 166] on link "[GEOGRAPHIC_DATA] Race 2 MTP 15m" at bounding box center [219, 154] width 176 height 73
click at [228, 169] on link "[GEOGRAPHIC_DATA] Race 2 MTP 15m" at bounding box center [219, 154] width 176 height 73
click at [246, 166] on link "[GEOGRAPHIC_DATA] Race 2 MTP 15m" at bounding box center [219, 154] width 176 height 73
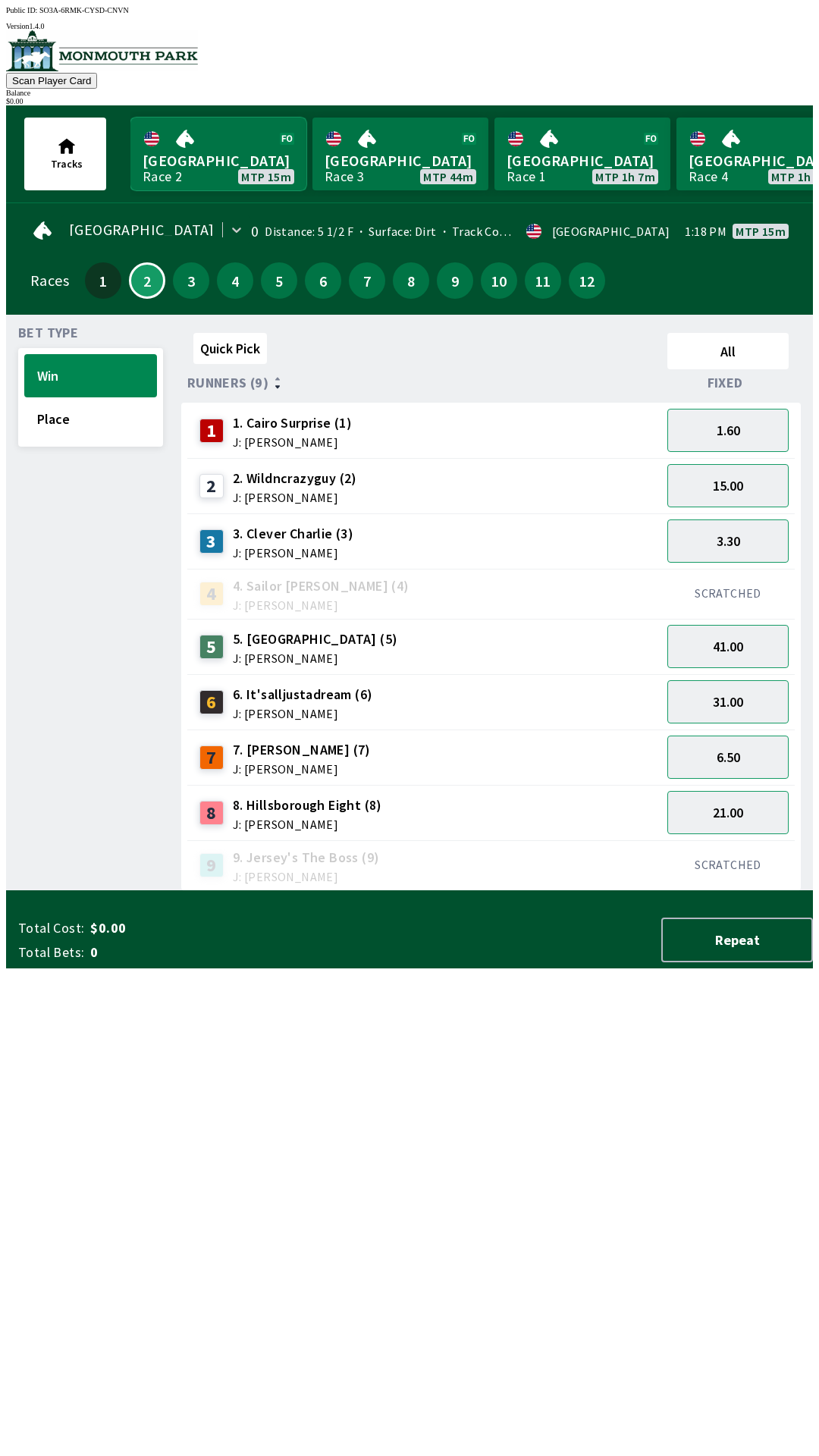
click at [256, 176] on link "[GEOGRAPHIC_DATA] Race 2 MTP 15m" at bounding box center [219, 154] width 176 height 73
click at [138, 283] on button "2" at bounding box center [147, 280] width 36 height 36
click at [74, 937] on span "Total Cost:" at bounding box center [51, 928] width 66 height 18
click at [62, 425] on button "Place" at bounding box center [90, 418] width 133 height 43
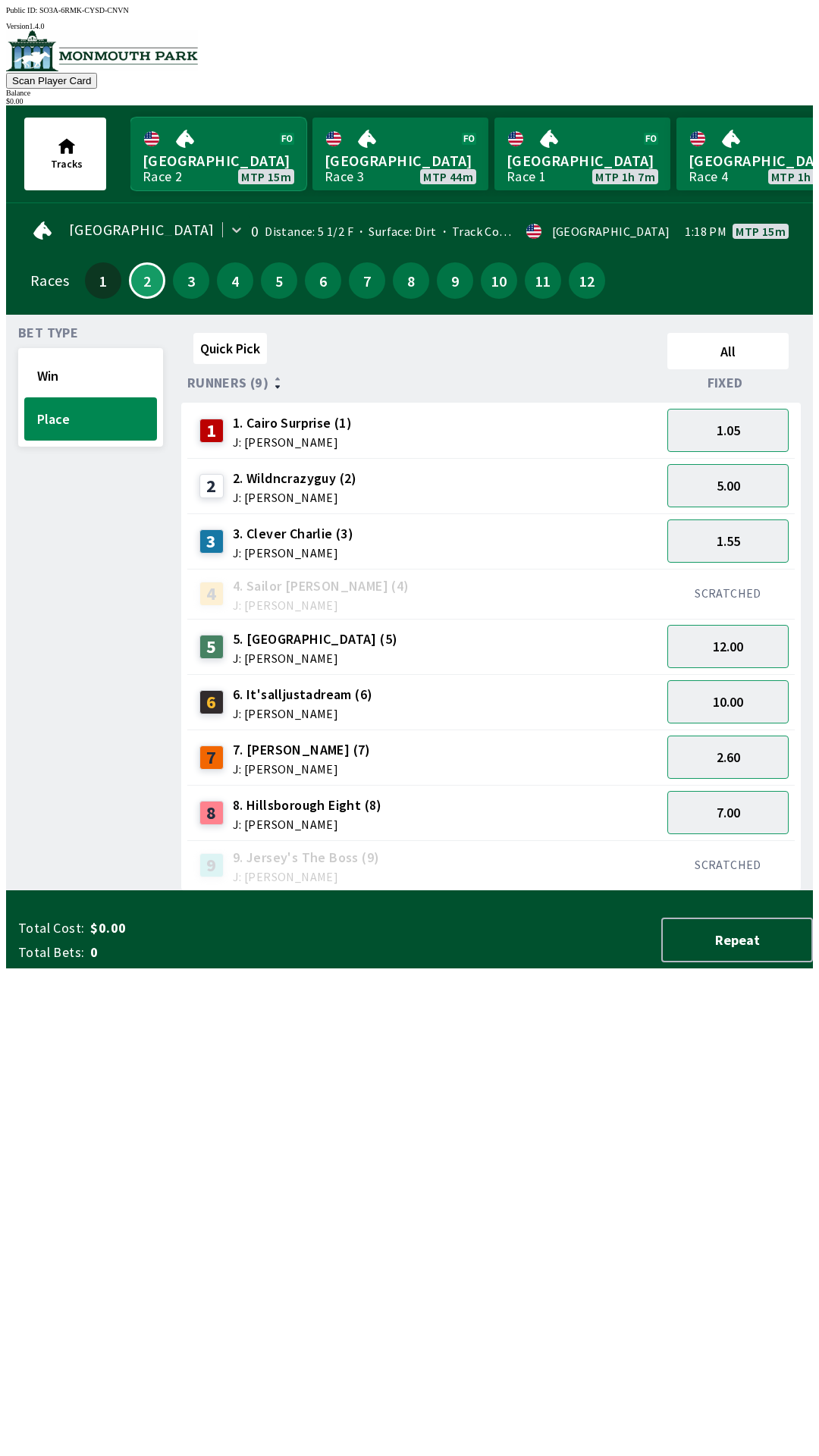
click at [215, 155] on link "[GEOGRAPHIC_DATA] Race 2 MTP 15m" at bounding box center [219, 154] width 176 height 73
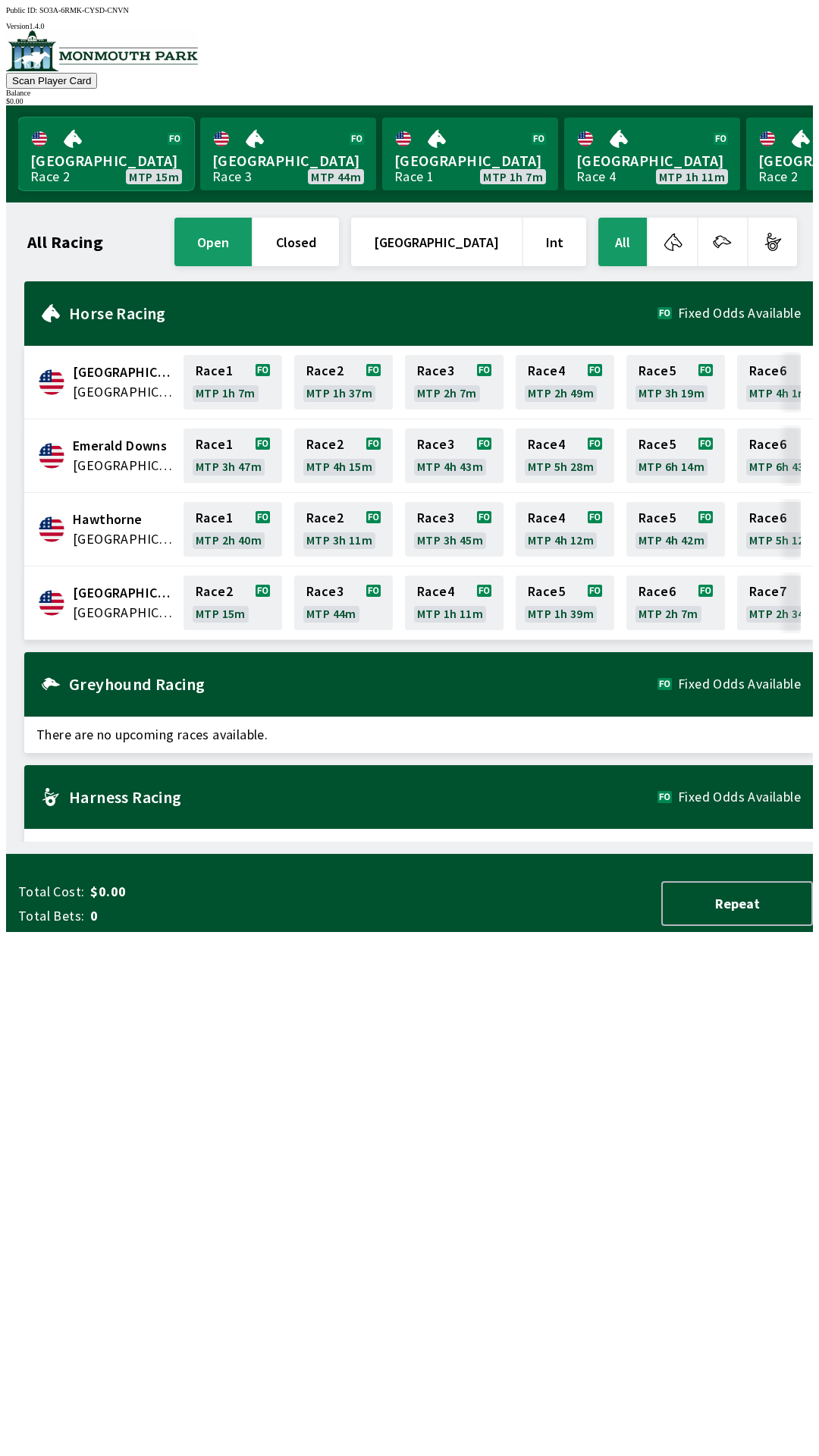
click at [91, 155] on link "[GEOGRAPHIC_DATA] Race 2 MTP 15m" at bounding box center [106, 154] width 176 height 73
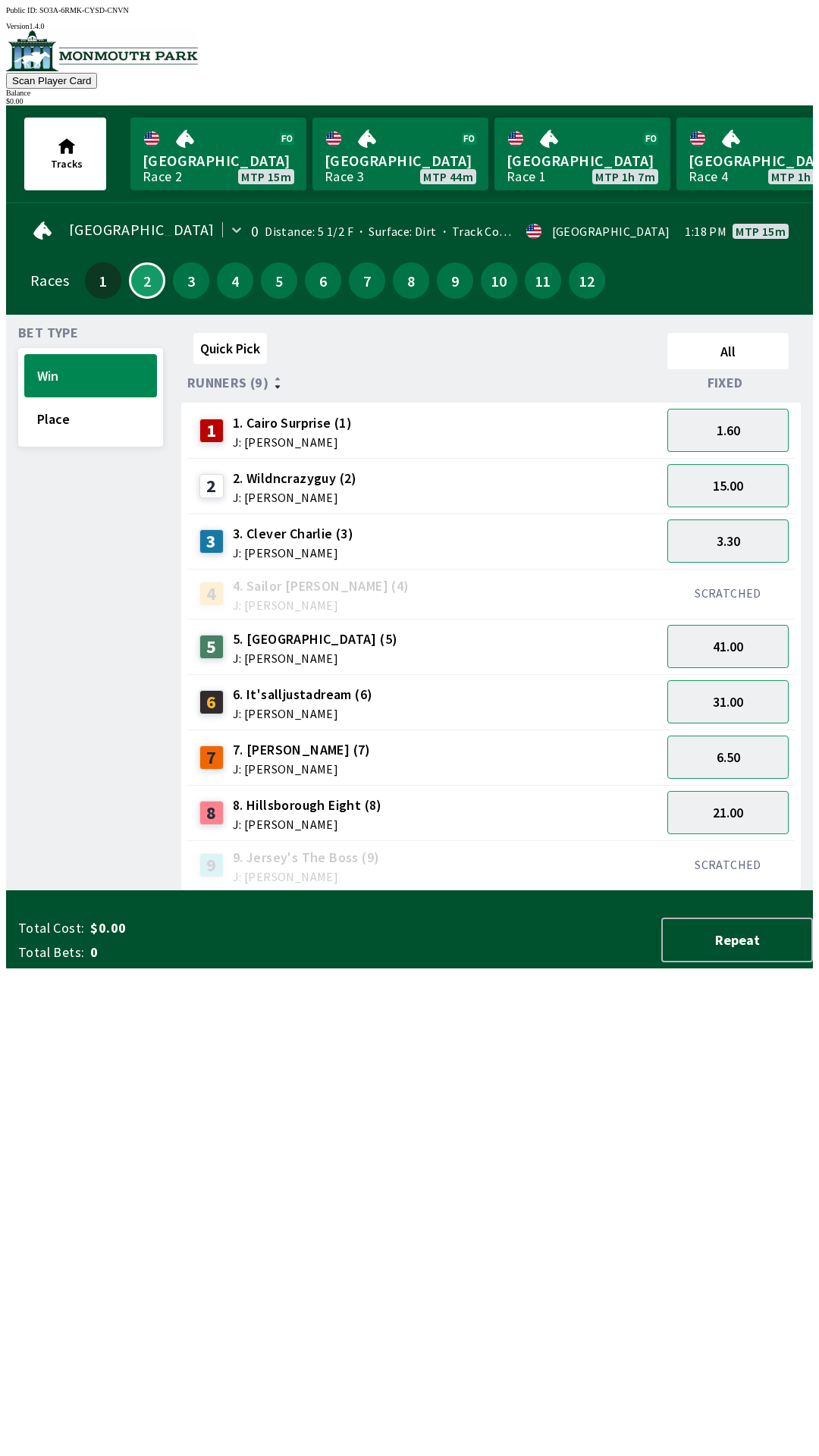
click at [143, 71] on img at bounding box center [102, 51] width 192 height 41
click at [122, 71] on img at bounding box center [102, 51] width 192 height 41
click at [182, 163] on link "[GEOGRAPHIC_DATA] Race 2 MTP 15m" at bounding box center [219, 154] width 176 height 73
click at [224, 165] on link "[GEOGRAPHIC_DATA] Race 2 MTP 15m" at bounding box center [219, 154] width 176 height 73
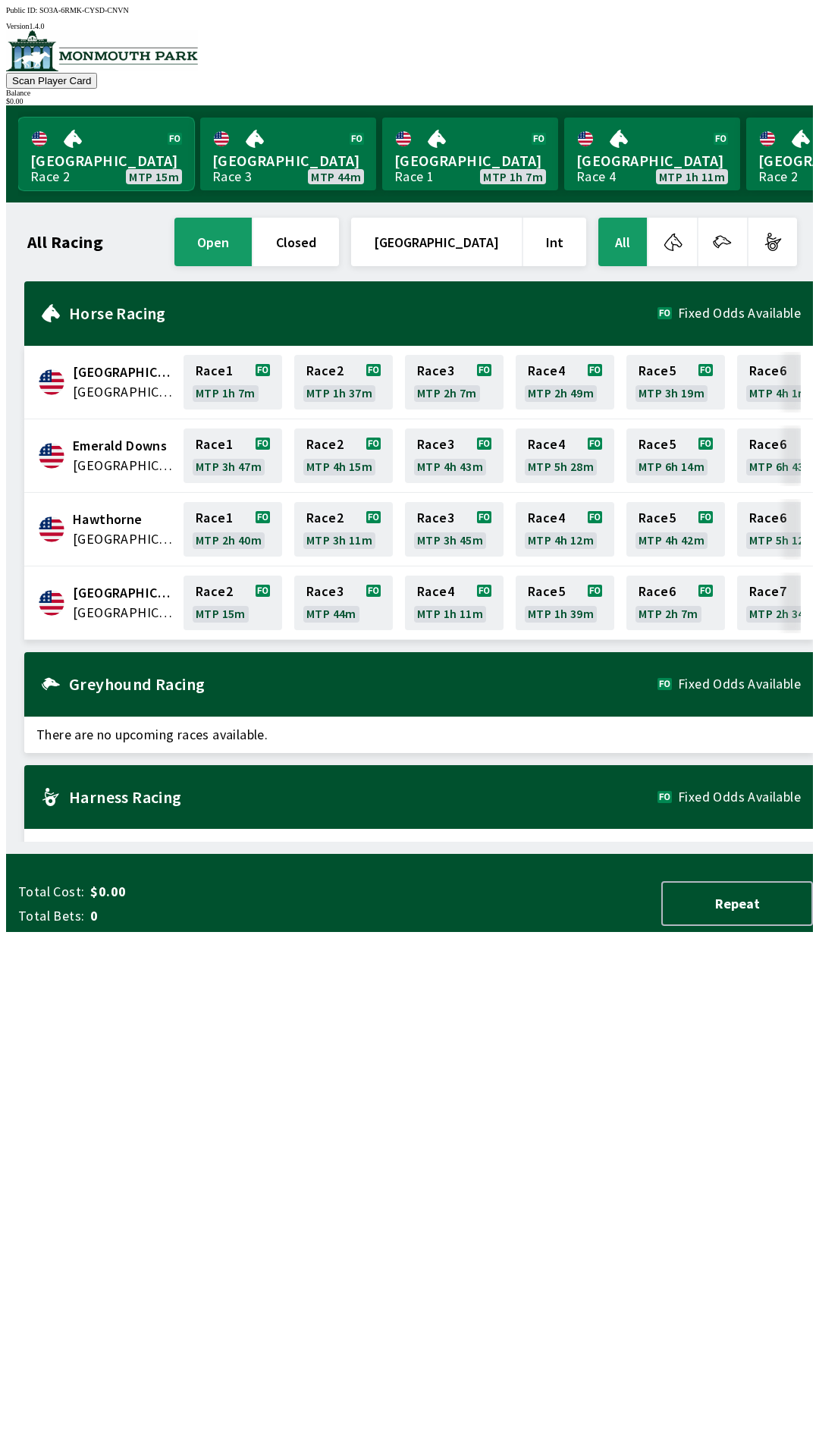
click at [106, 180] on link "[GEOGRAPHIC_DATA] Race 2 MTP 15m" at bounding box center [106, 154] width 176 height 73
click at [115, 157] on link "[GEOGRAPHIC_DATA] Race 2 MTP 15m" at bounding box center [106, 154] width 176 height 73
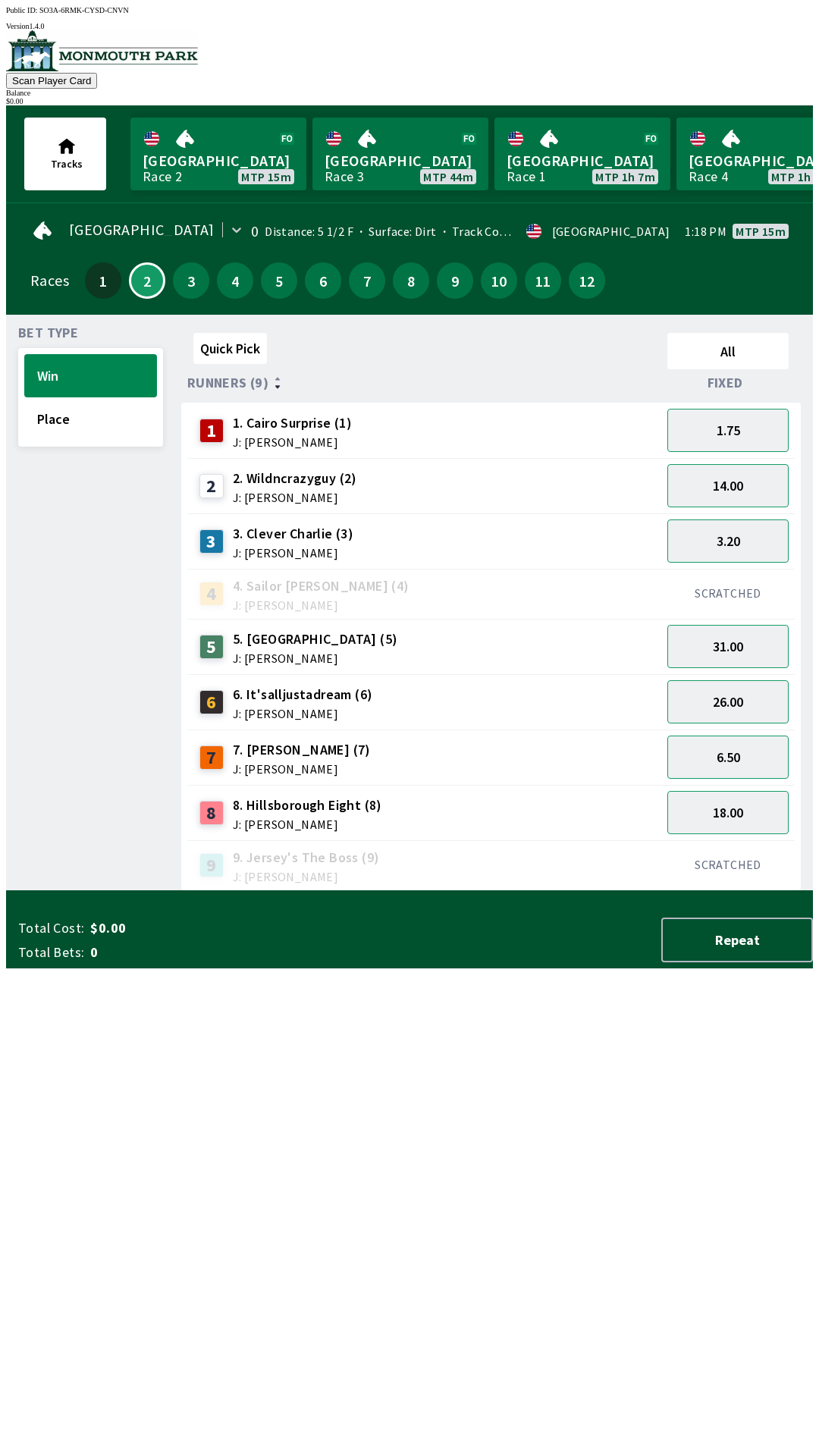
click at [451, 532] on div "3 3. Clever Charlie (3) J: [PERSON_NAME]" at bounding box center [425, 542] width 462 height 38
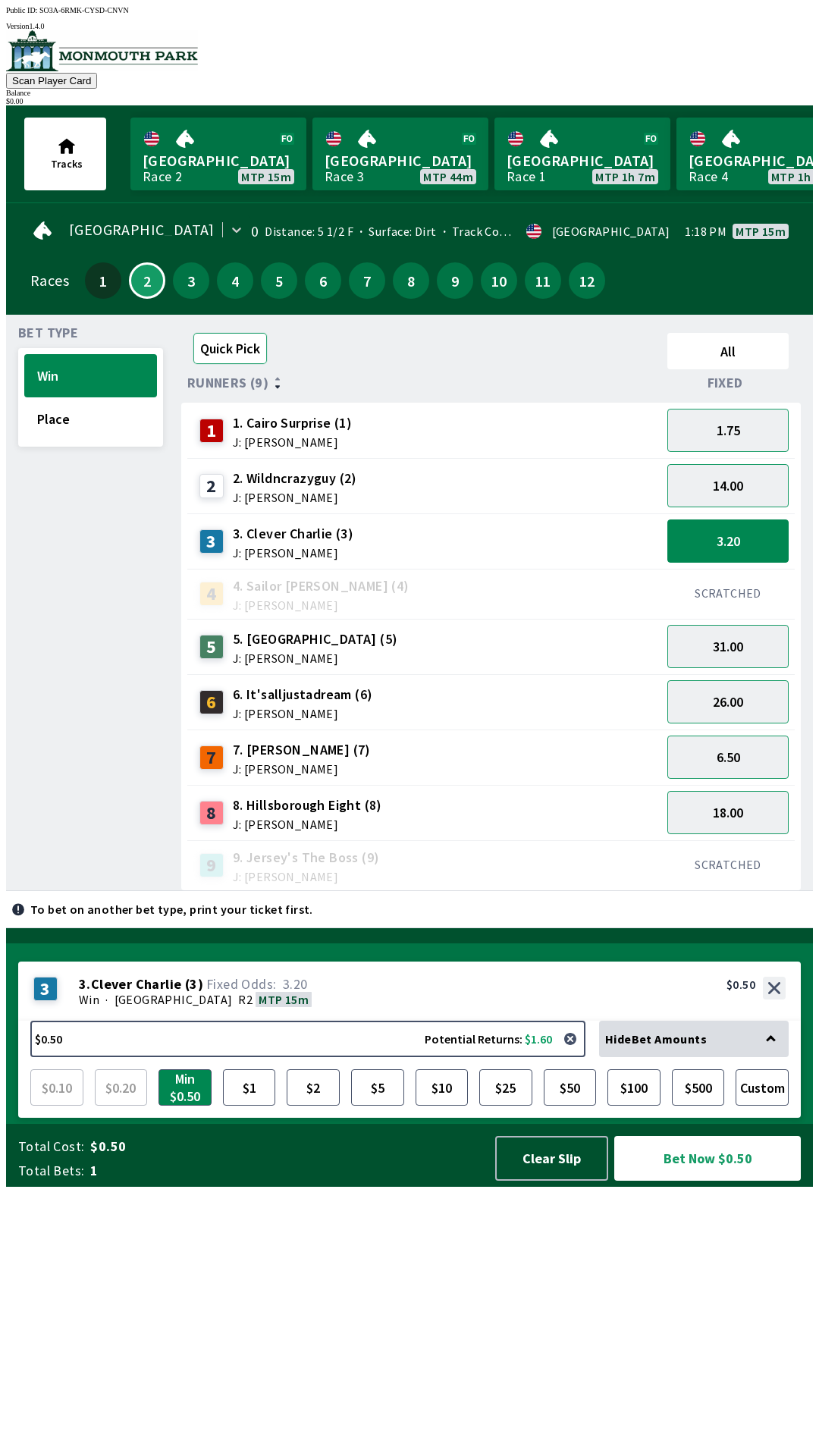
click at [213, 349] on button "Quick Pick" at bounding box center [230, 348] width 74 height 31
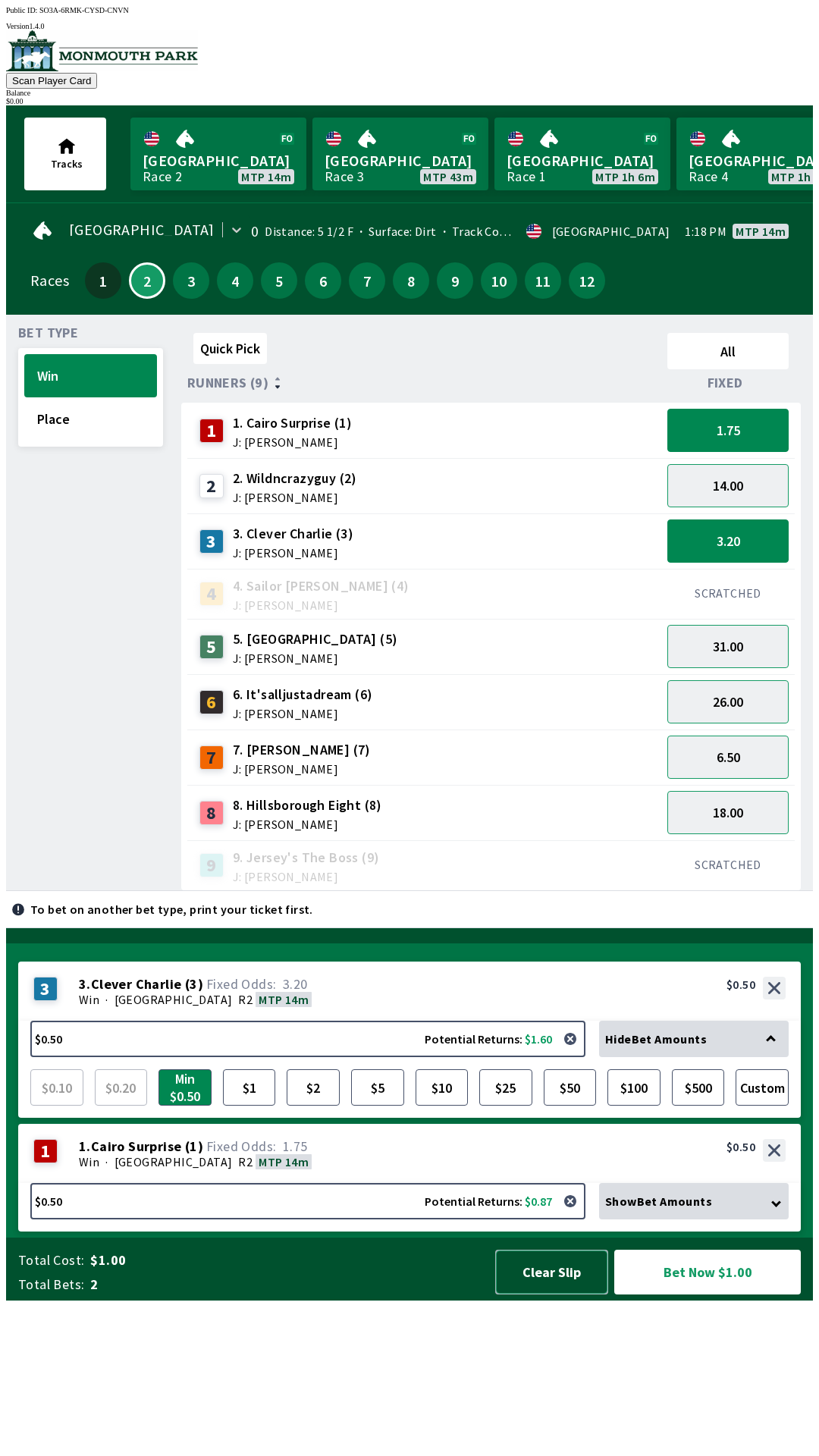
click at [526, 1294] on button "Clear Slip" at bounding box center [552, 1271] width 113 height 45
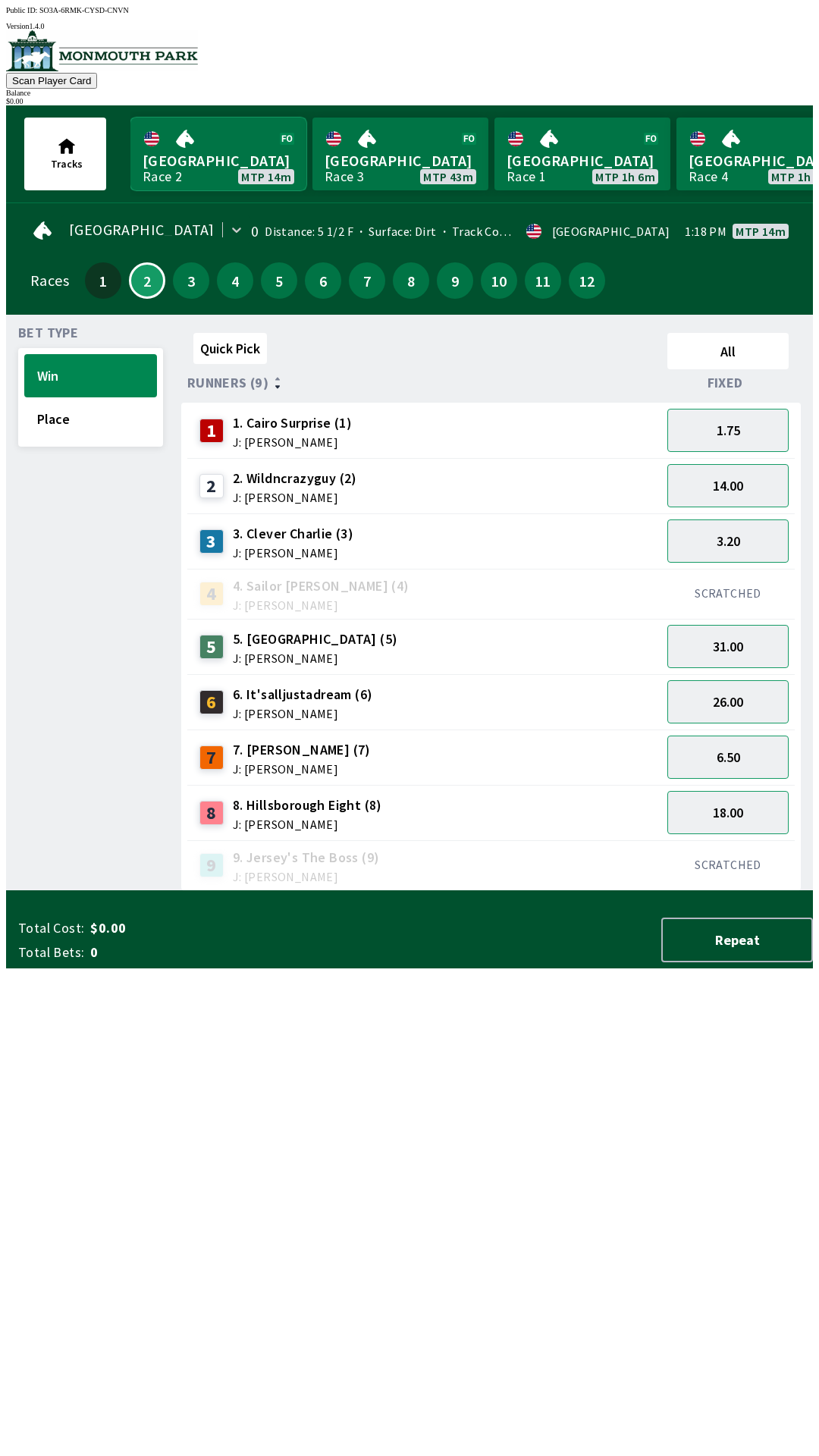
click at [204, 160] on link "[GEOGRAPHIC_DATA] Race 2 MTP 14m" at bounding box center [219, 154] width 176 height 73
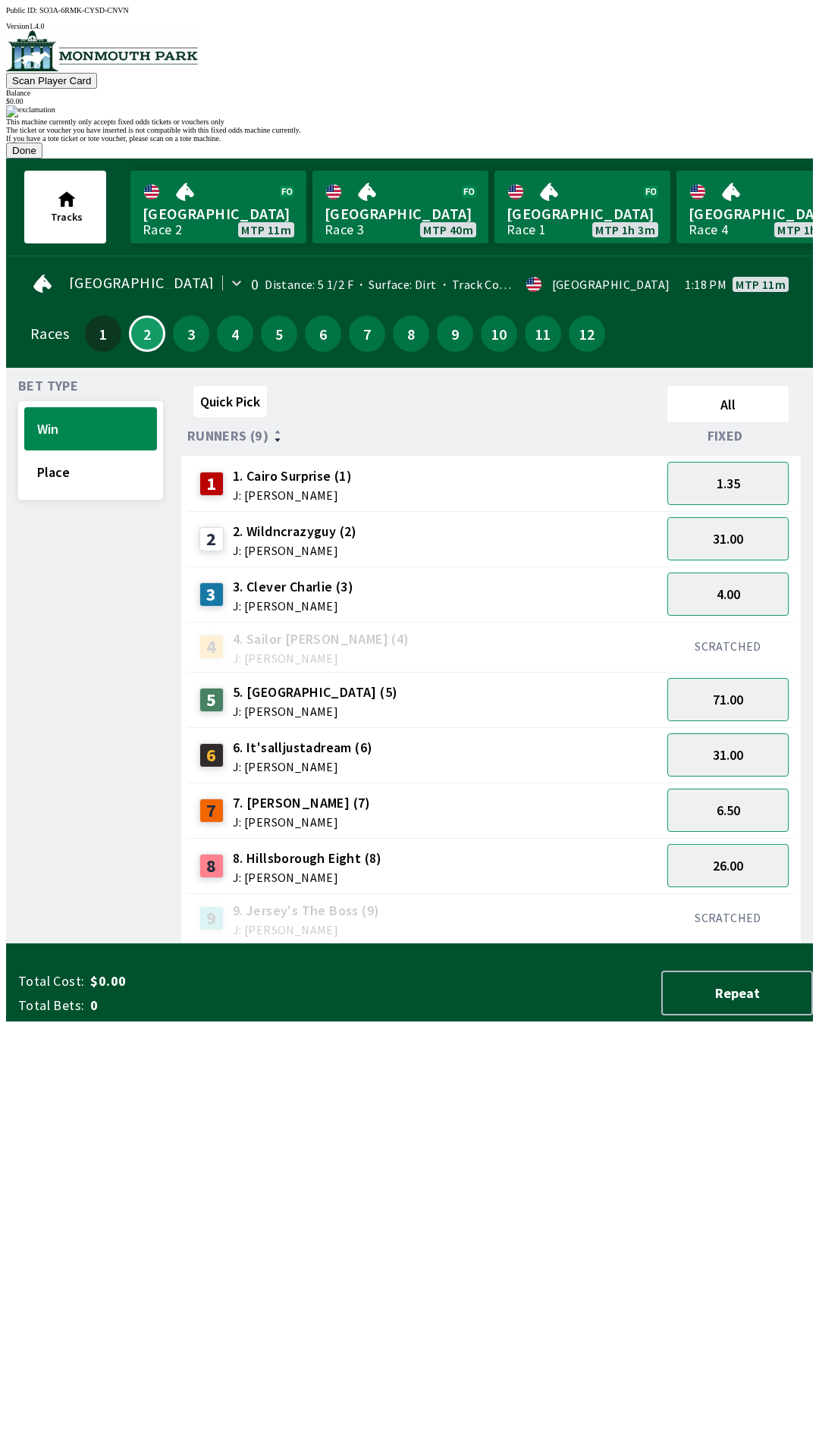
click at [43, 159] on button "Done" at bounding box center [24, 150] width 36 height 16
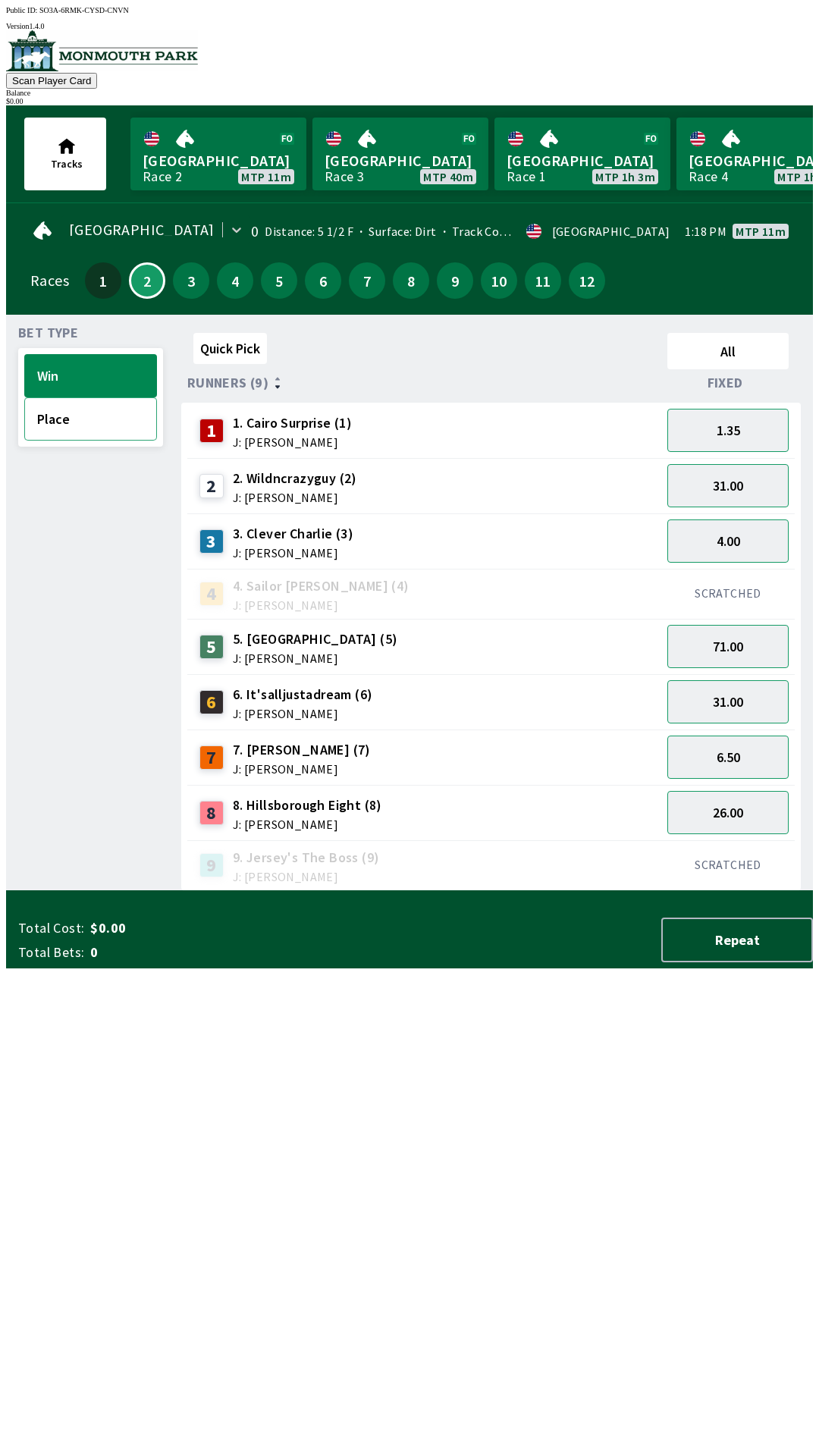
click at [112, 420] on button "Place" at bounding box center [90, 418] width 133 height 43
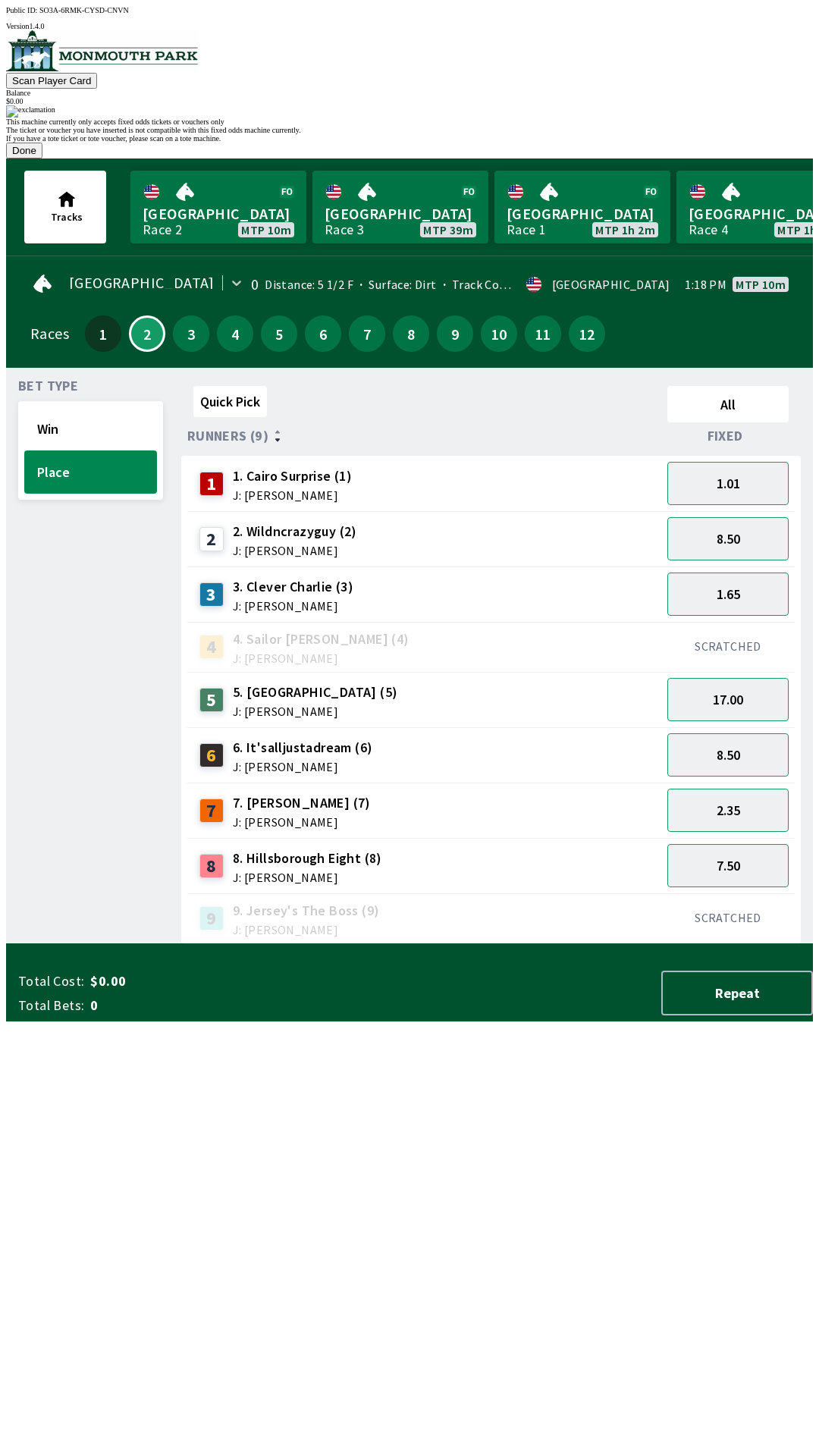
click at [43, 159] on button "Done" at bounding box center [24, 150] width 36 height 16
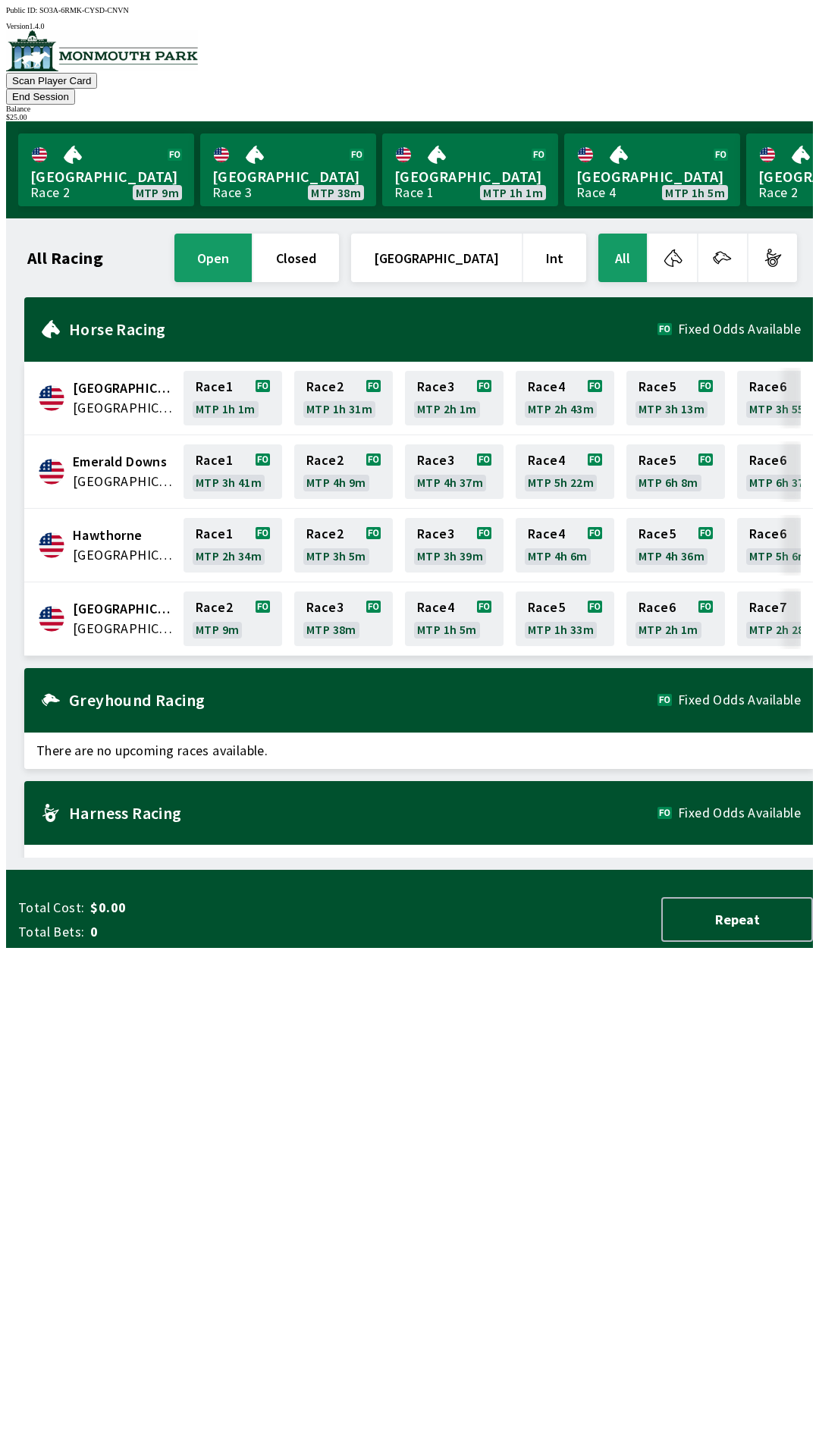
click at [61, 251] on h1 "All Racing" at bounding box center [65, 257] width 76 height 12
click at [119, 314] on div "Horse Racing Fixed Odds Available" at bounding box center [419, 329] width 789 height 65
click at [75, 89] on button "End Session" at bounding box center [40, 96] width 69 height 16
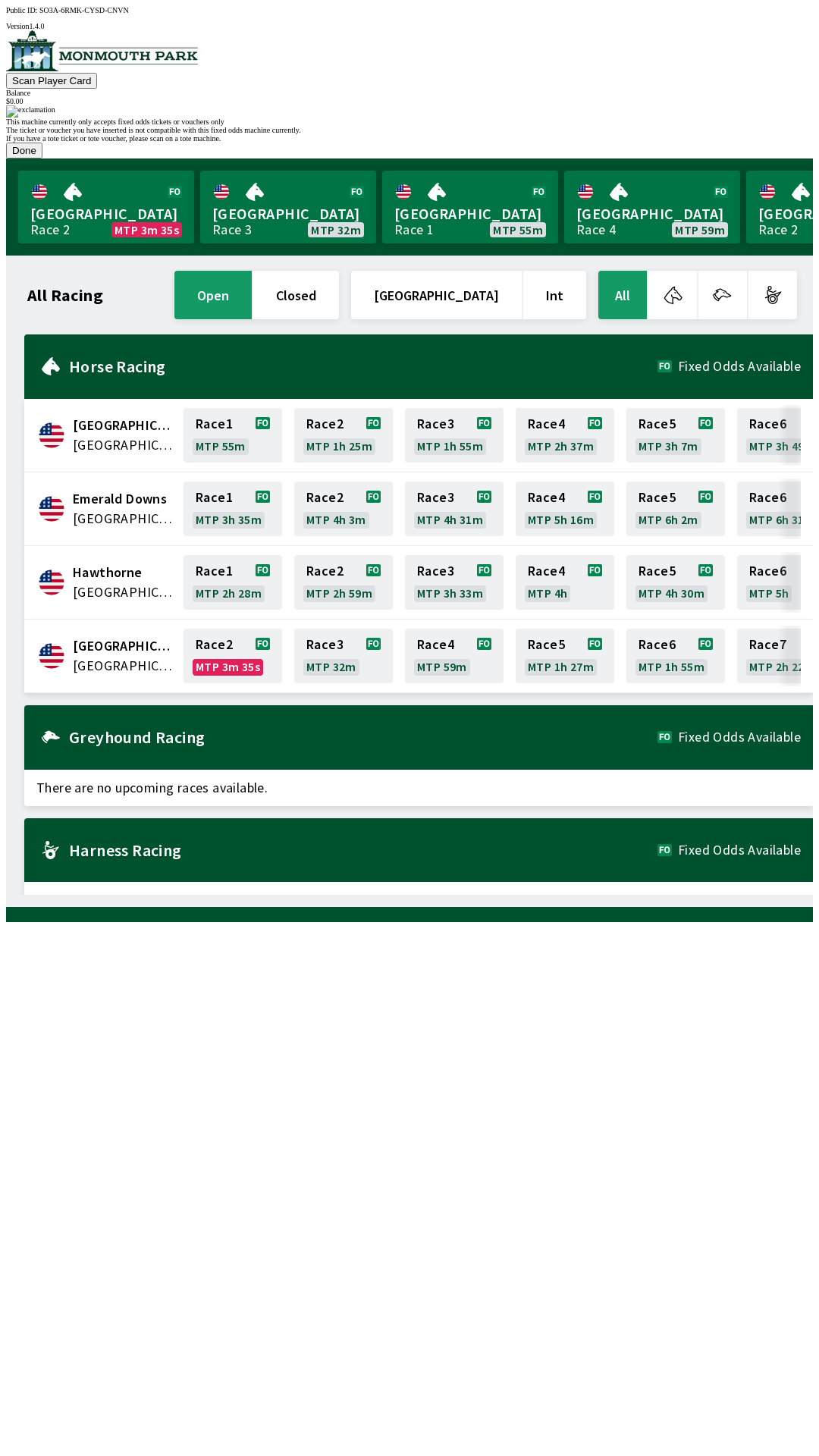
click at [43, 159] on button "Done" at bounding box center [24, 150] width 36 height 16
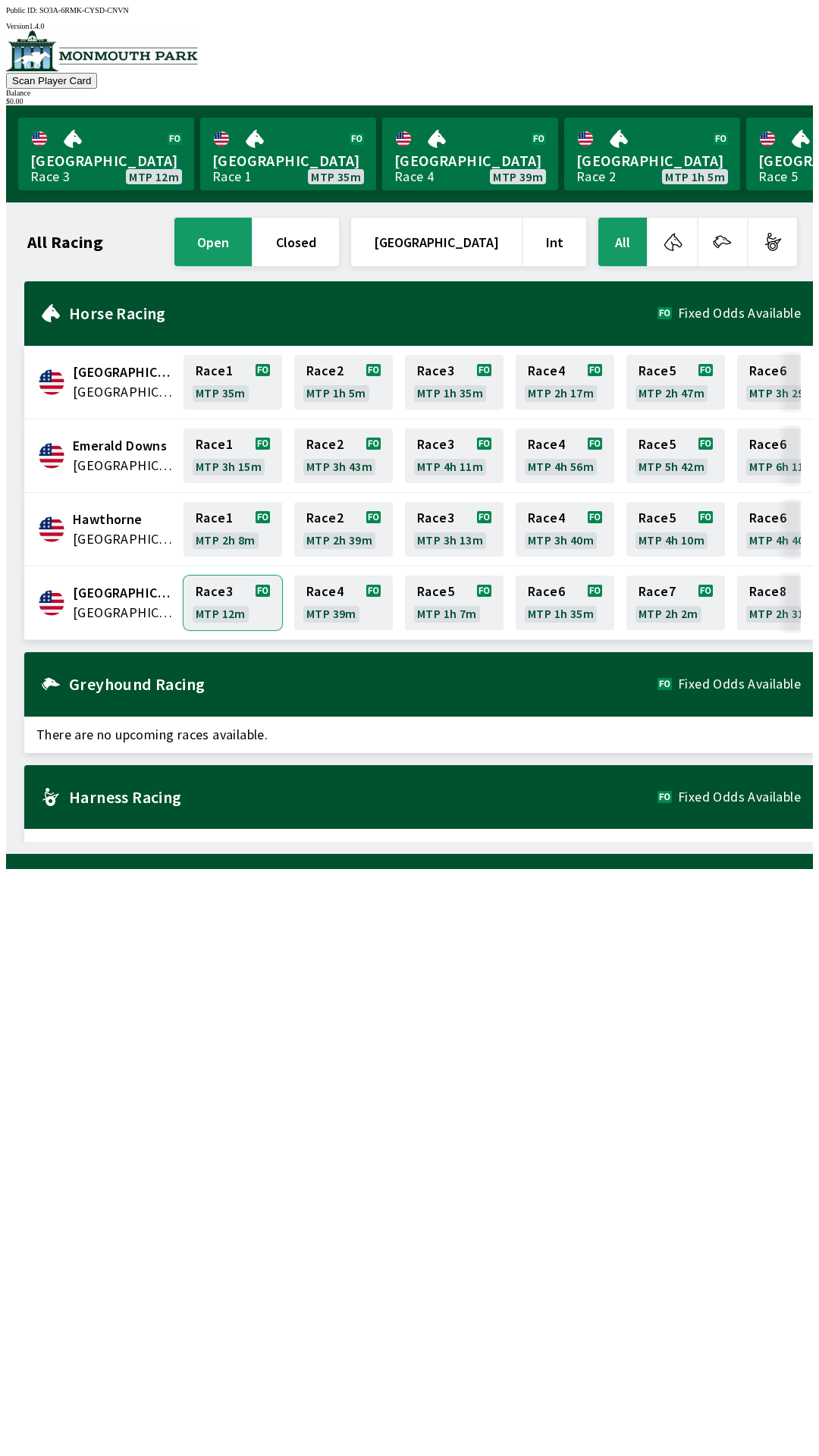
click at [213, 593] on link "Race 3 MTP 12m" at bounding box center [233, 603] width 99 height 55
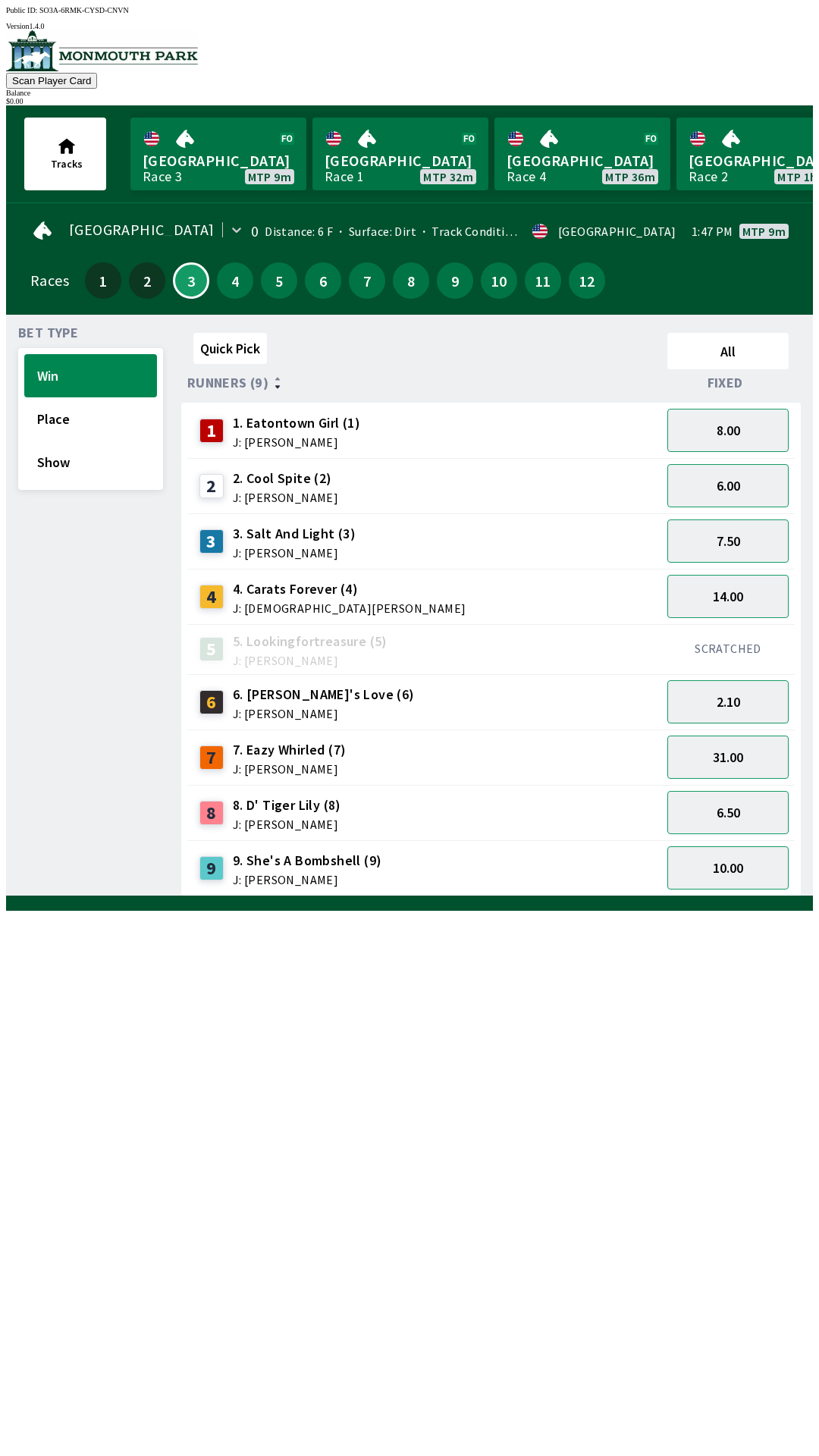
click at [647, 911] on div at bounding box center [410, 903] width 807 height 15
click at [669, 911] on div at bounding box center [410, 903] width 807 height 15
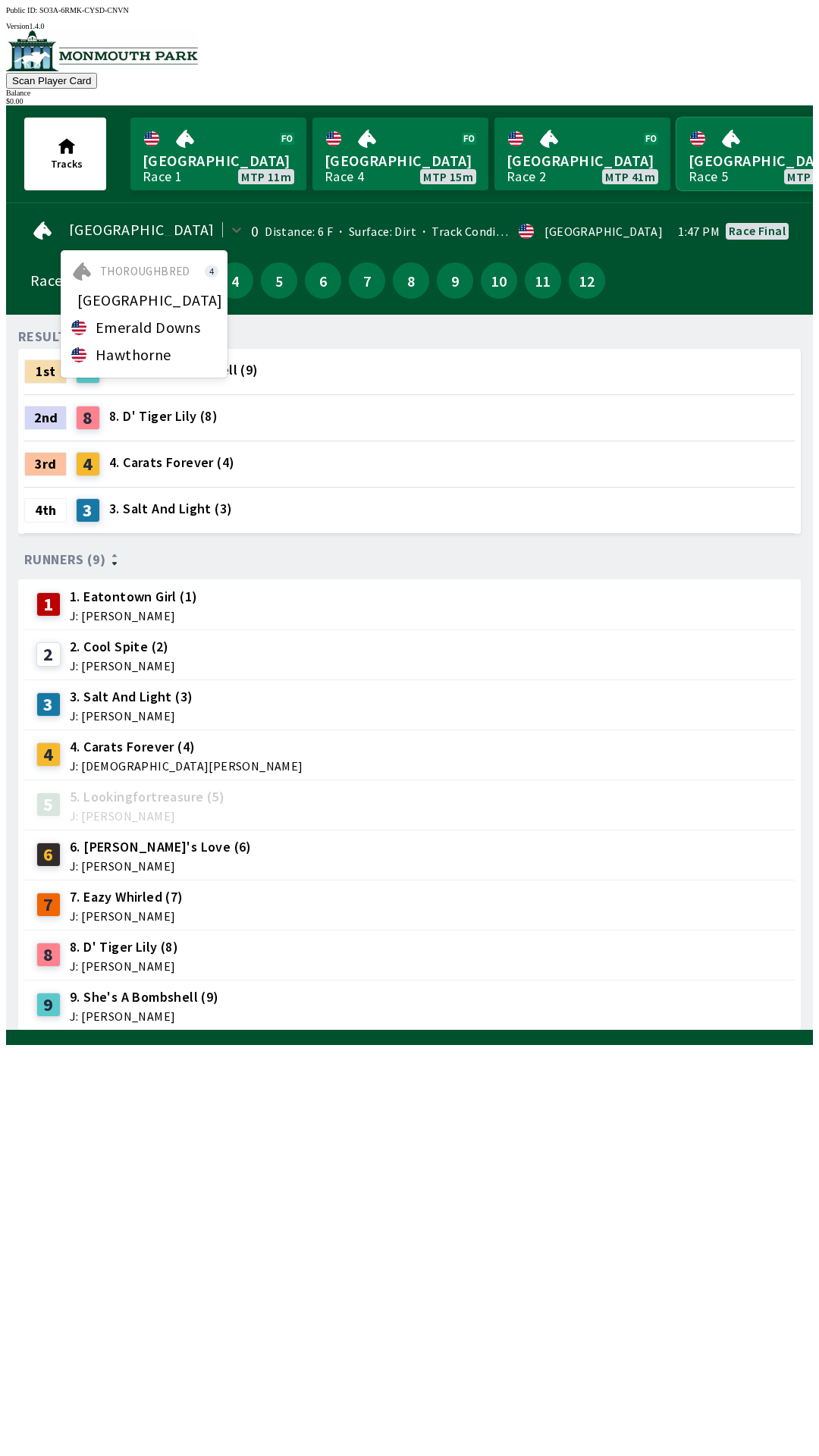
click at [725, 146] on link "[GEOGRAPHIC_DATA] Race 5 MTP 43m" at bounding box center [764, 154] width 176 height 73
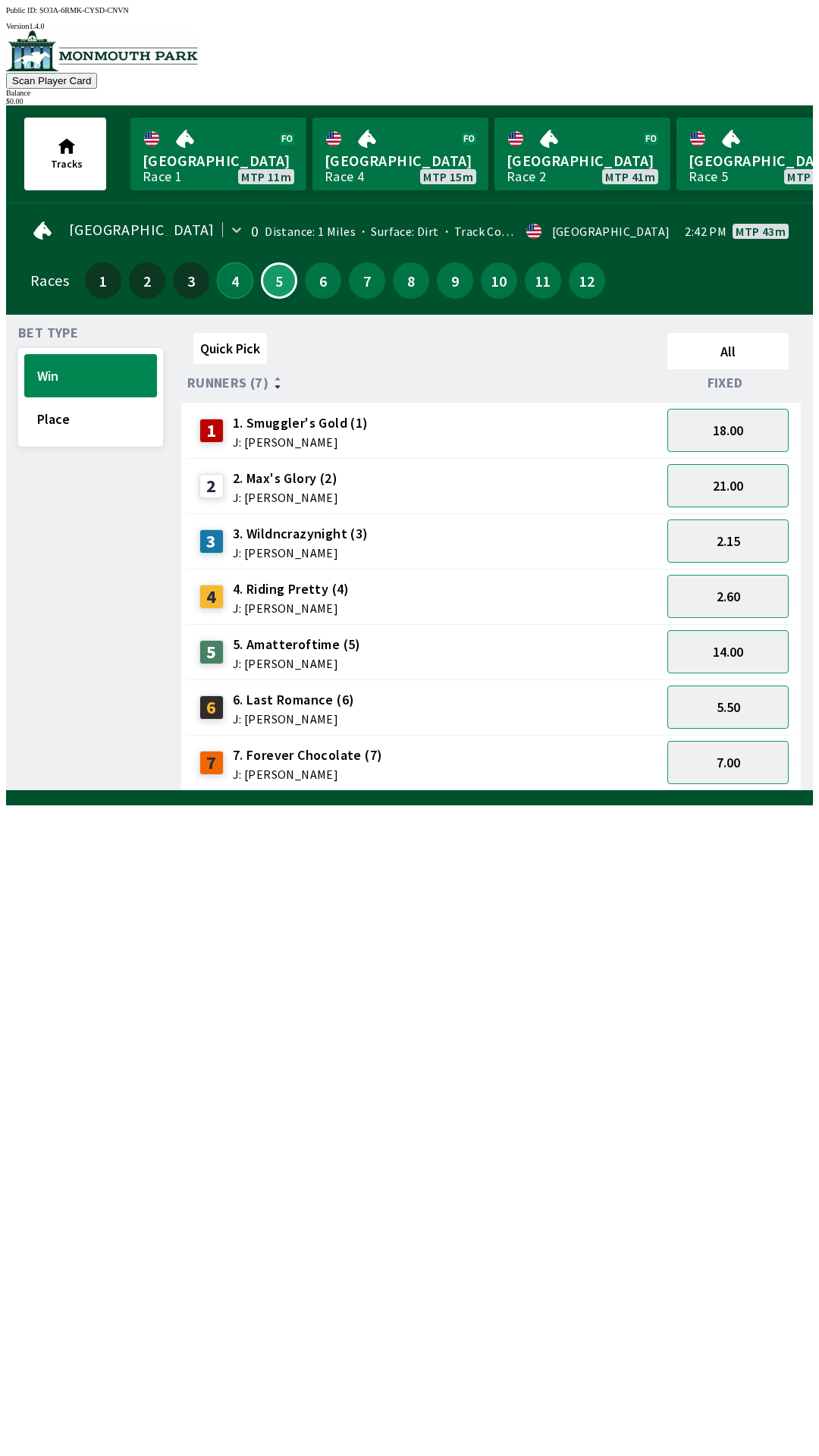
click at [225, 270] on button "4" at bounding box center [236, 280] width 36 height 36
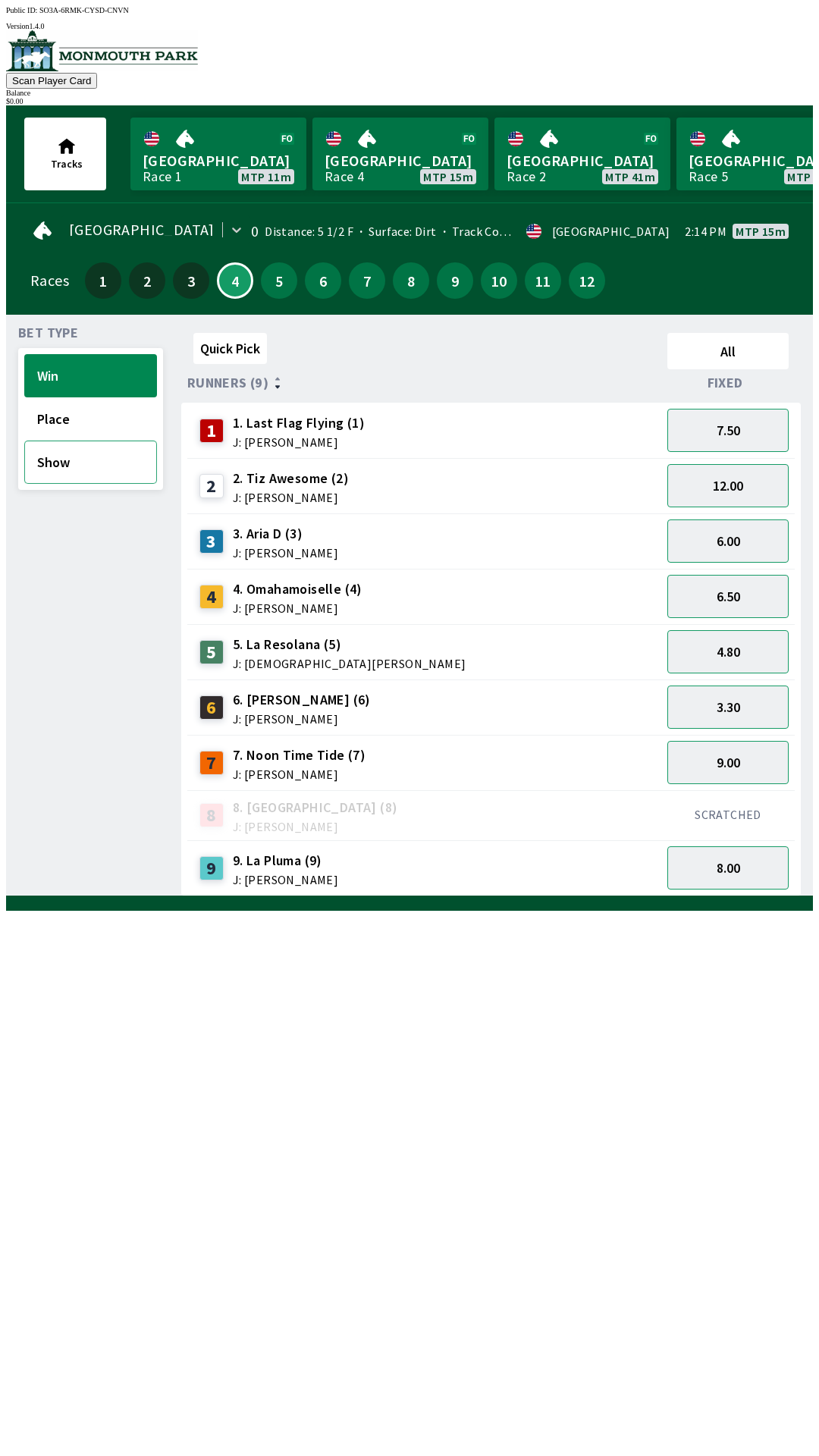
click at [72, 465] on button "Show" at bounding box center [90, 462] width 133 height 43
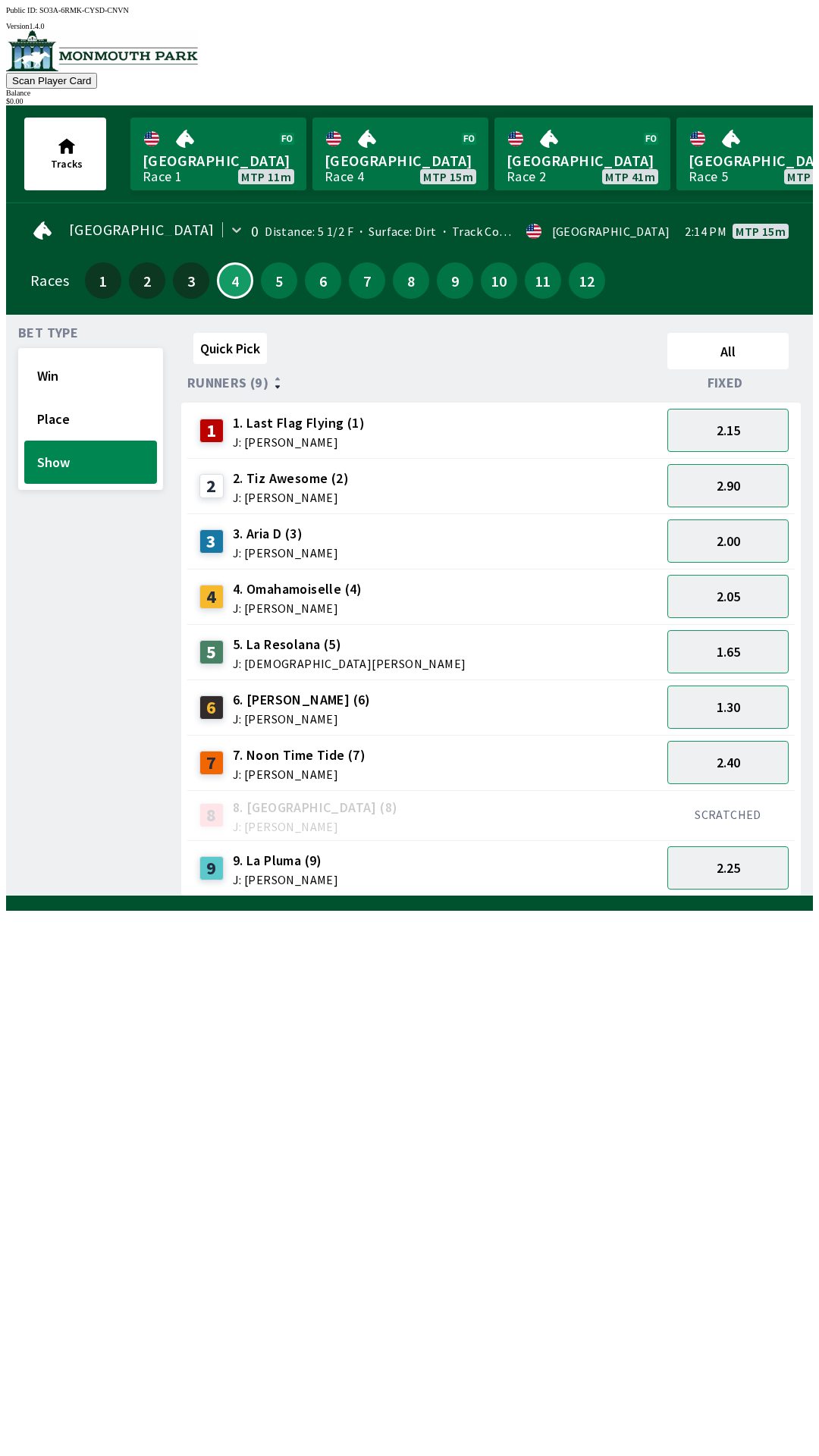
click at [286, 745] on span "7. Noon Time Tide (7)" at bounding box center [299, 755] width 133 height 20
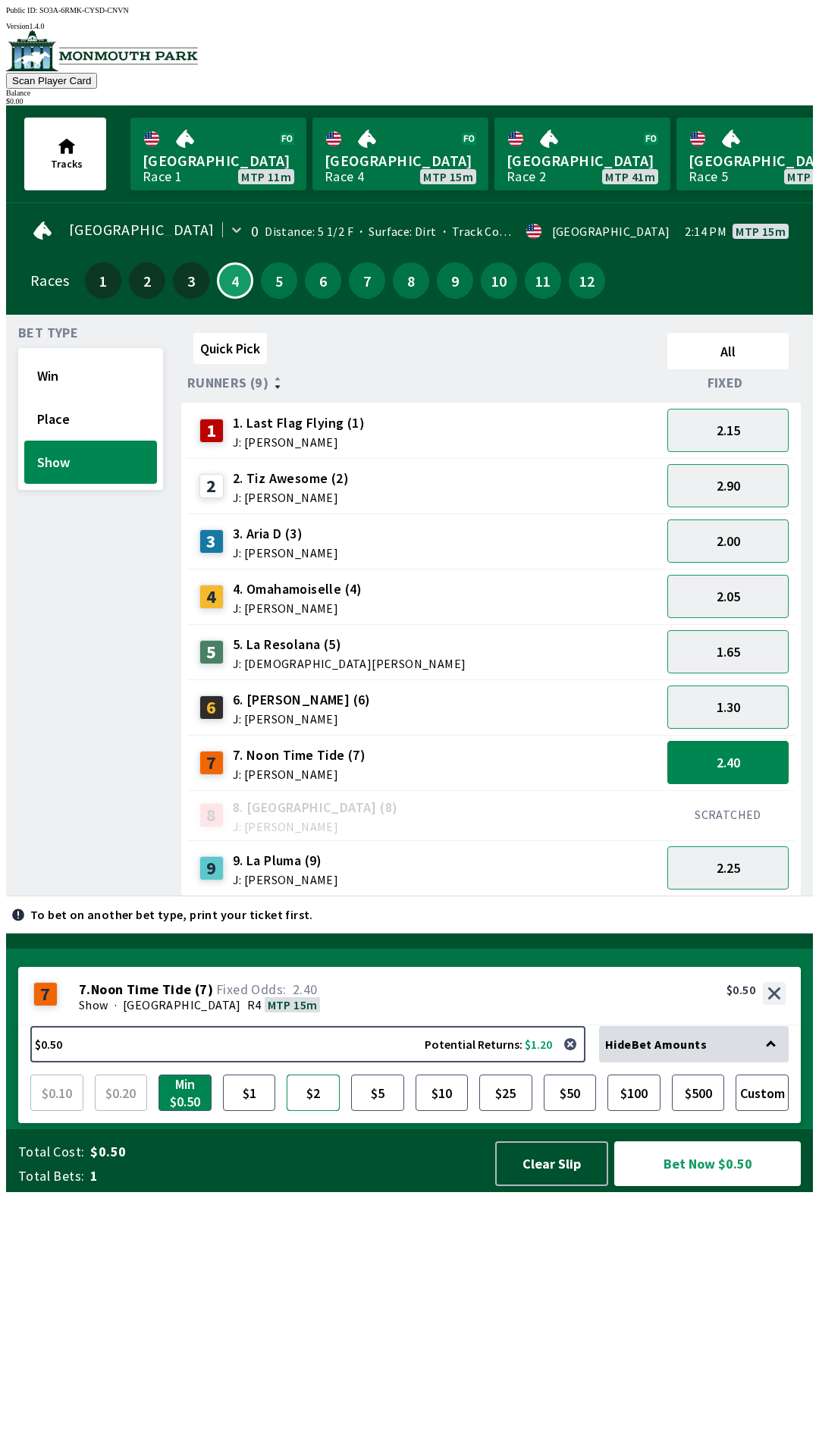
click at [319, 1110] on button "$2" at bounding box center [313, 1093] width 53 height 36
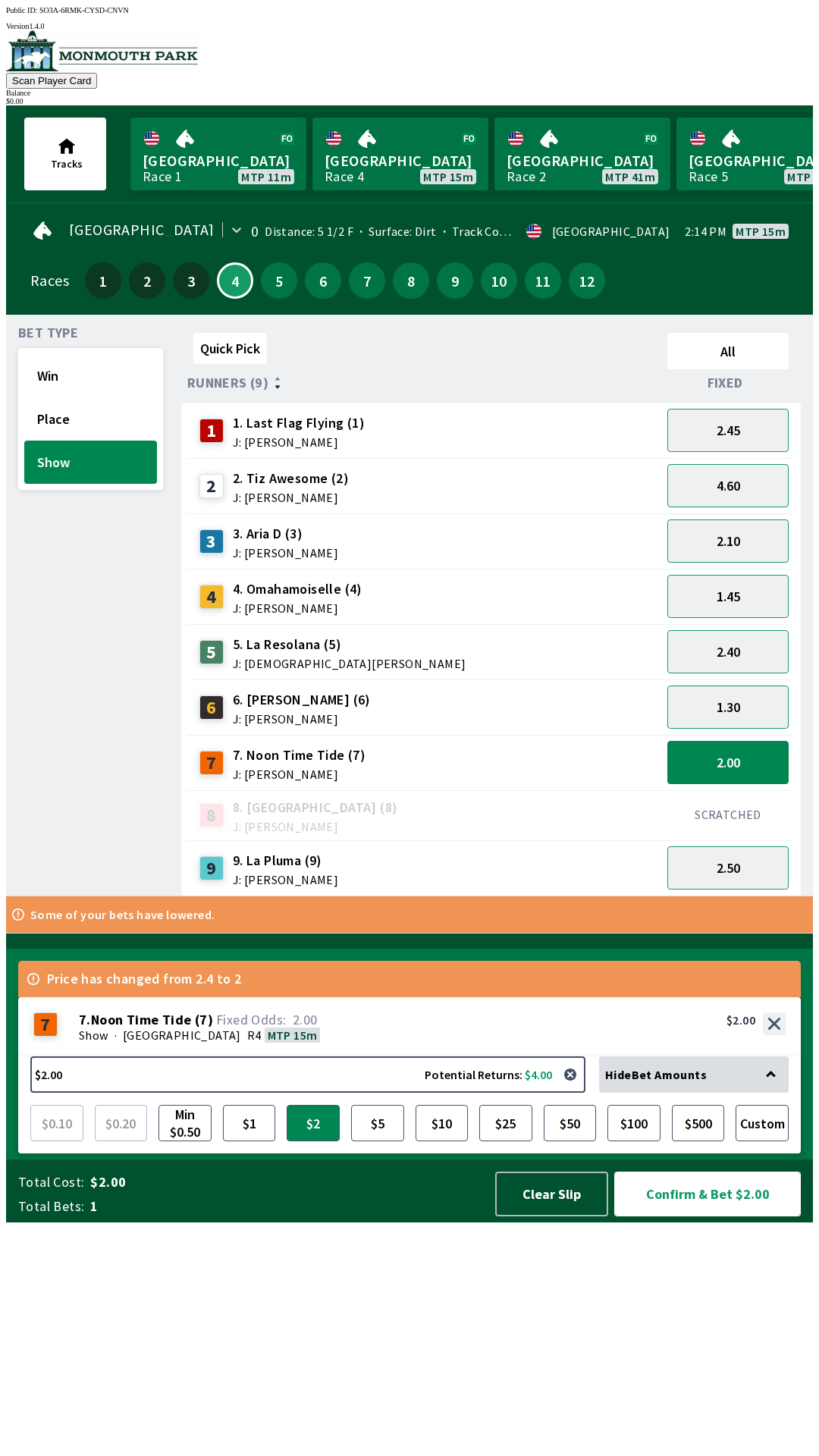
click at [692, 1216] on button "Confirm & Bet $2.00" at bounding box center [708, 1193] width 187 height 45
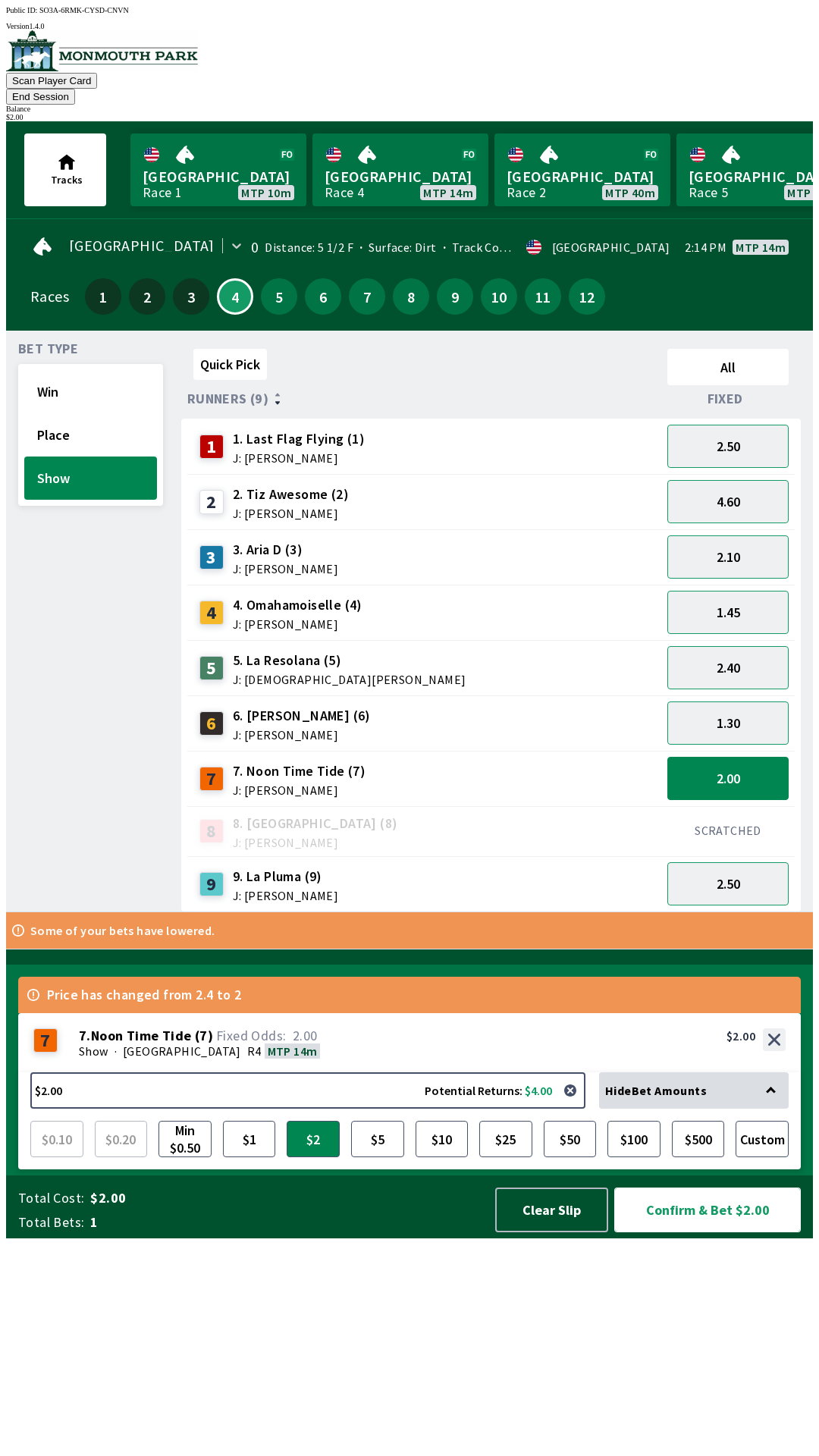
click at [730, 1232] on button "Confirm & Bet $2.00" at bounding box center [708, 1209] width 187 height 45
